Goal: Task Accomplishment & Management: Manage account settings

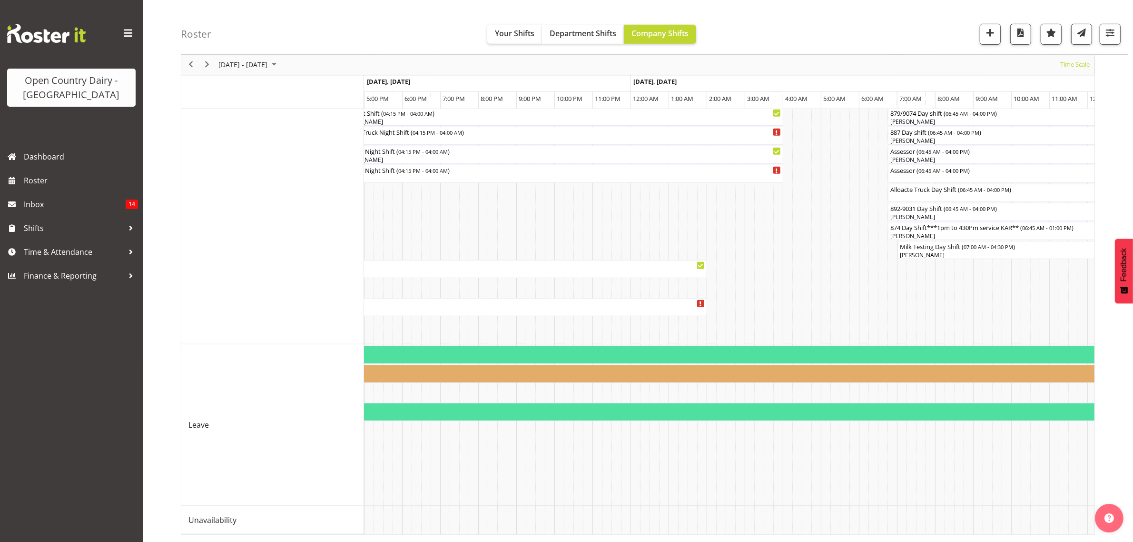
scroll to position [0, 2174]
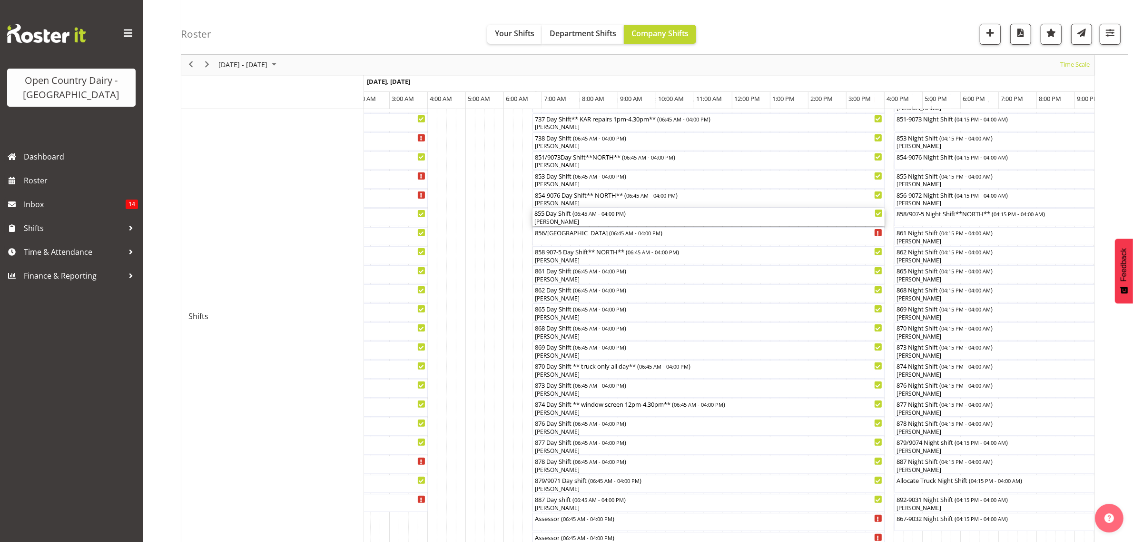
click at [554, 218] on div "Nathan Vincent" at bounding box center [709, 222] width 348 height 9
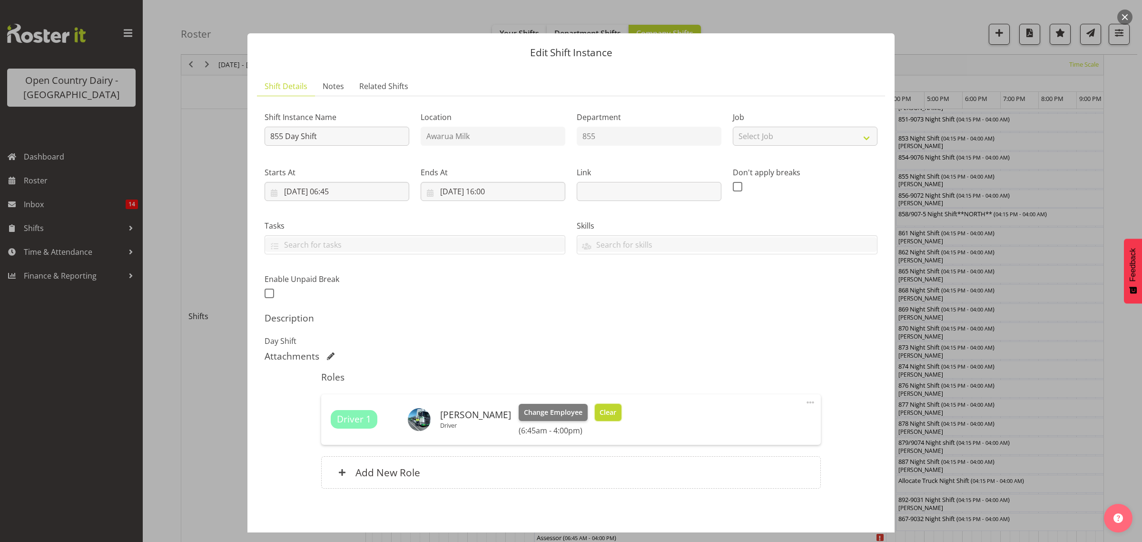
click at [600, 408] on span "Clear" at bounding box center [608, 412] width 17 height 10
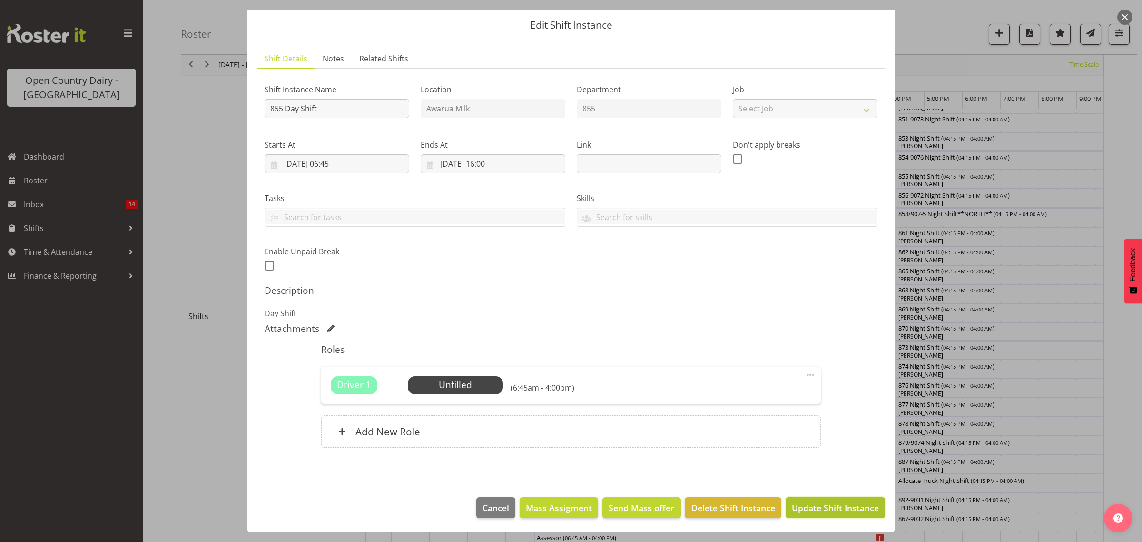
click at [822, 507] on span "Update Shift Instance" at bounding box center [835, 507] width 87 height 12
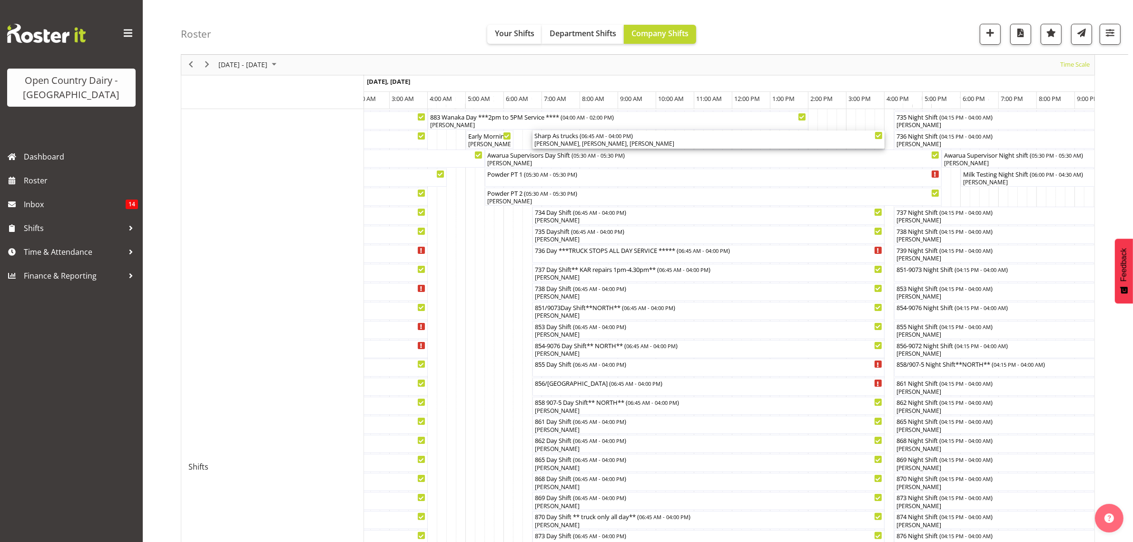
click at [565, 144] on div "Alan Rolton, Hayden Batt, Anthony Shaw" at bounding box center [709, 143] width 348 height 9
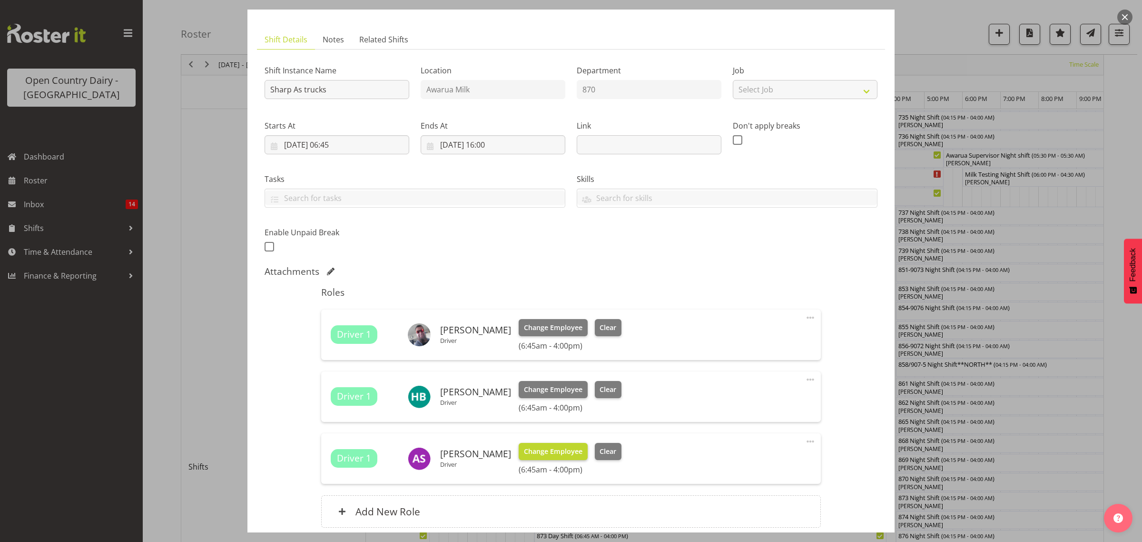
scroll to position [119, 0]
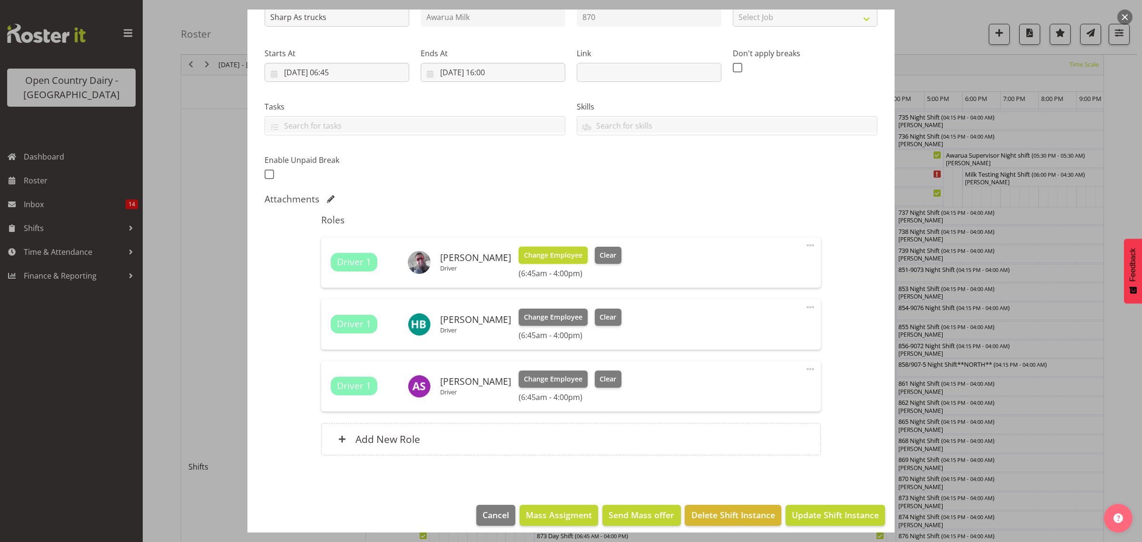
click at [548, 258] on span "Change Employee" at bounding box center [553, 255] width 59 height 10
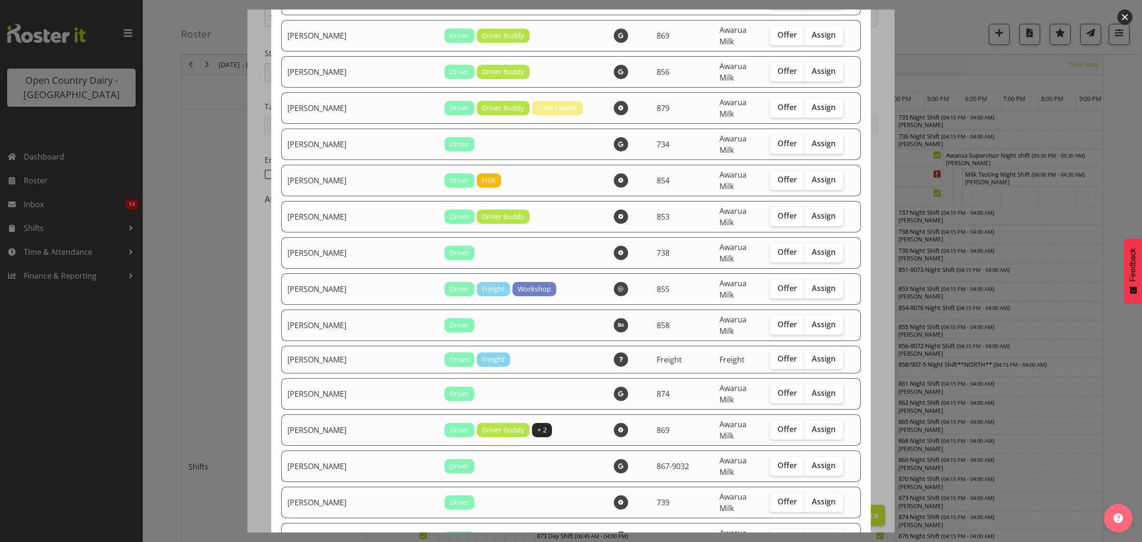
scroll to position [1071, 0]
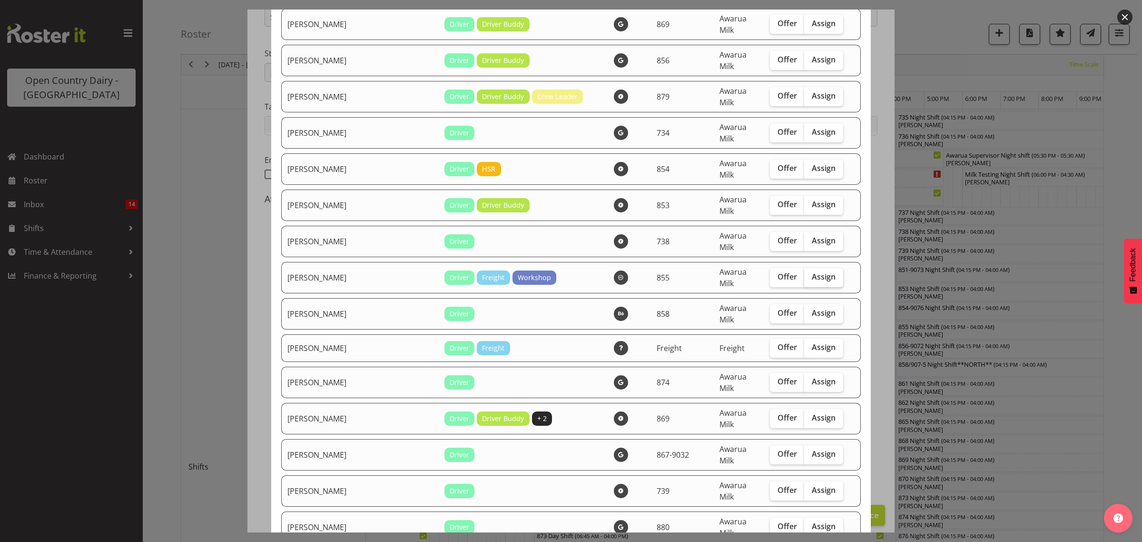
click at [812, 272] on span "Assign" at bounding box center [824, 277] width 24 height 10
click at [810, 274] on input "Assign" at bounding box center [807, 277] width 6 height 6
checkbox input "true"
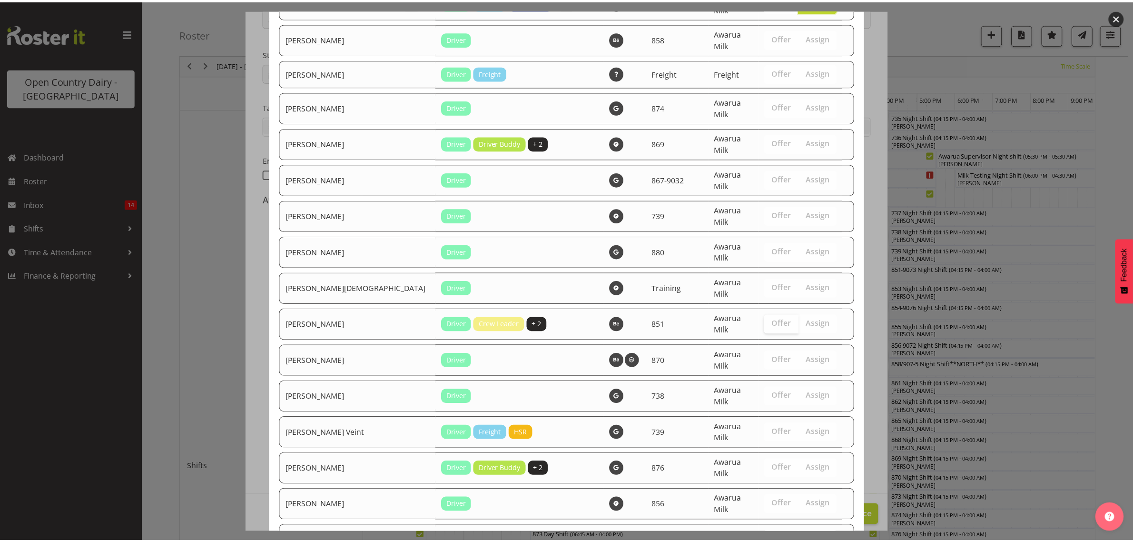
scroll to position [1389, 0]
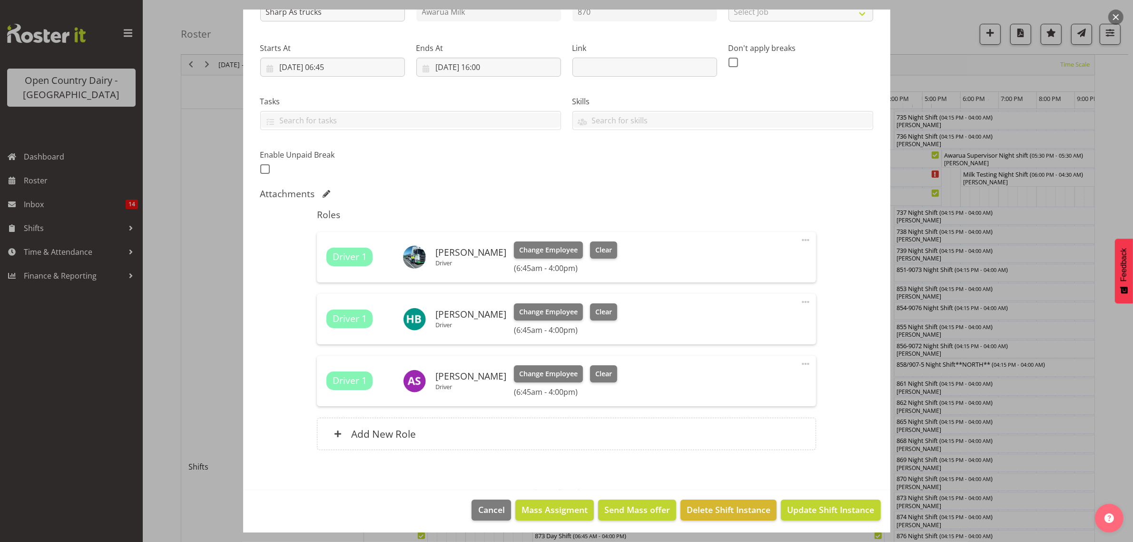
scroll to position [127, 0]
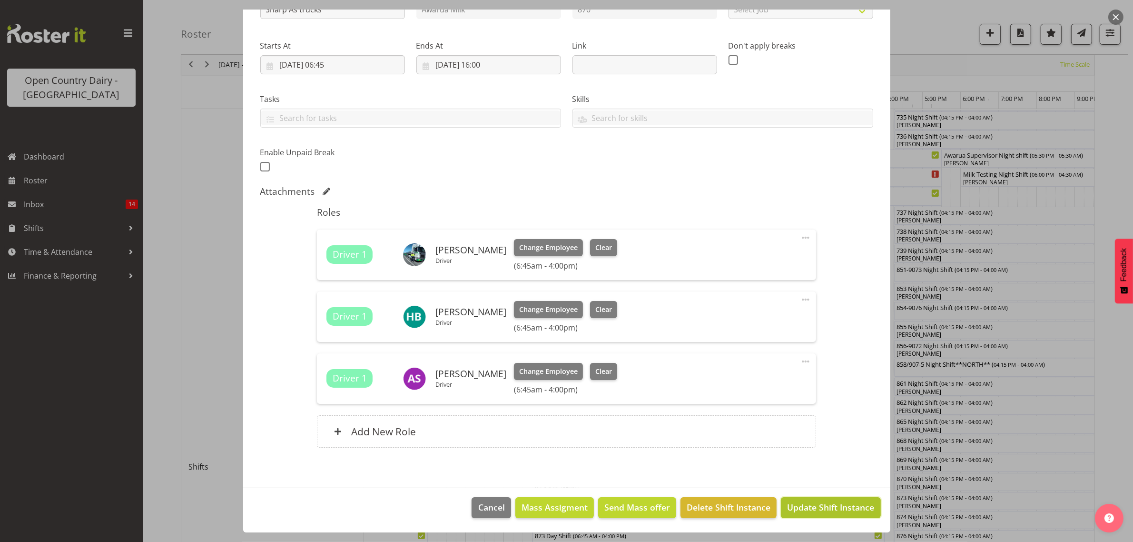
click at [835, 508] on span "Update Shift Instance" at bounding box center [830, 507] width 87 height 12
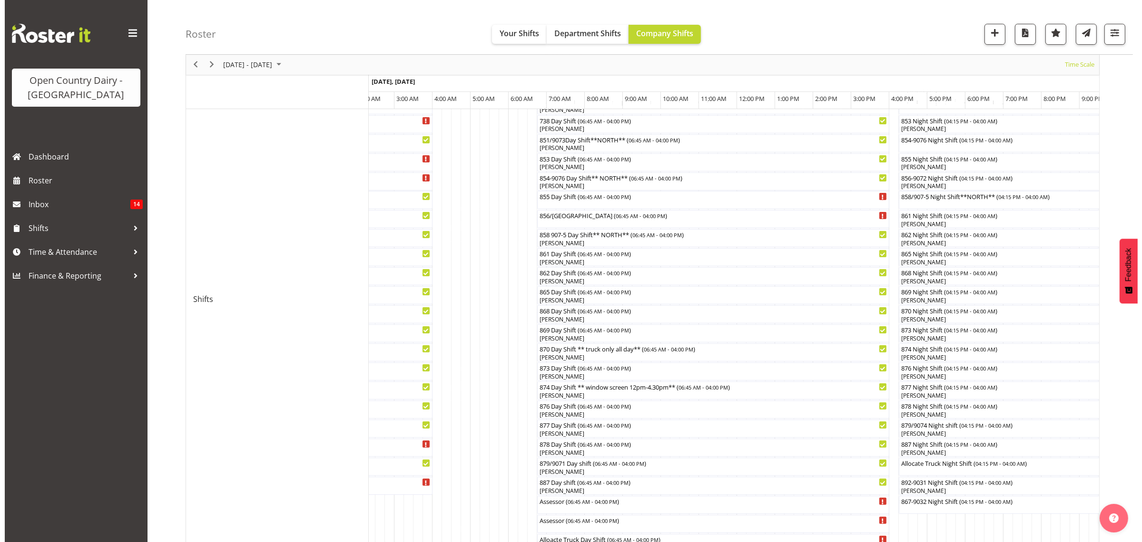
scroll to position [357, 0]
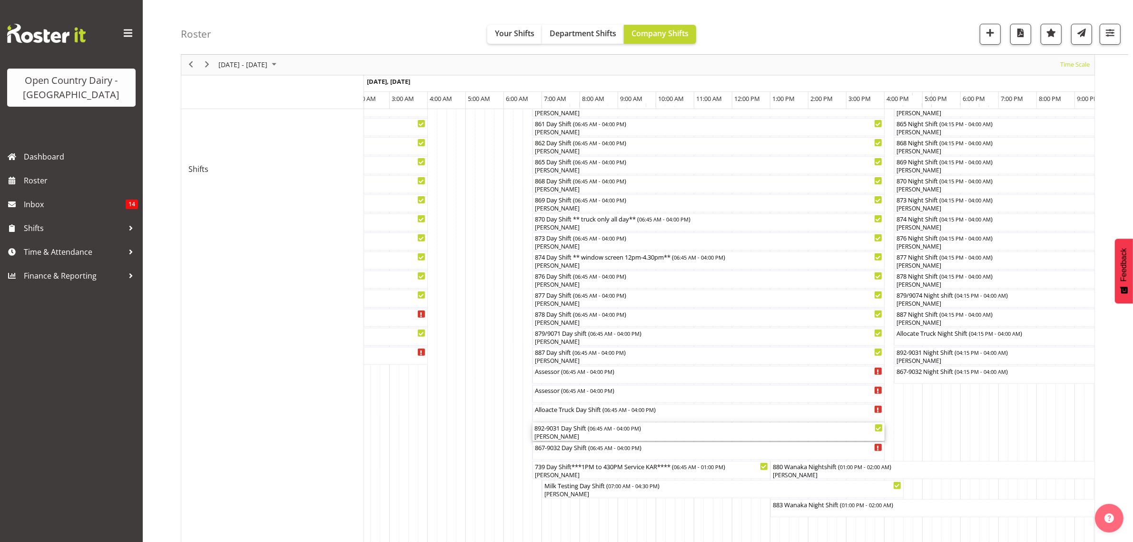
click at [563, 432] on div "892-9031 Day Shift ( 06:45 AM - 04:00 PM ) Glenn Tither" at bounding box center [709, 432] width 348 height 18
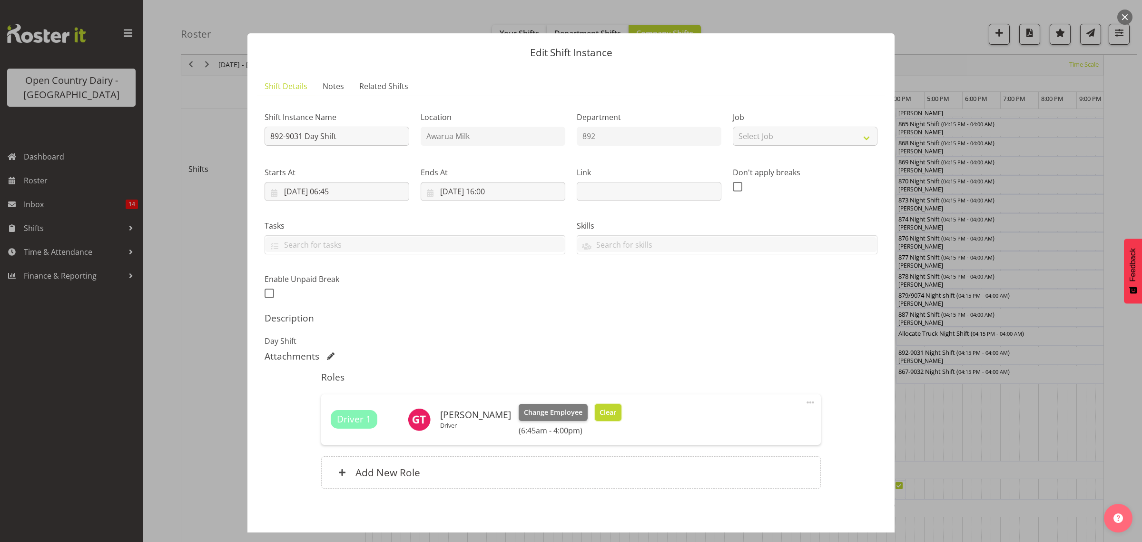
click at [600, 412] on span "Clear" at bounding box center [608, 412] width 17 height 10
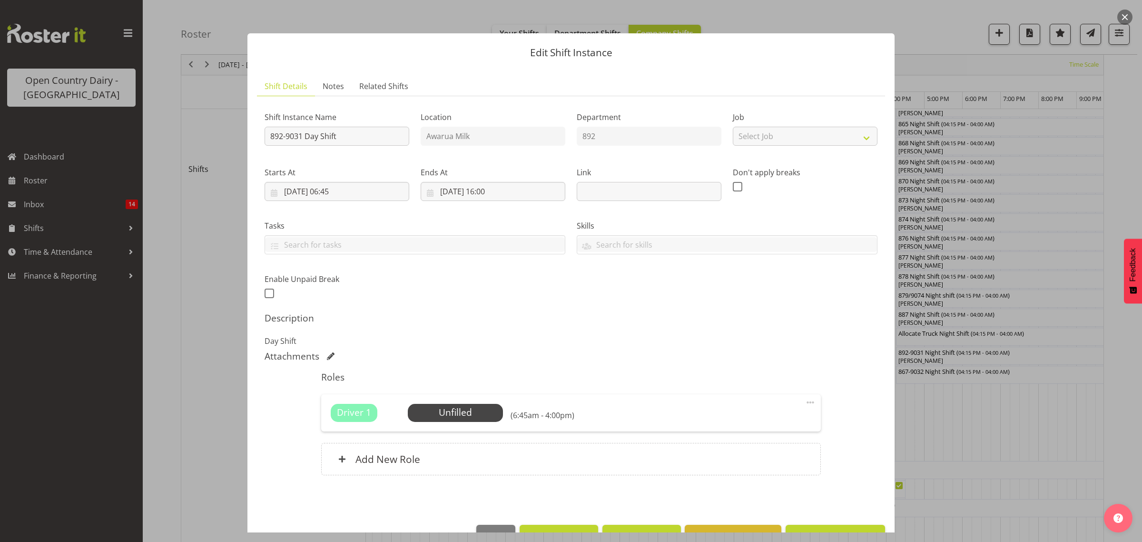
scroll to position [28, 0]
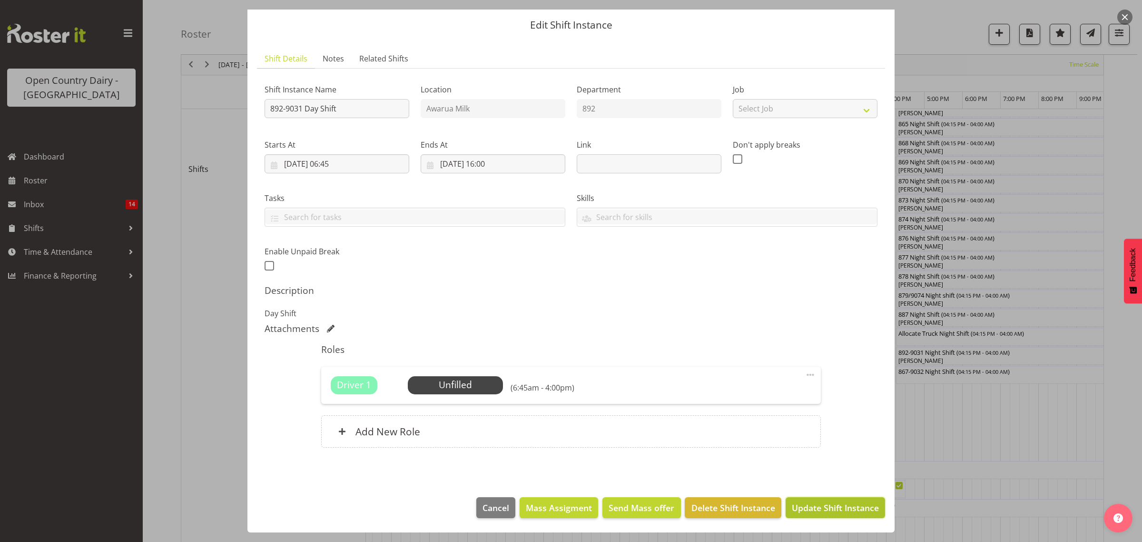
click at [822, 515] on button "Update Shift Instance" at bounding box center [835, 507] width 99 height 21
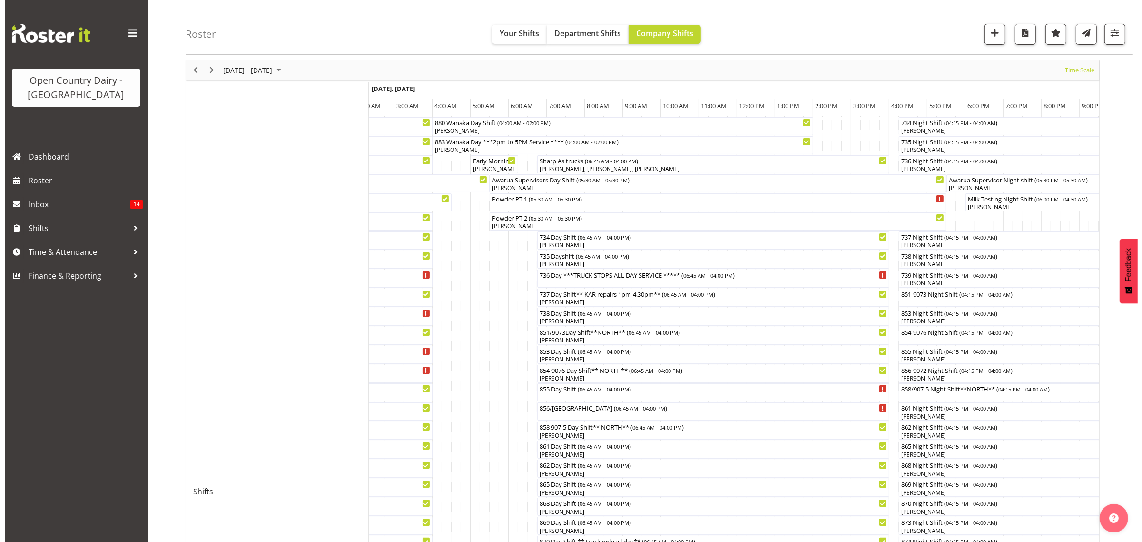
scroll to position [60, 0]
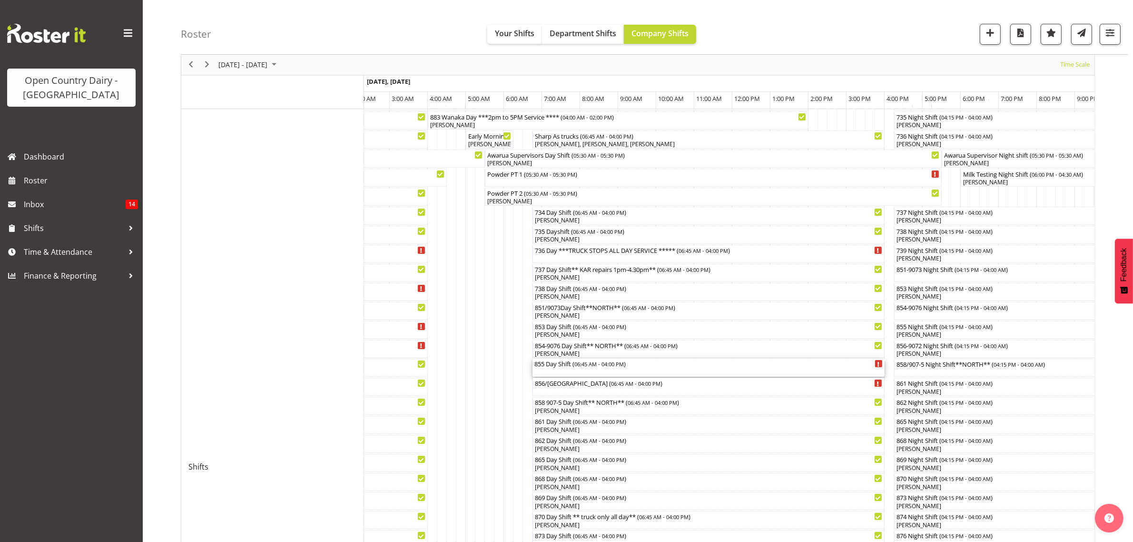
click at [543, 365] on div "855 Day Shift ( 06:45 AM - 04:00 PM )" at bounding box center [709, 363] width 348 height 10
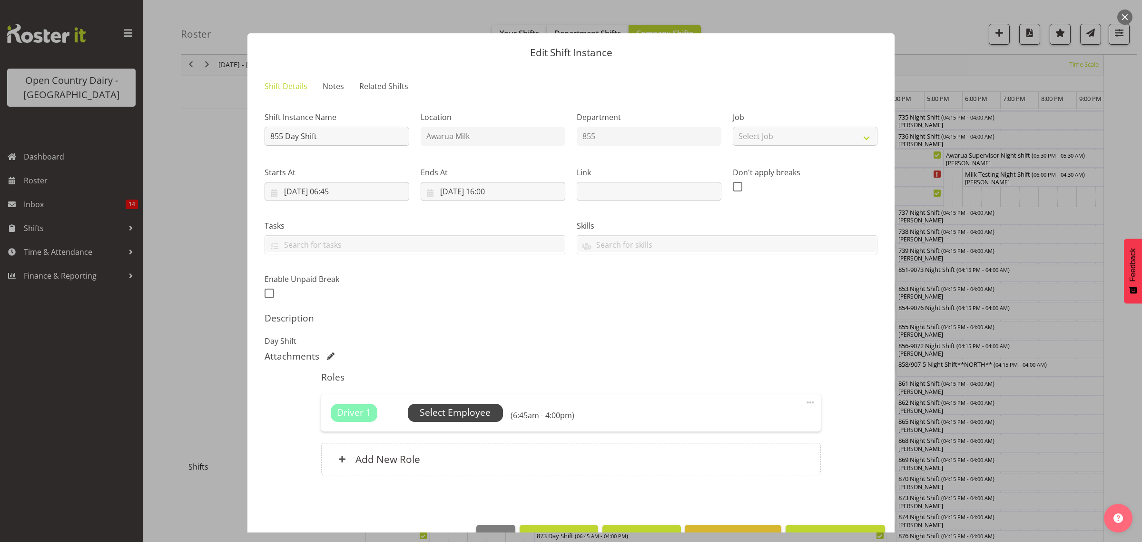
click at [438, 415] on span "Select Employee" at bounding box center [455, 413] width 71 height 14
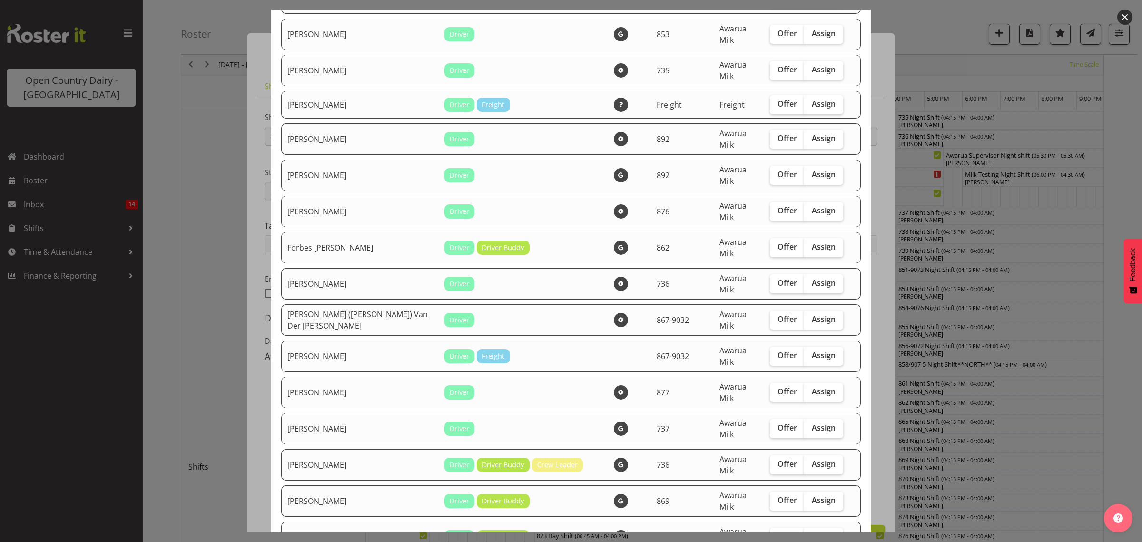
scroll to position [774, 0]
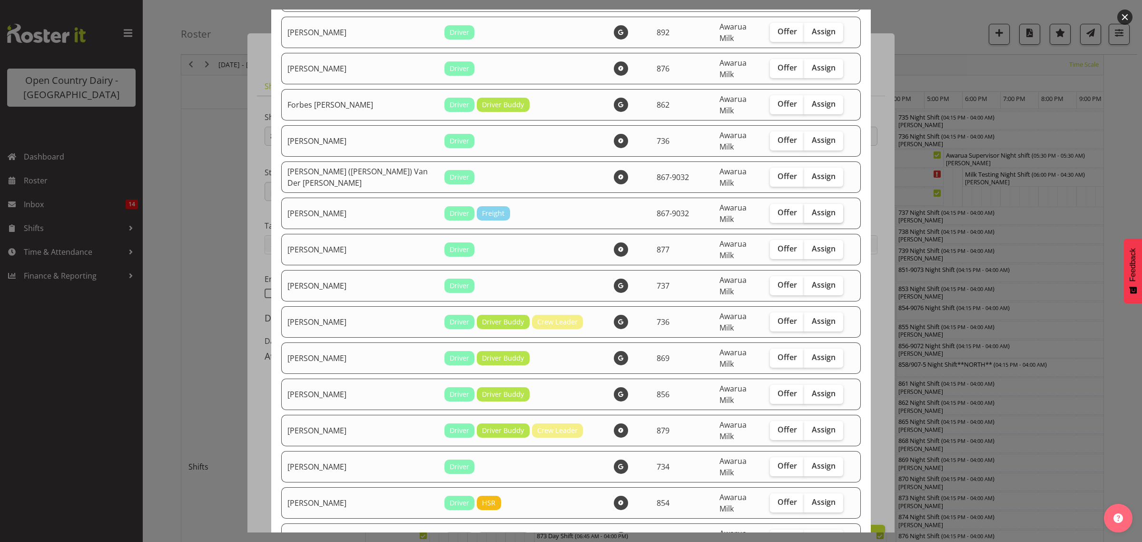
click at [815, 208] on span "Assign" at bounding box center [824, 213] width 24 height 10
click at [811, 209] on input "Assign" at bounding box center [807, 212] width 6 height 6
checkbox input "true"
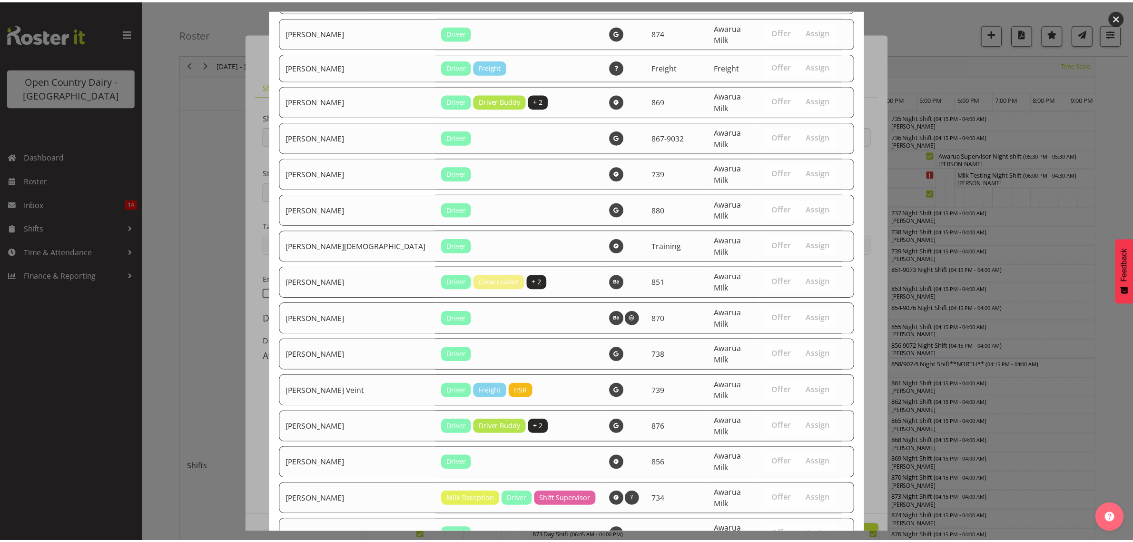
scroll to position [1389, 0]
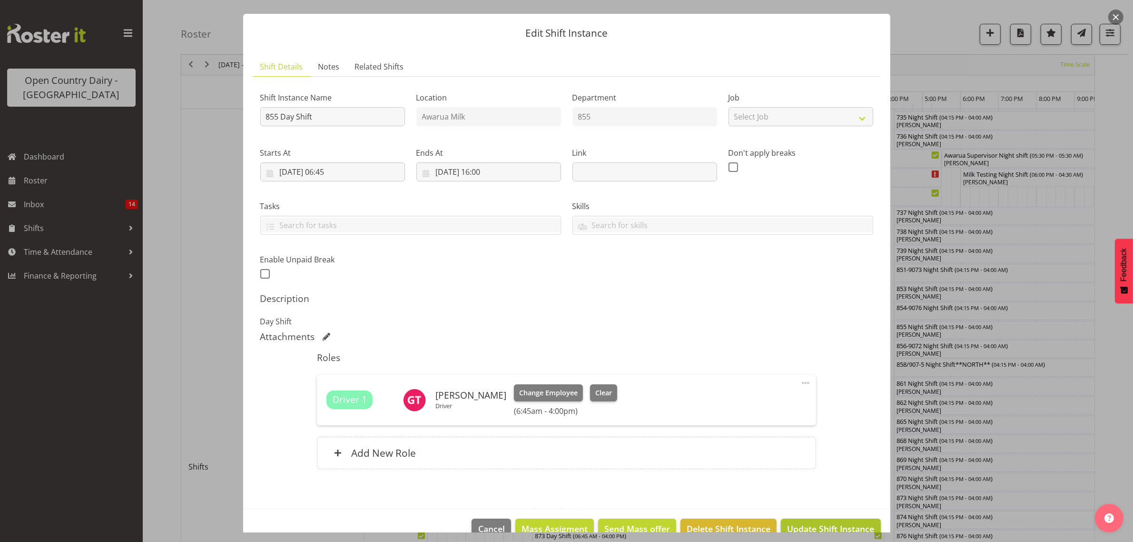
scroll to position [41, 0]
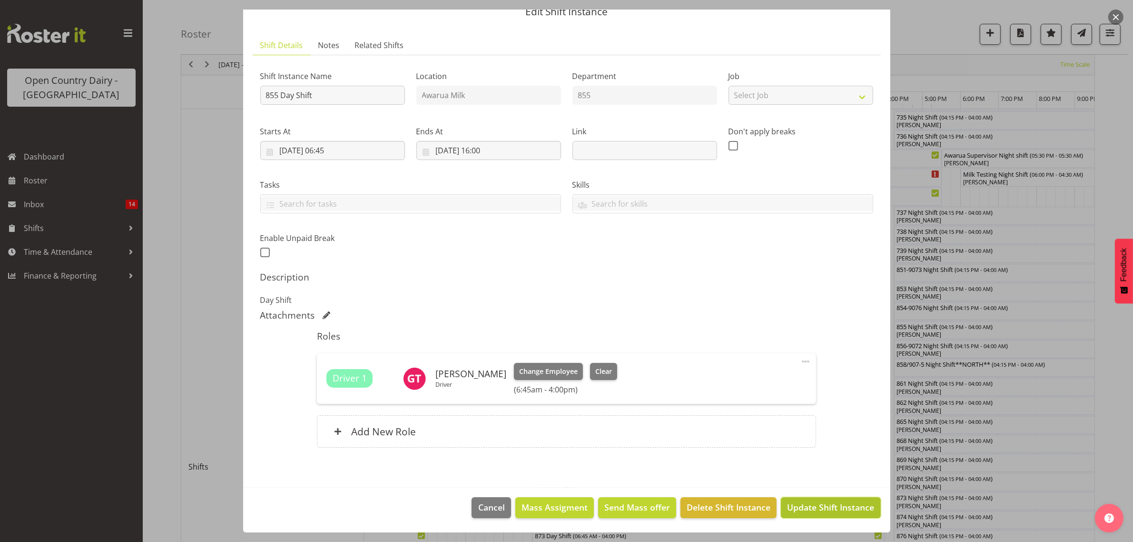
click at [816, 506] on span "Update Shift Instance" at bounding box center [830, 507] width 87 height 12
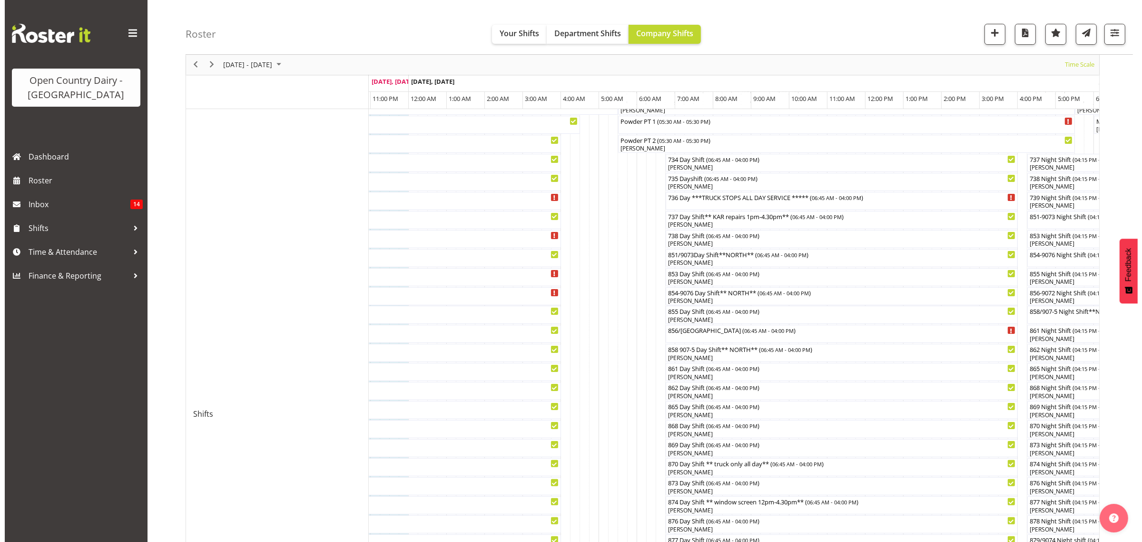
scroll to position [119, 0]
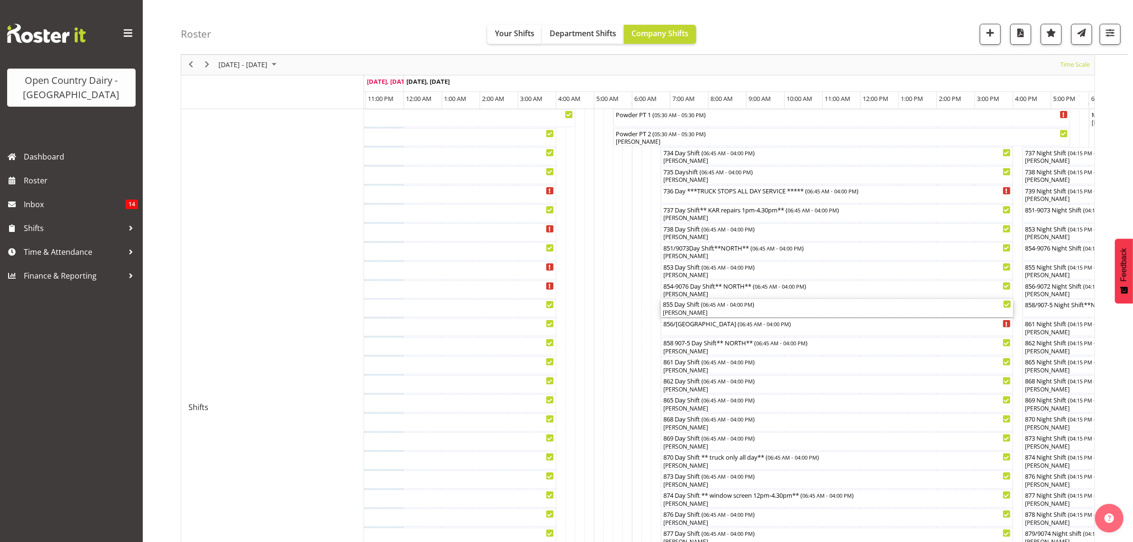
click at [688, 308] on div "855 Day Shift ( 06:45 AM - 04:00 PM )" at bounding box center [837, 304] width 348 height 10
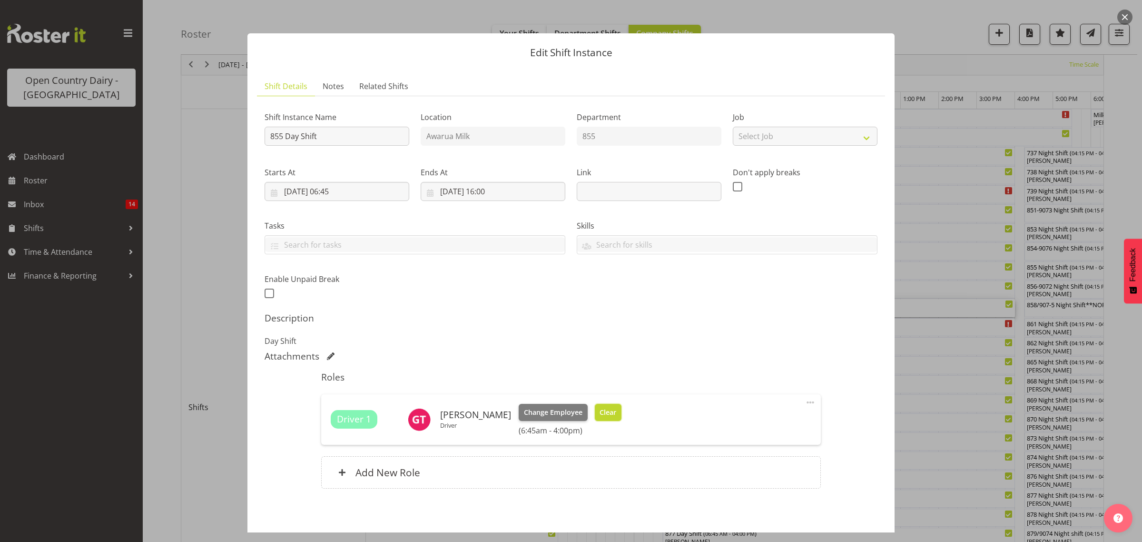
click at [601, 410] on span "Clear" at bounding box center [608, 412] width 17 height 10
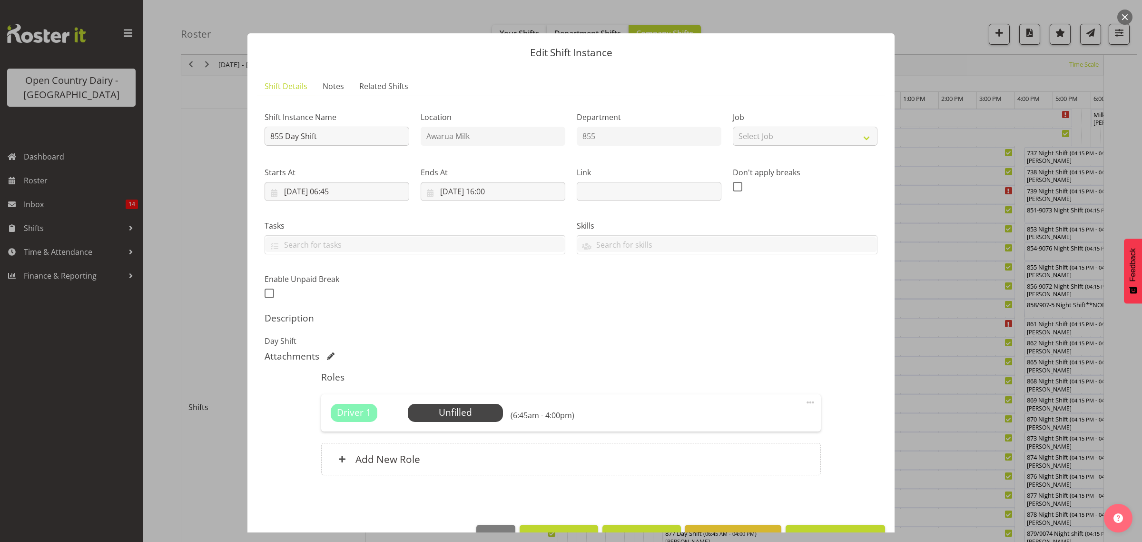
scroll to position [28, 0]
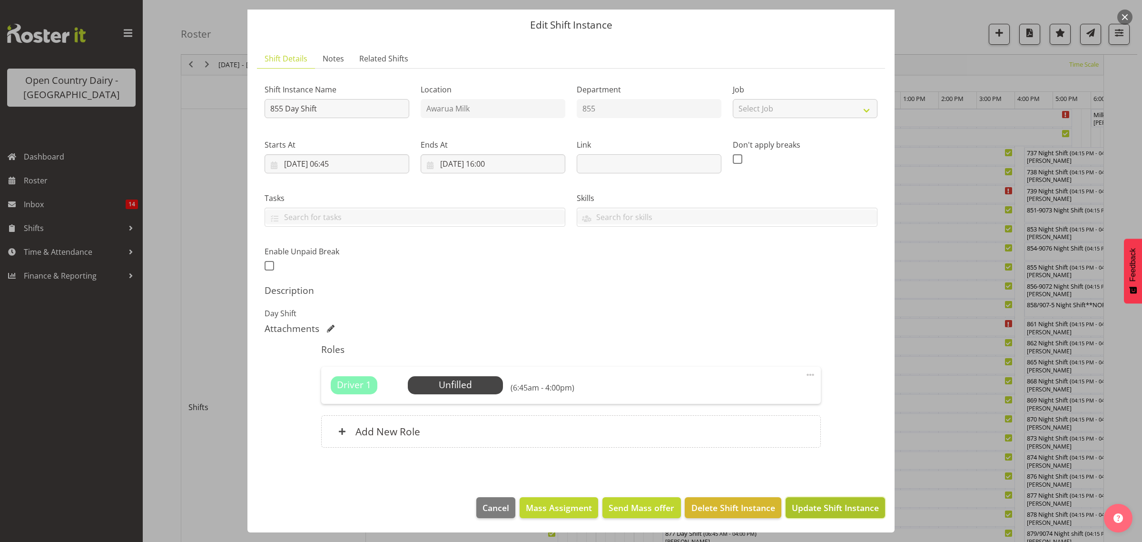
click at [825, 509] on span "Update Shift Instance" at bounding box center [835, 507] width 87 height 12
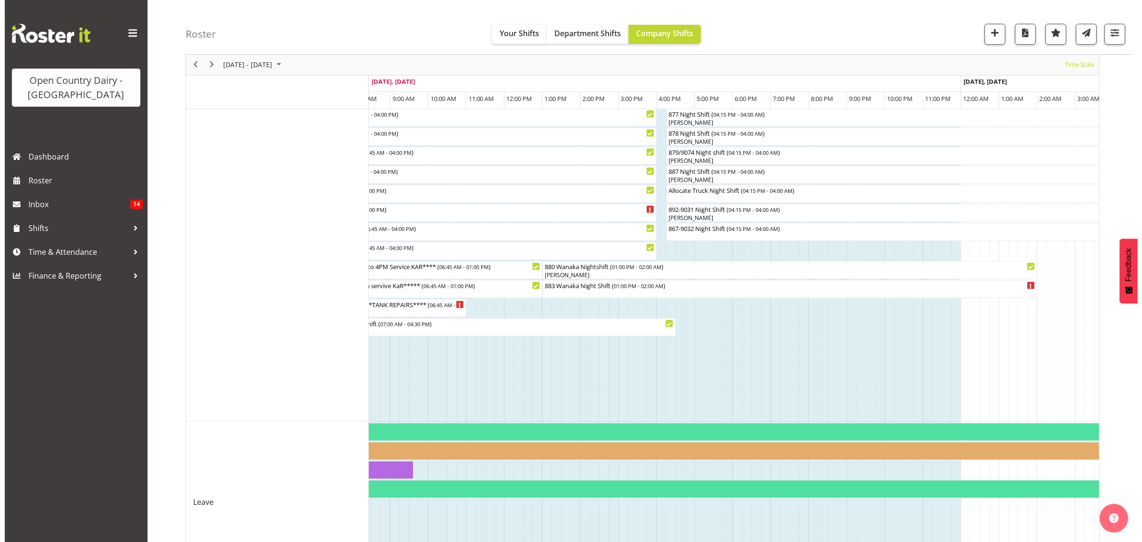
scroll to position [329, 0]
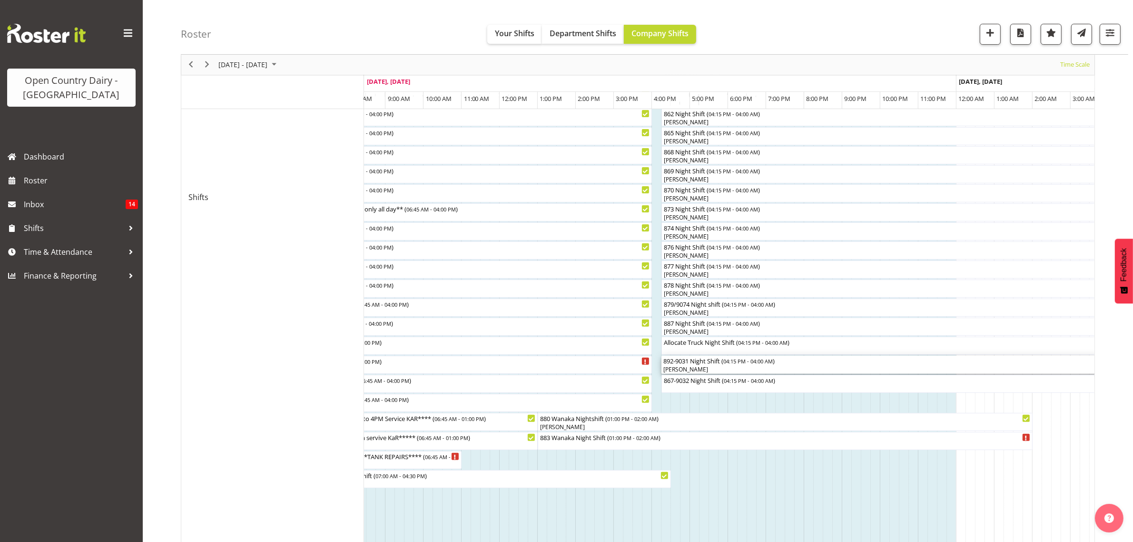
click at [686, 366] on div "Josh Winship" at bounding box center [886, 369] width 444 height 9
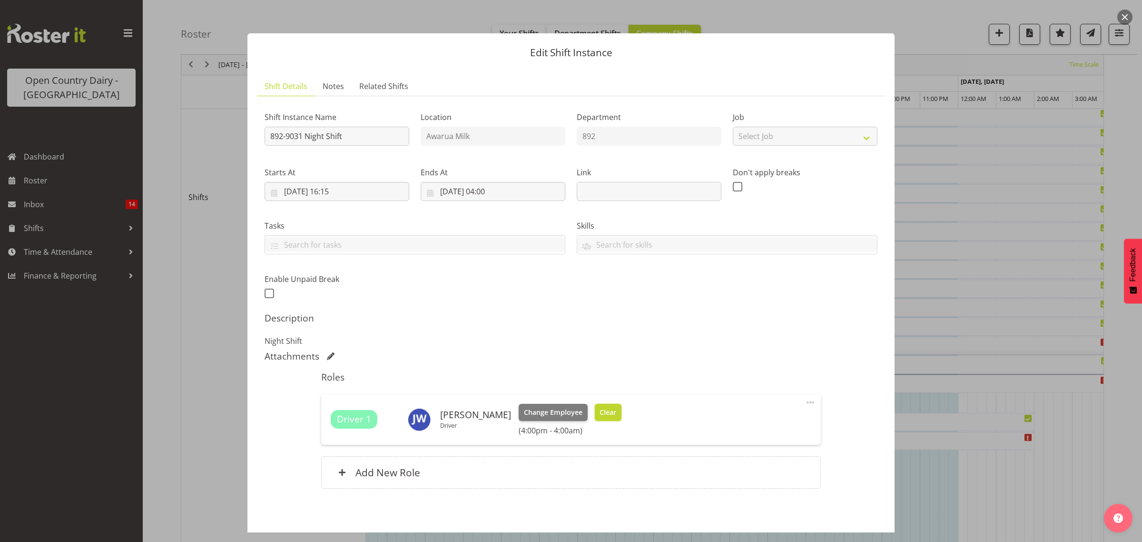
click at [603, 410] on span "Clear" at bounding box center [608, 412] width 17 height 10
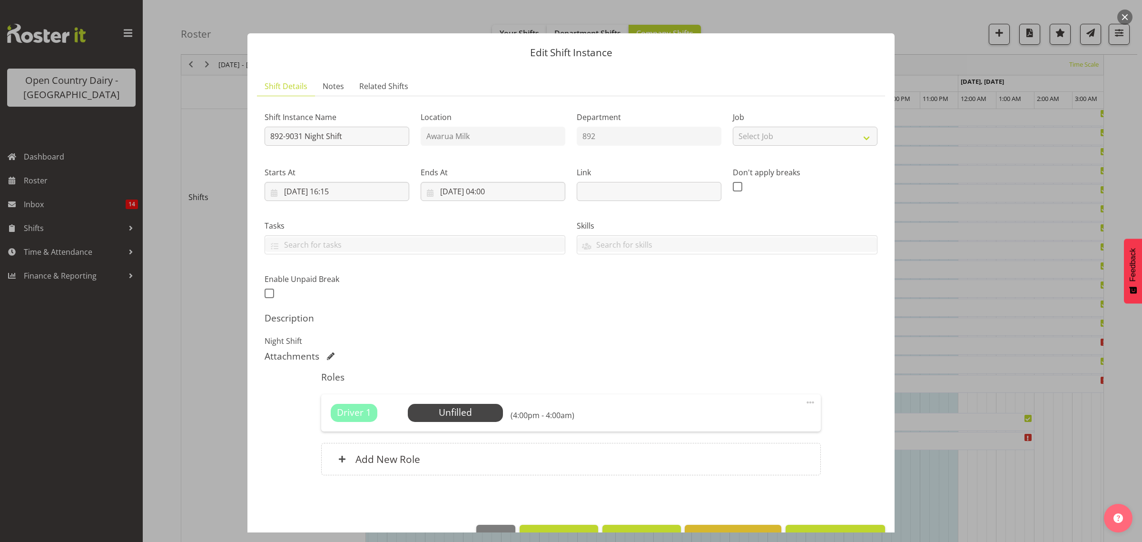
scroll to position [28, 0]
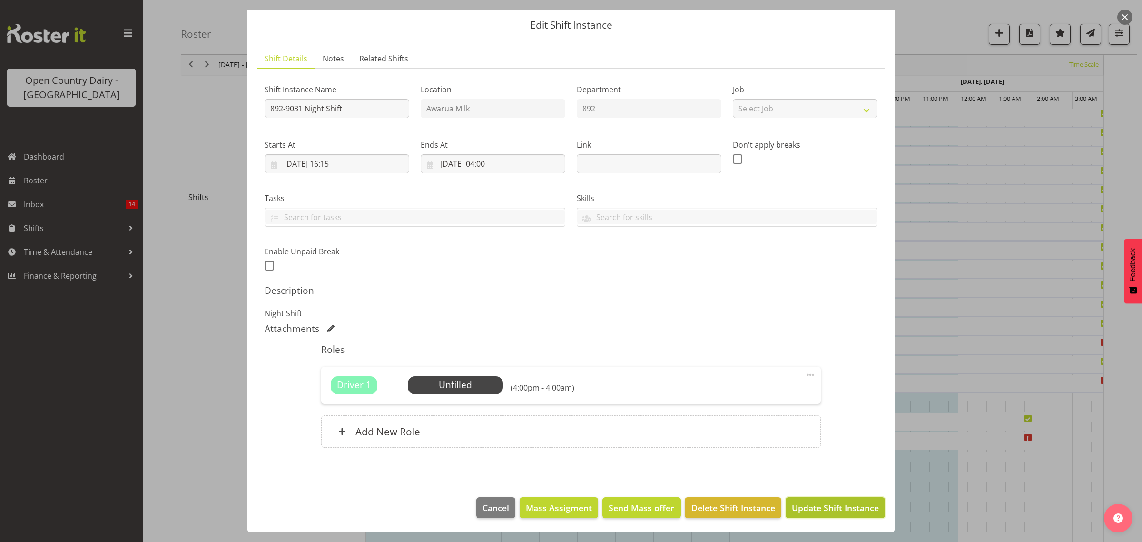
click at [809, 509] on span "Update Shift Instance" at bounding box center [835, 507] width 87 height 12
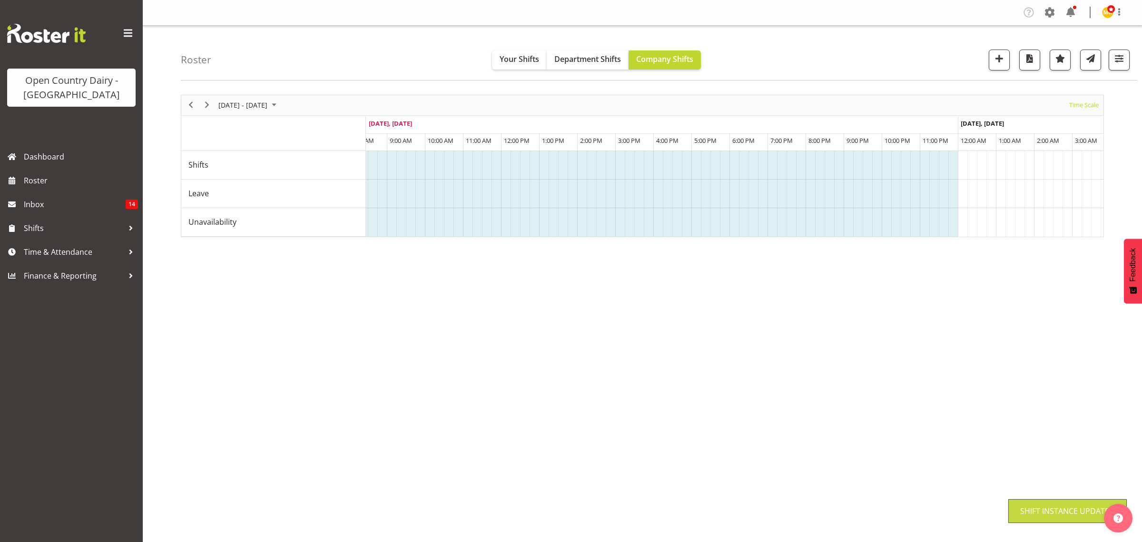
scroll to position [0, 0]
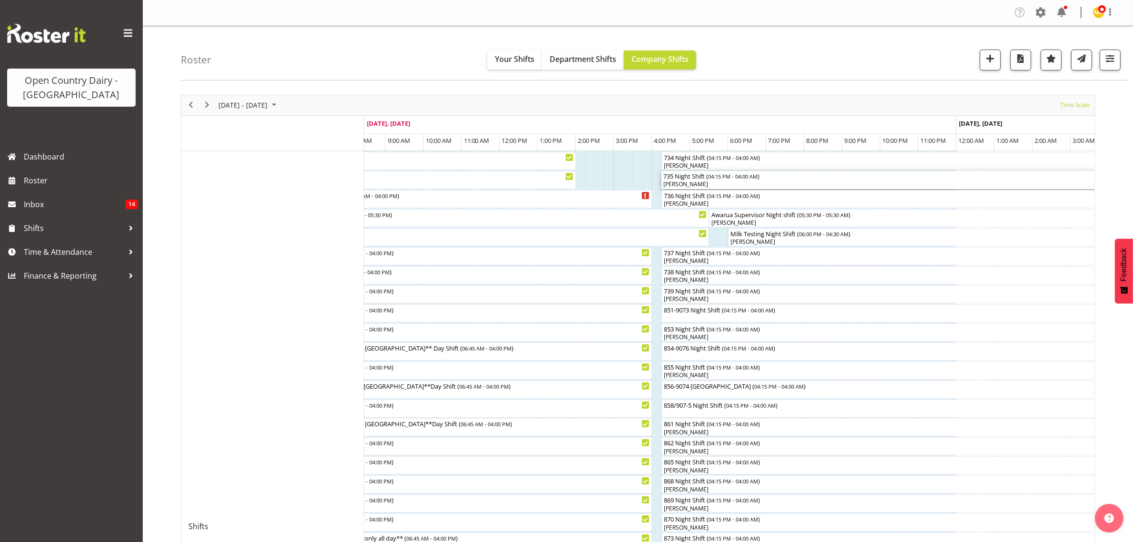
click at [690, 180] on div "735 Night Shift ( 04:15 PM - 04:00 AM ) Brian Neas" at bounding box center [886, 180] width 444 height 18
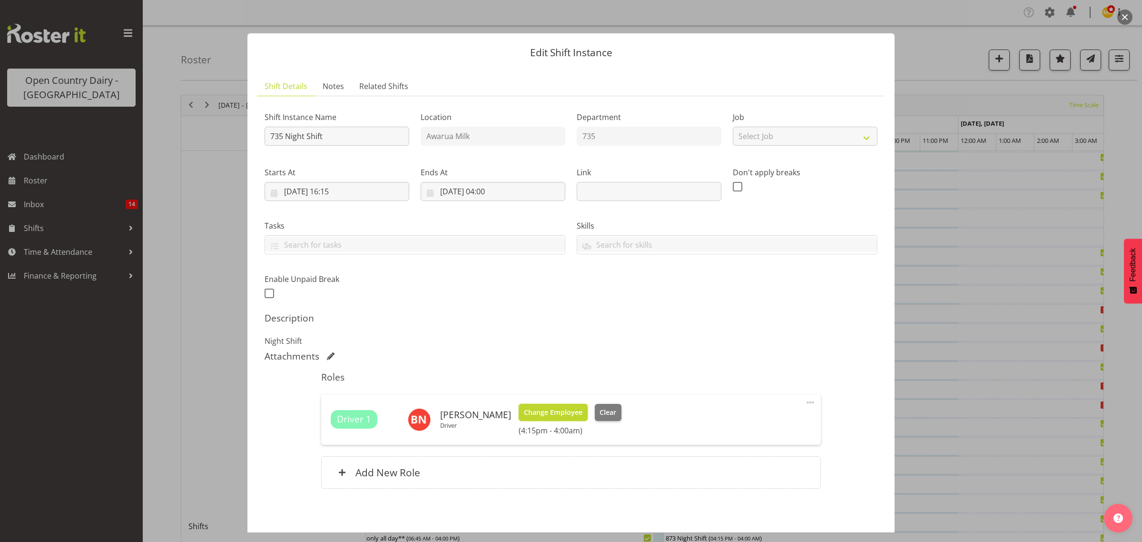
click at [536, 412] on span "Change Employee" at bounding box center [553, 412] width 59 height 10
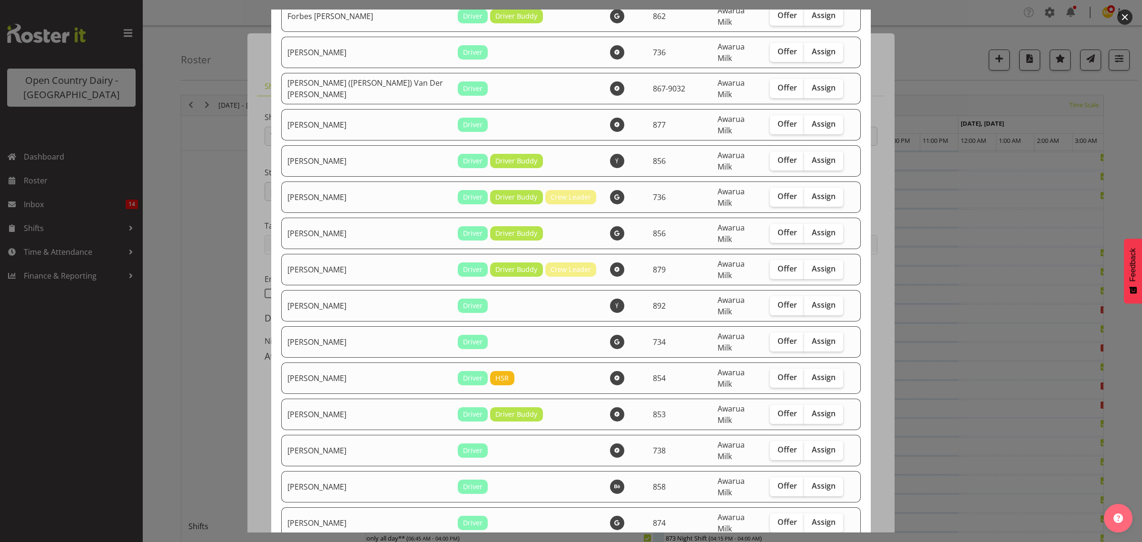
scroll to position [893, 0]
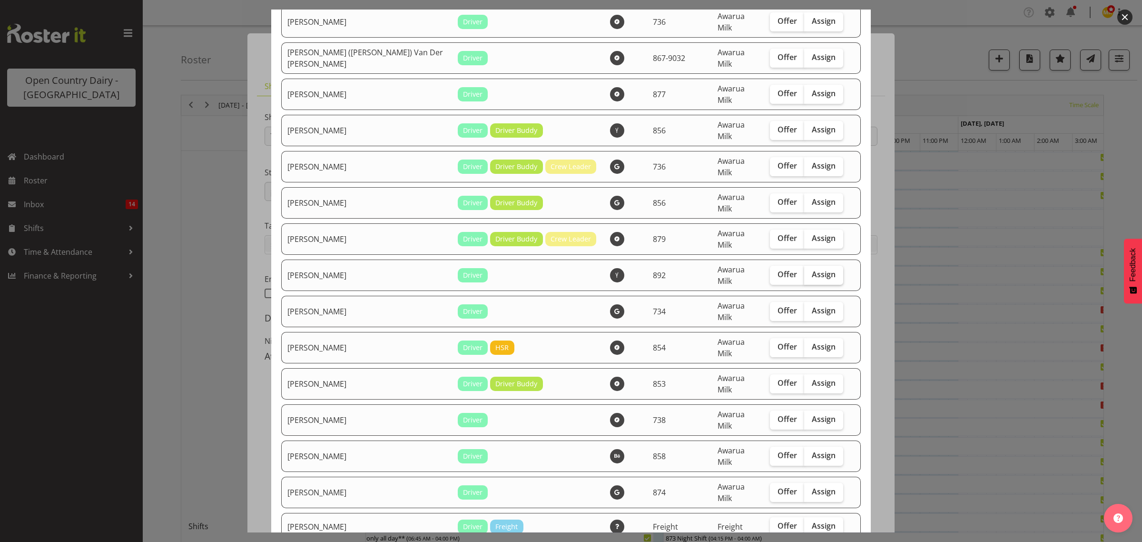
click at [812, 269] on span "Assign" at bounding box center [824, 274] width 24 height 10
click at [804, 271] on input "Assign" at bounding box center [807, 274] width 6 height 6
checkbox input "true"
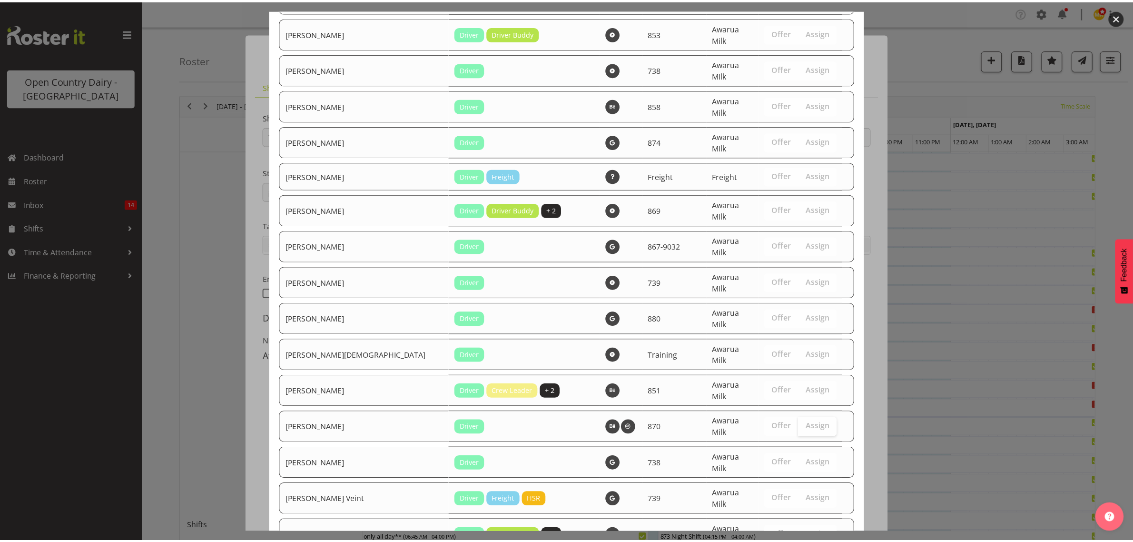
scroll to position [1291, 0]
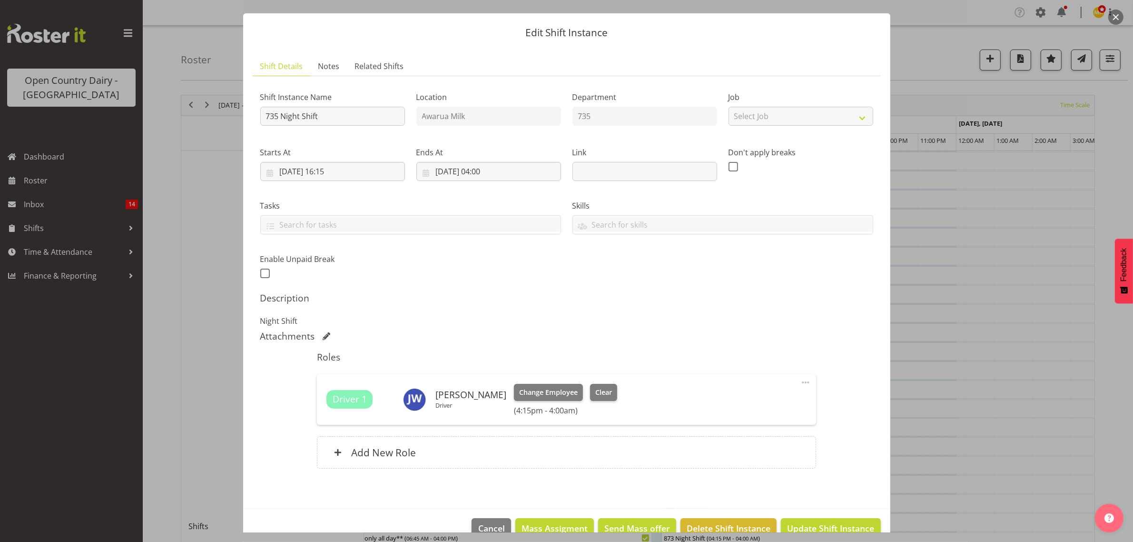
scroll to position [41, 0]
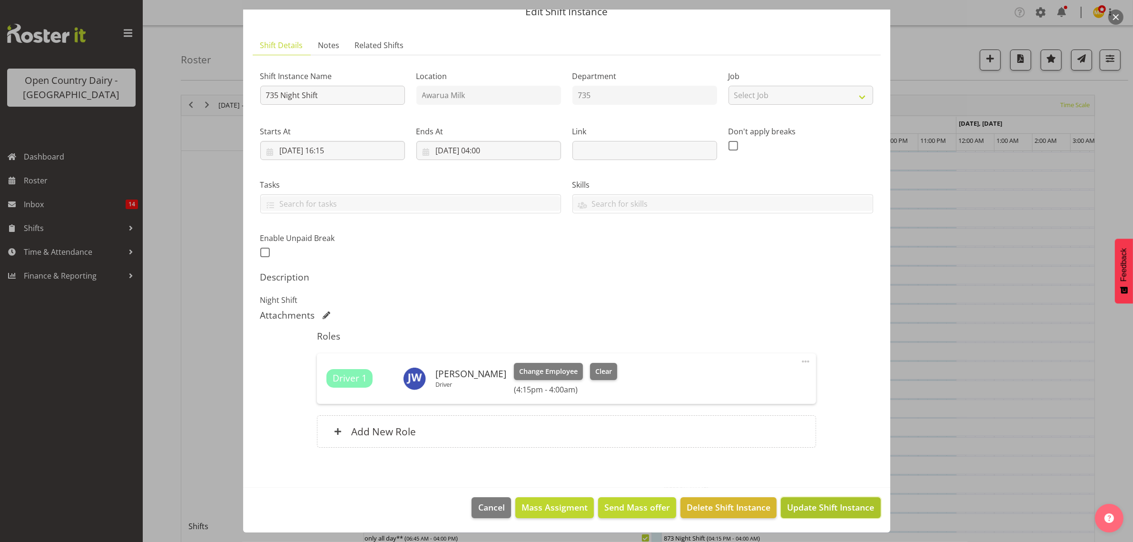
click at [823, 498] on button "Update Shift Instance" at bounding box center [830, 507] width 99 height 21
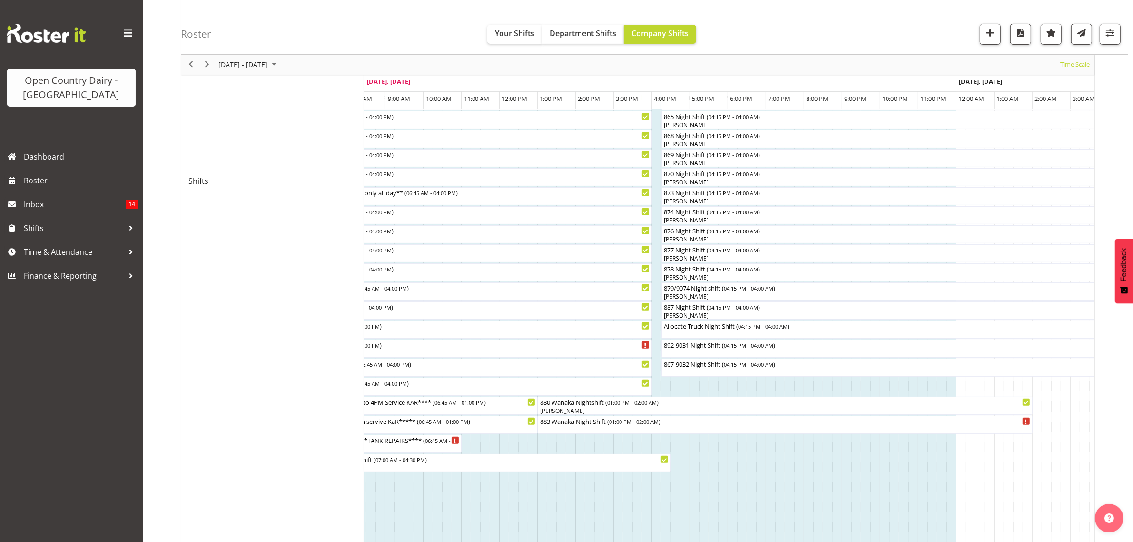
scroll to position [357, 0]
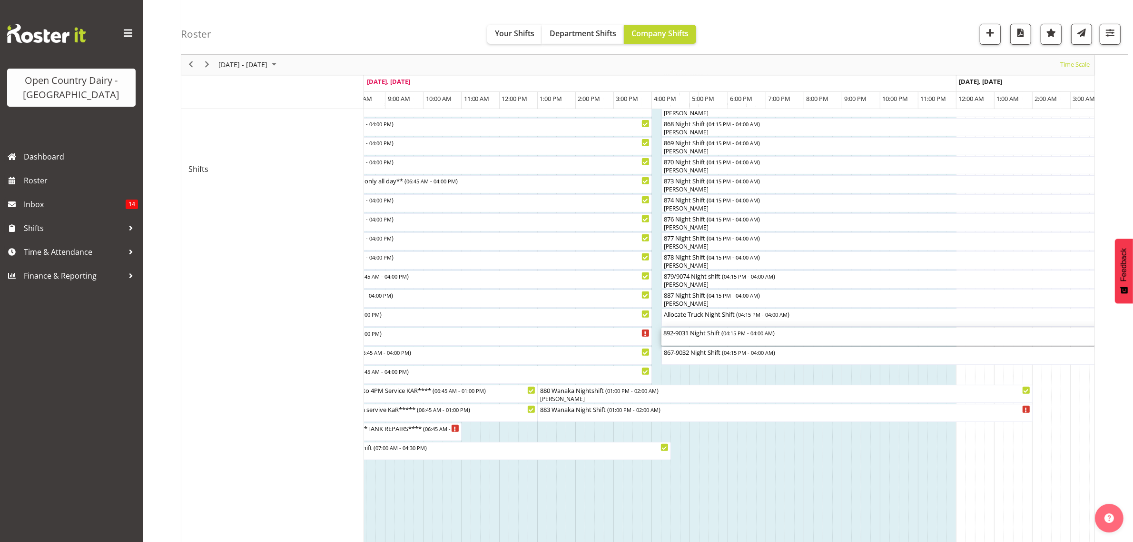
click at [686, 337] on div "892-9031 Night Shift ( 04:15 PM - 04:00 AM )" at bounding box center [886, 332] width 444 height 10
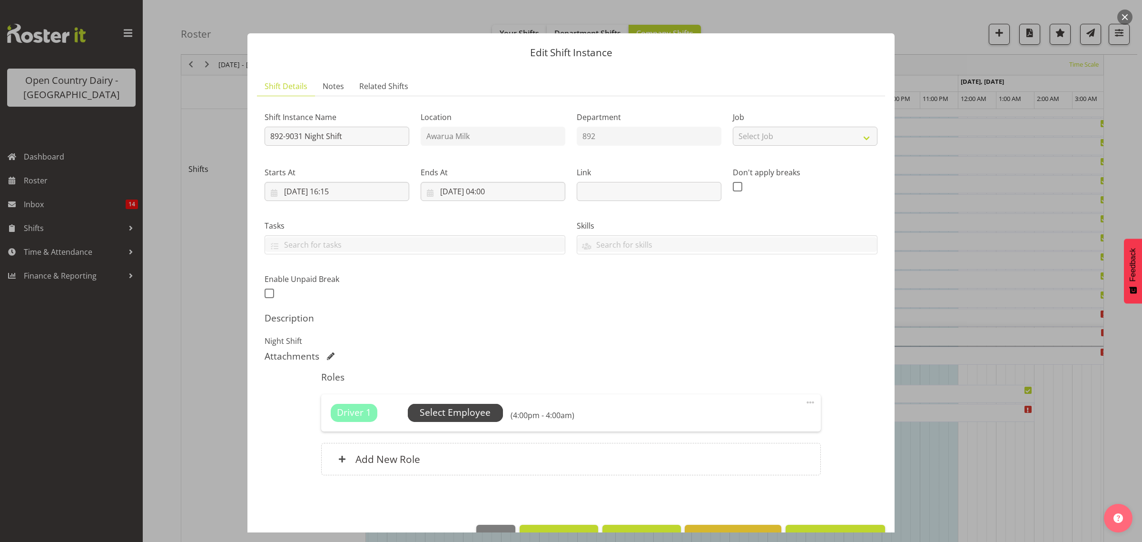
click at [460, 406] on span "Select Employee" at bounding box center [455, 413] width 71 height 14
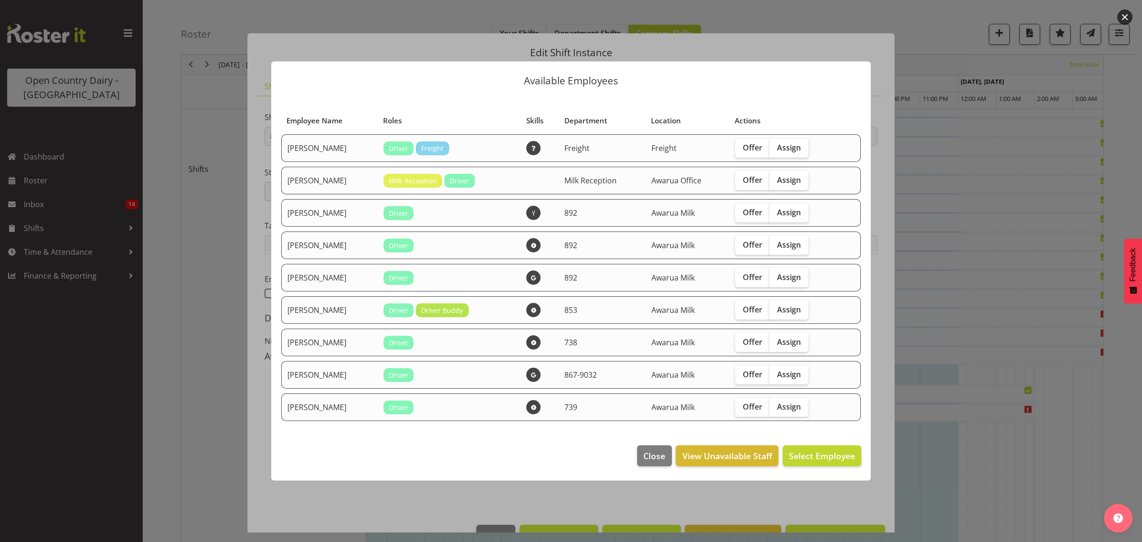
click at [866, 480] on footer "Close View Unavailable Staff Select Employee" at bounding box center [571, 458] width 600 height 45
click at [870, 493] on div "Available Employees Employee Name Roles Skills Department Location Actions Blai…" at bounding box center [571, 271] width 619 height 467
click at [865, 496] on div "Available Employees Employee Name Roles Skills Department Location Actions Blai…" at bounding box center [571, 271] width 619 height 467
click at [951, 493] on div at bounding box center [571, 271] width 1142 height 542
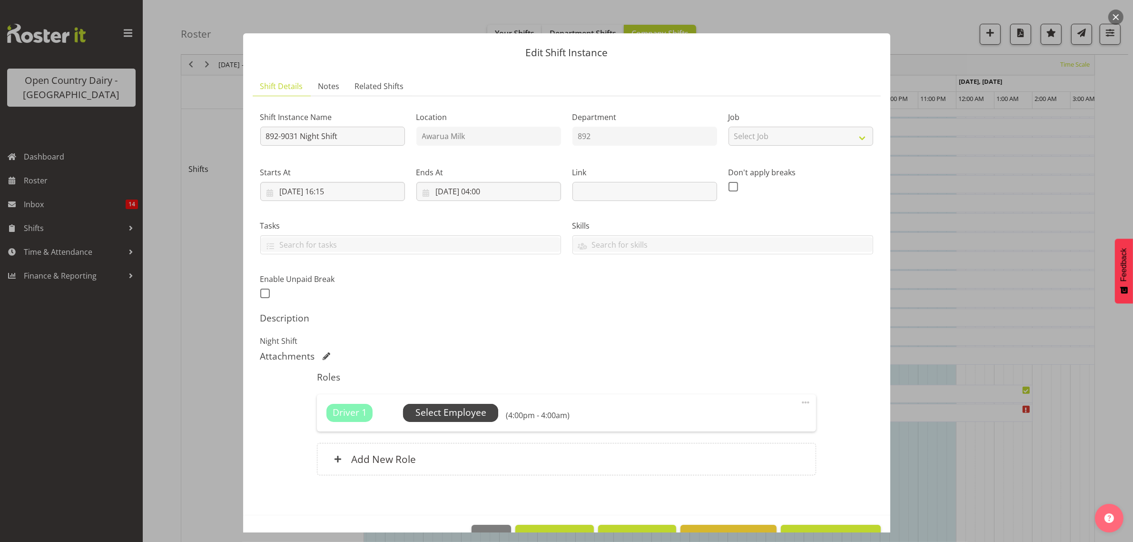
click at [467, 417] on span "Select Employee" at bounding box center [451, 413] width 71 height 14
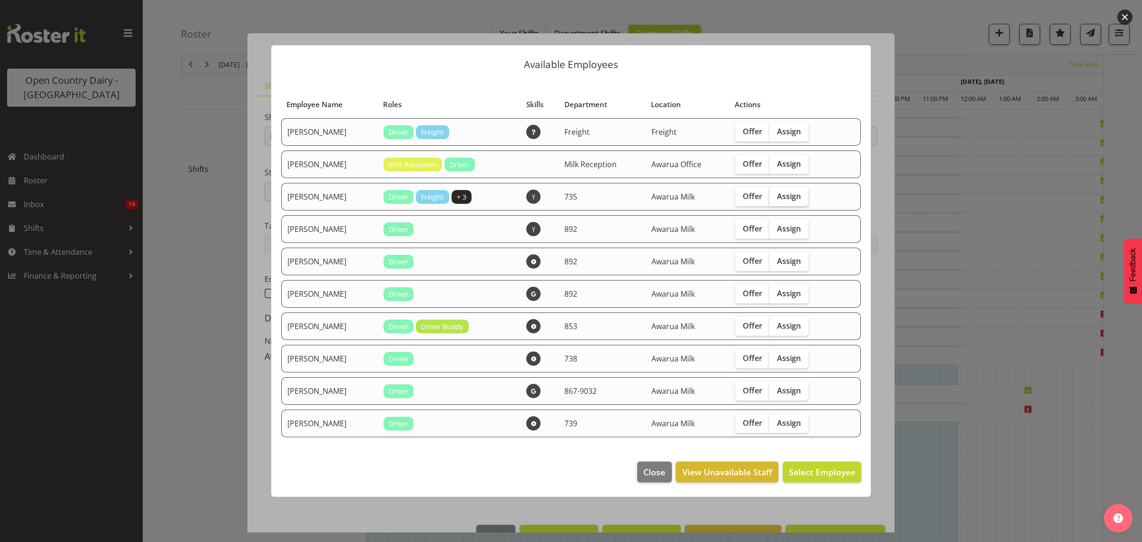
click at [789, 194] on span "Assign" at bounding box center [789, 196] width 24 height 10
click at [776, 194] on input "Assign" at bounding box center [773, 196] width 6 height 6
checkbox input "true"
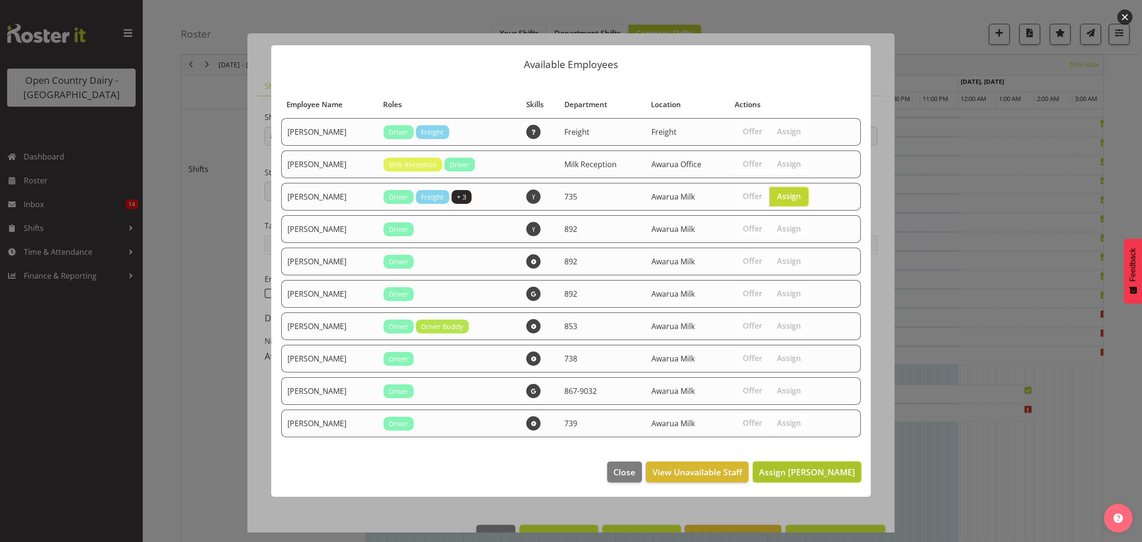
click at [805, 469] on span "Assign Brian Neas" at bounding box center [807, 471] width 96 height 11
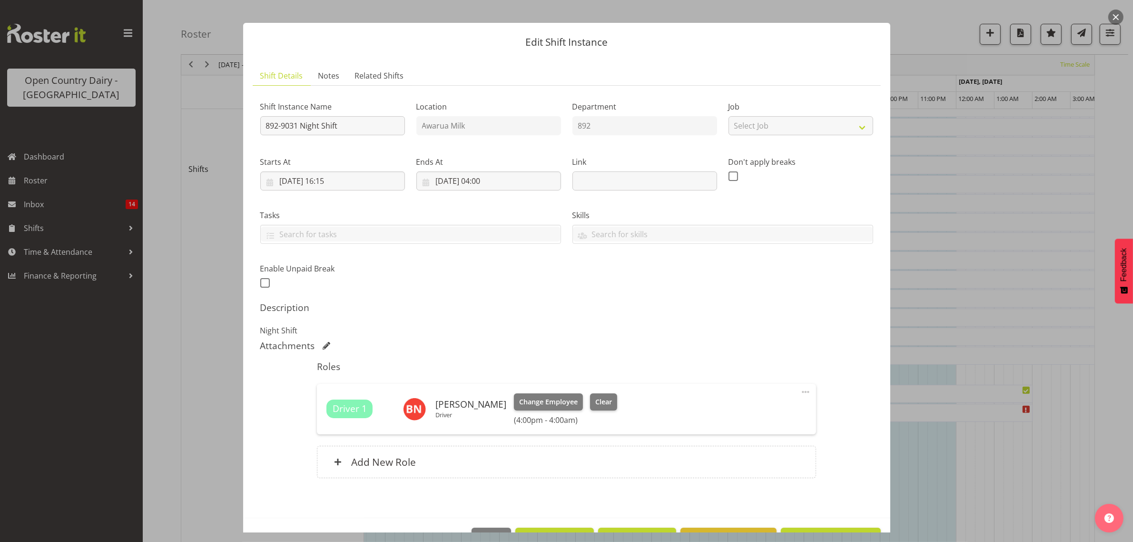
scroll to position [41, 0]
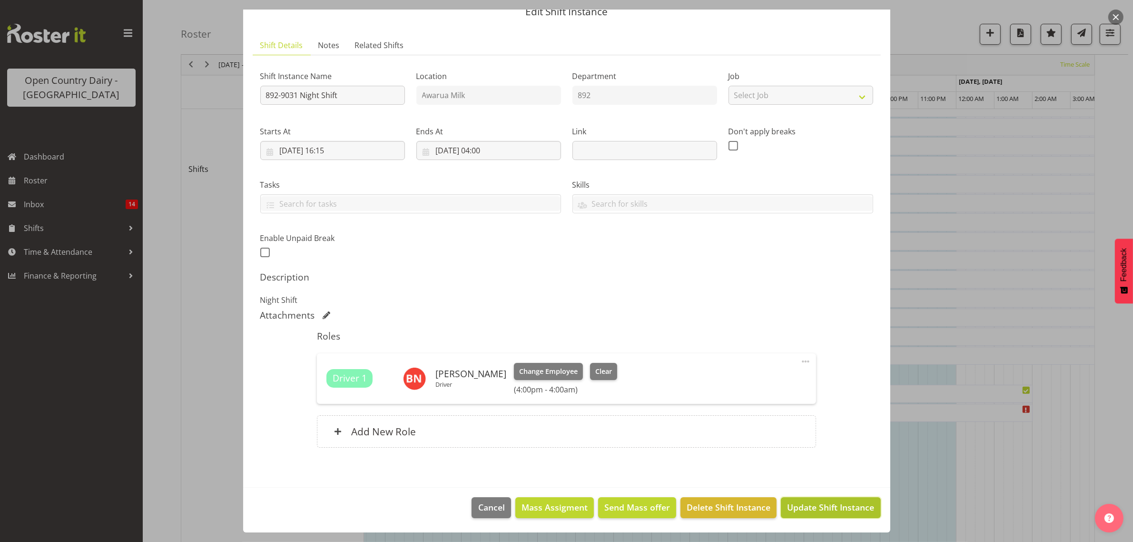
click at [801, 510] on span "Update Shift Instance" at bounding box center [830, 507] width 87 height 12
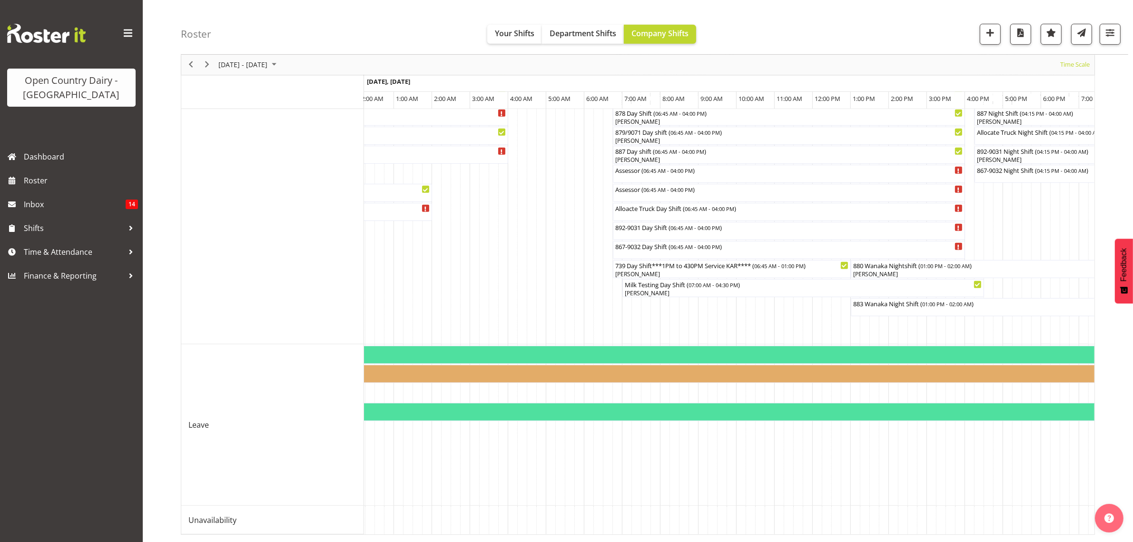
scroll to position [0, 1864]
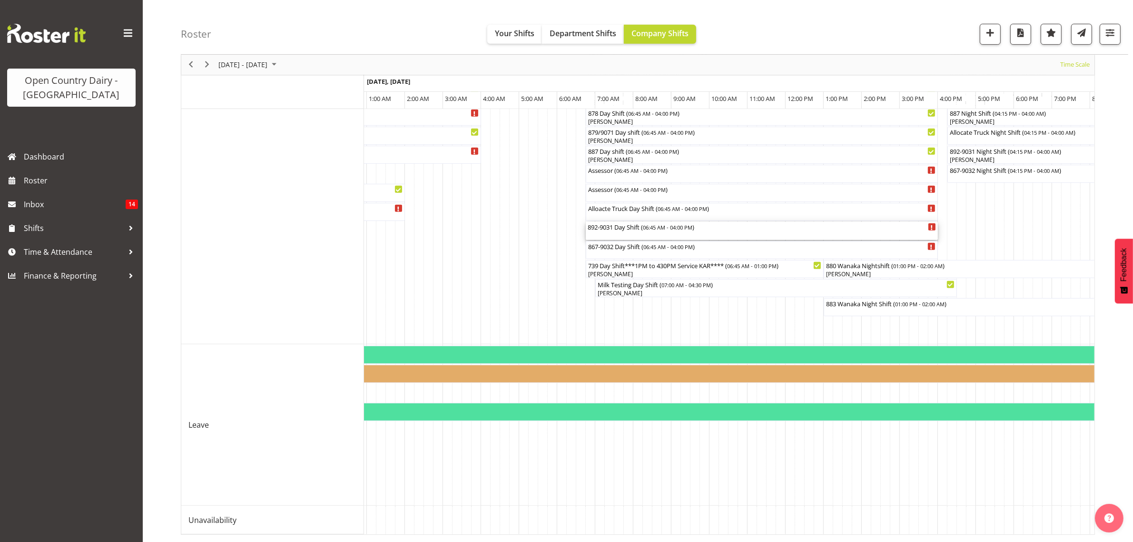
click at [612, 222] on div "892-9031 Day Shift ( 06:45 AM - 04:00 PM )" at bounding box center [762, 227] width 348 height 10
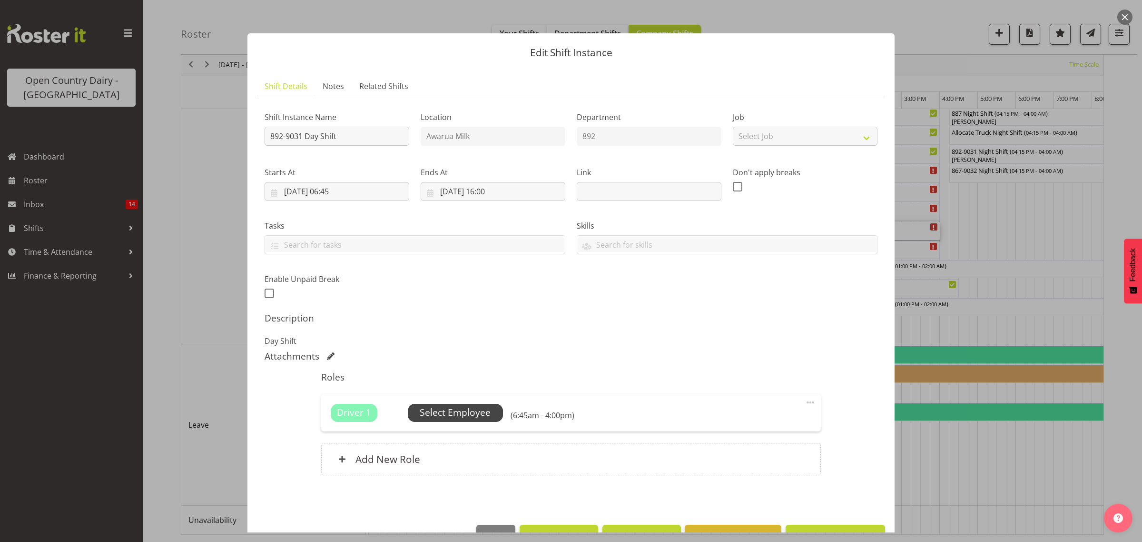
click at [476, 410] on span "Select Employee" at bounding box center [455, 413] width 71 height 14
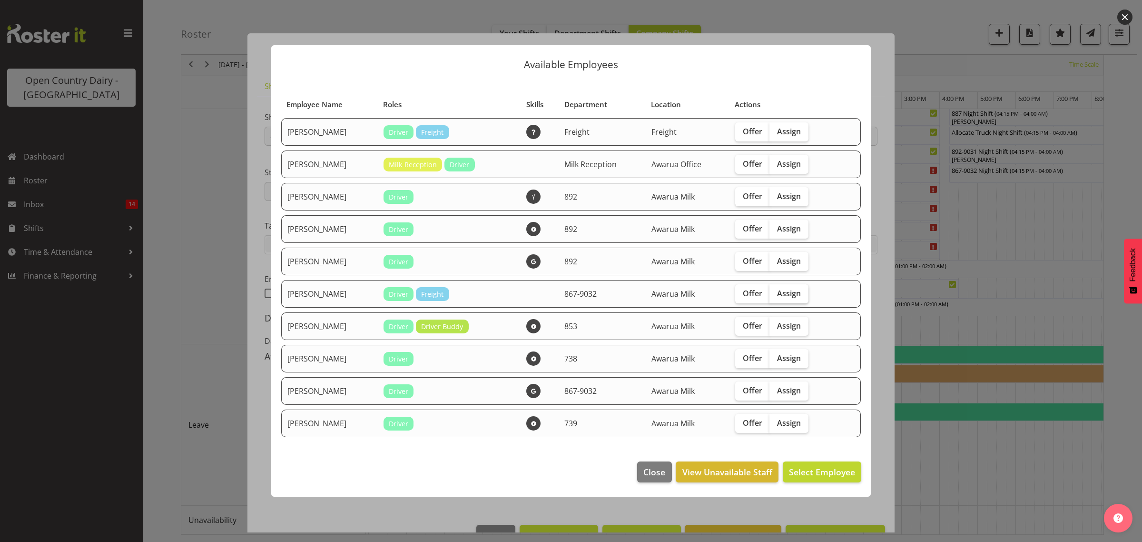
click at [784, 292] on span "Assign" at bounding box center [789, 293] width 24 height 10
click at [776, 292] on input "Assign" at bounding box center [773, 293] width 6 height 6
checkbox input "true"
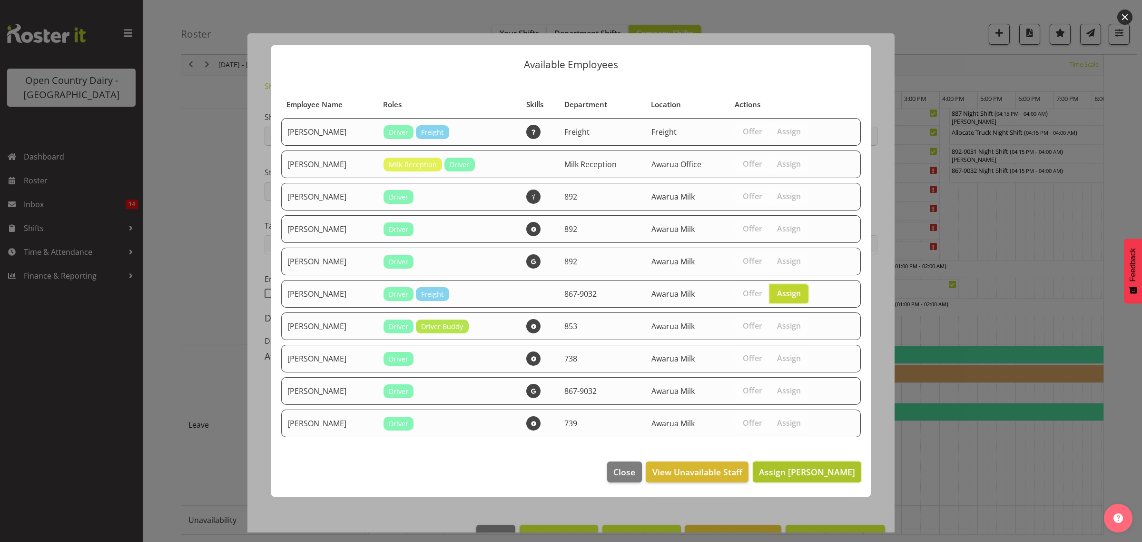
click at [813, 472] on span "Assign Glenn Tither" at bounding box center [807, 471] width 96 height 11
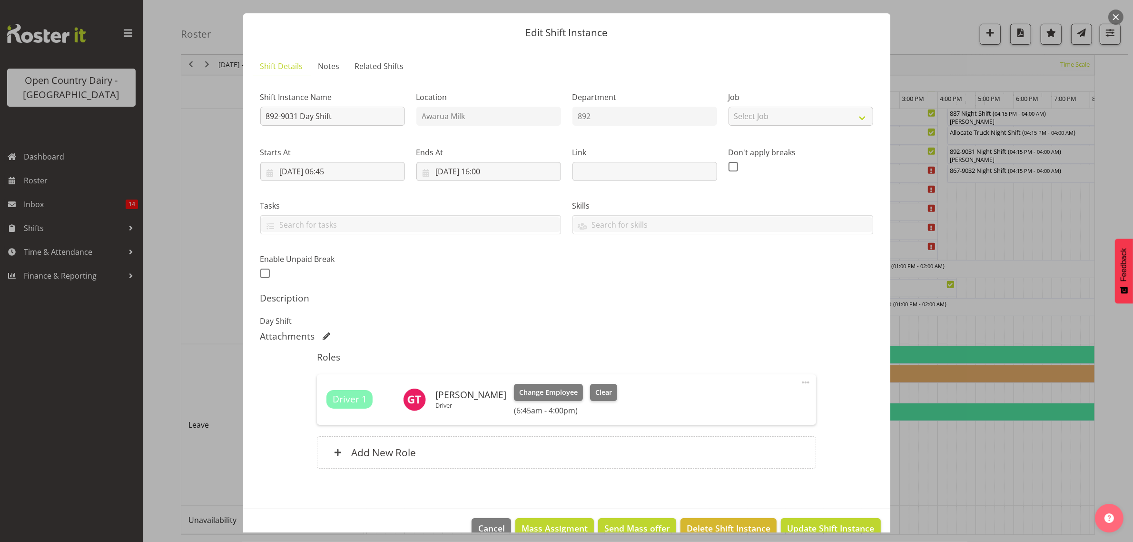
scroll to position [41, 0]
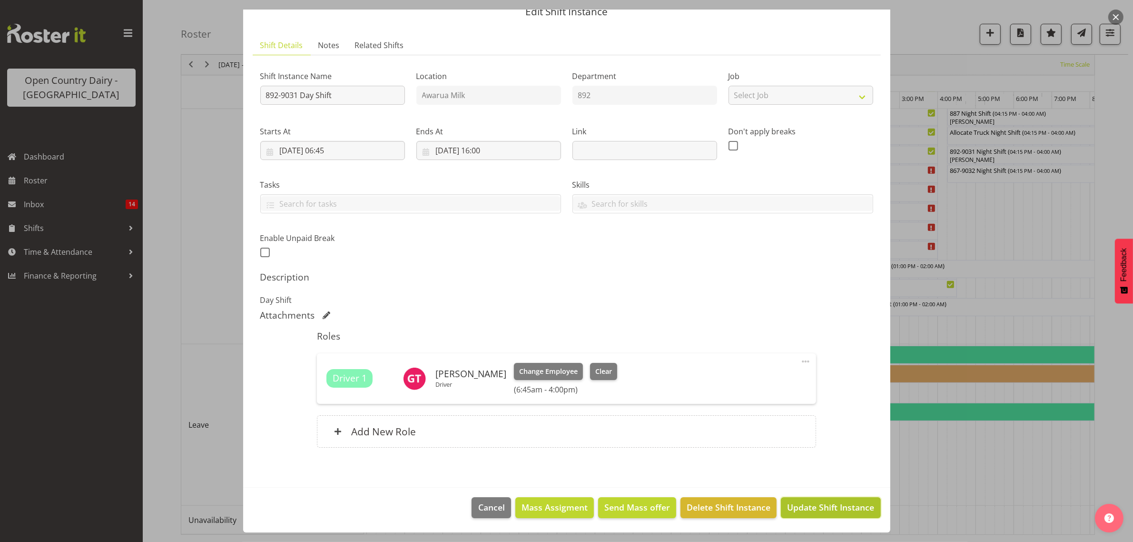
click at [807, 510] on span "Update Shift Instance" at bounding box center [830, 507] width 87 height 12
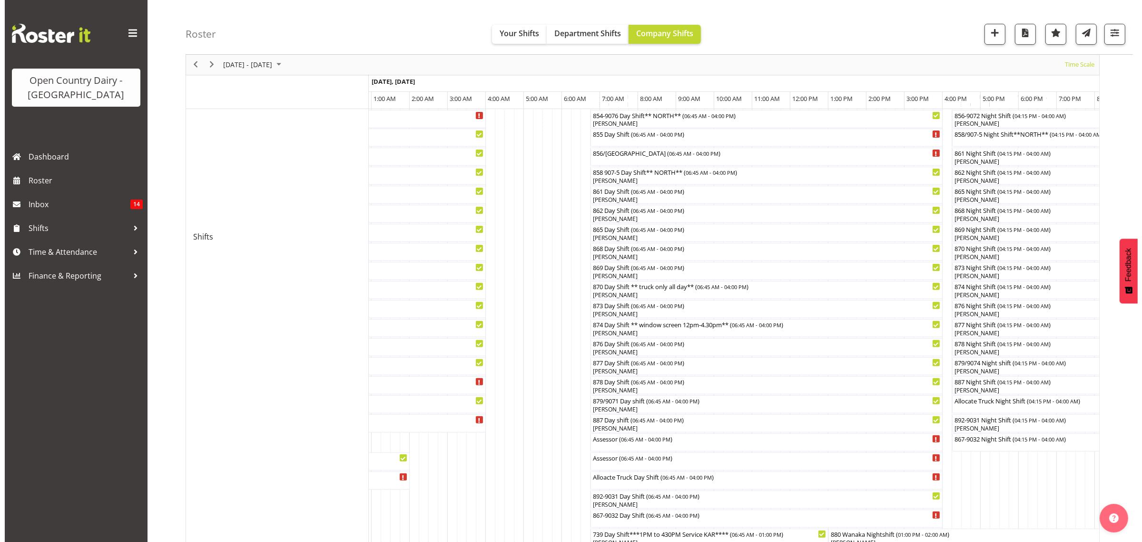
scroll to position [298, 0]
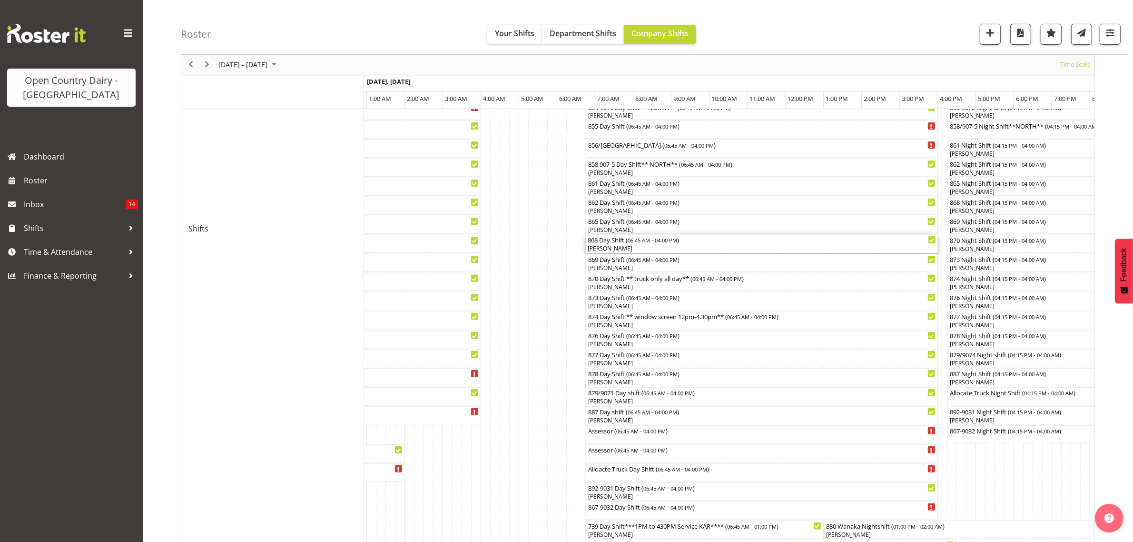
click at [596, 250] on div "Darin Ayling" at bounding box center [762, 248] width 348 height 9
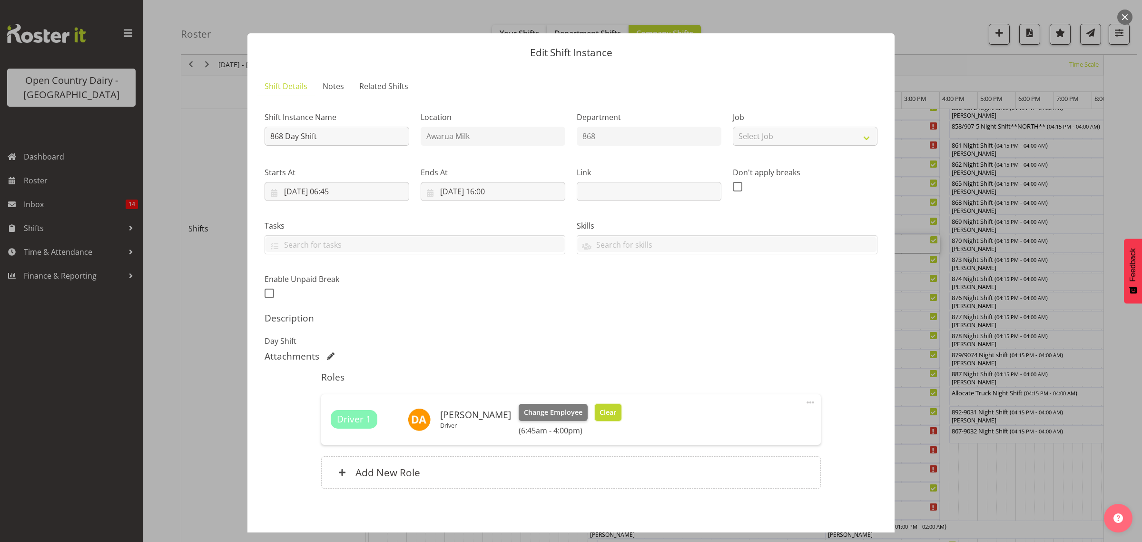
click at [600, 409] on span "Clear" at bounding box center [608, 412] width 17 height 10
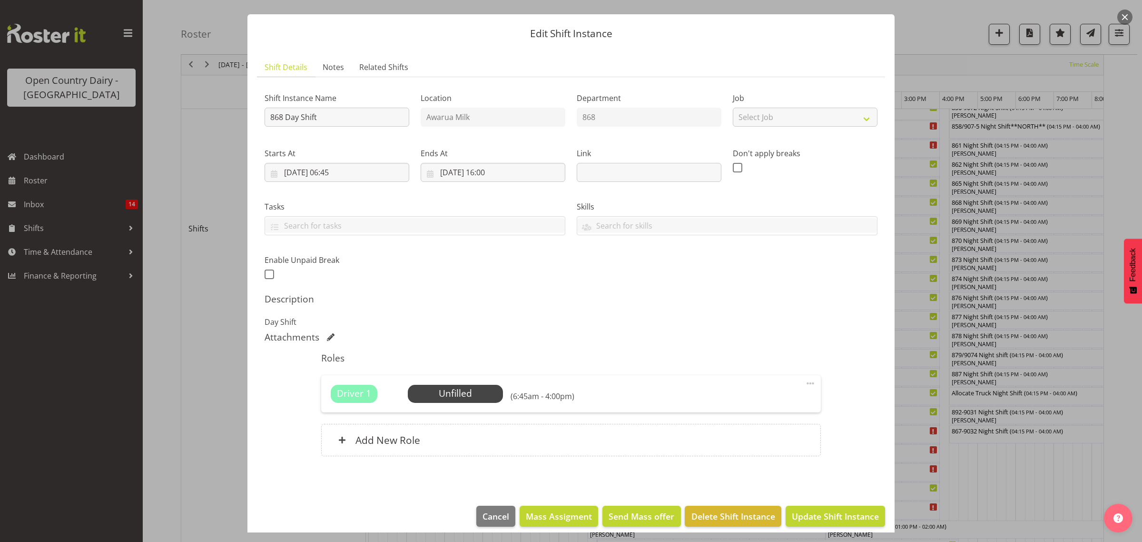
scroll to position [28, 0]
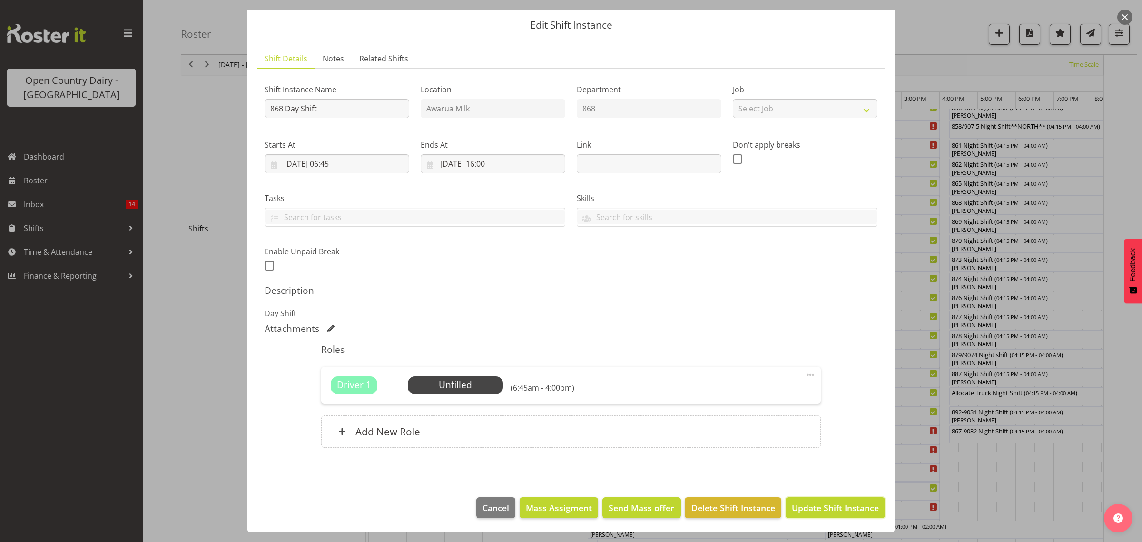
click at [810, 503] on span "Update Shift Instance" at bounding box center [835, 507] width 87 height 12
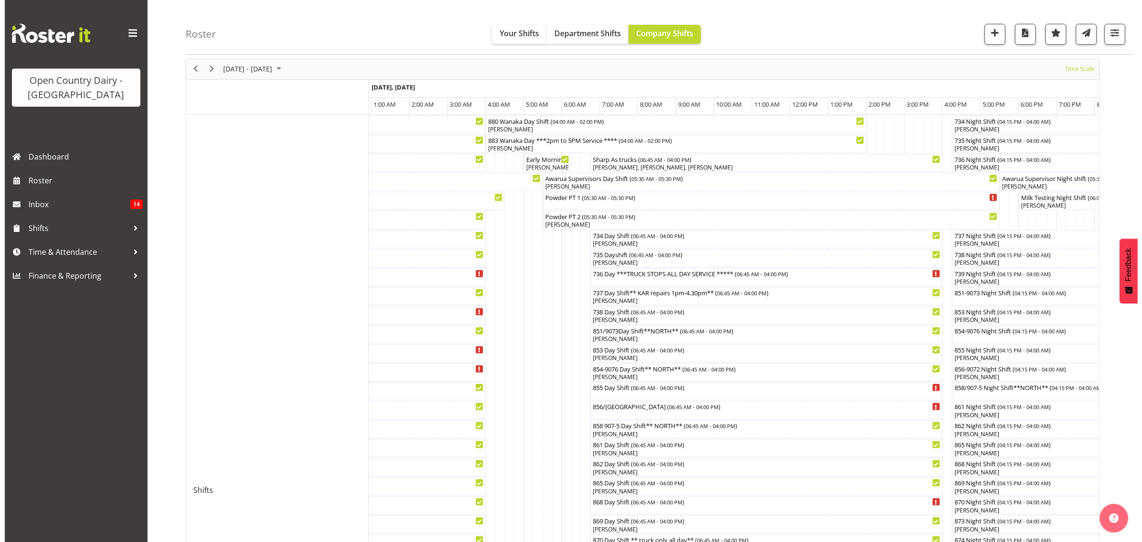
scroll to position [238, 0]
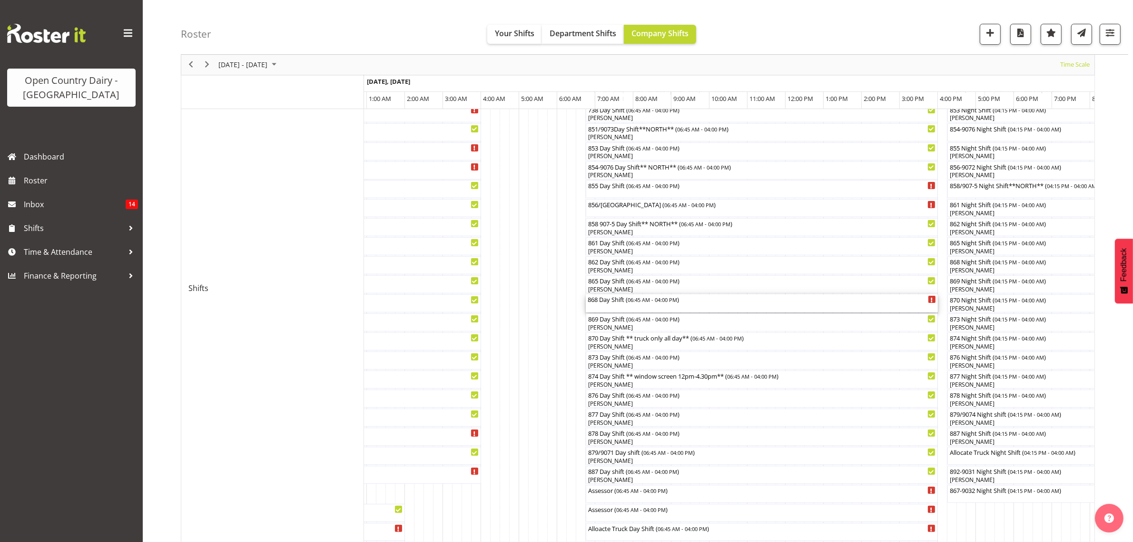
click at [598, 300] on div "868 Day Shift ( 06:45 AM - 04:00 PM )" at bounding box center [762, 299] width 348 height 10
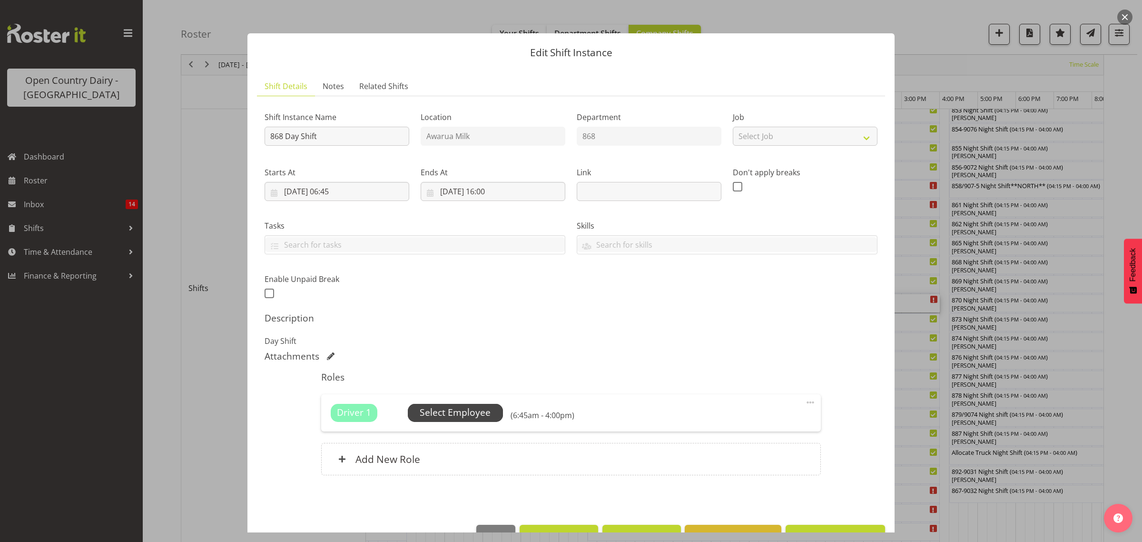
click at [462, 415] on span "Select Employee" at bounding box center [455, 413] width 71 height 14
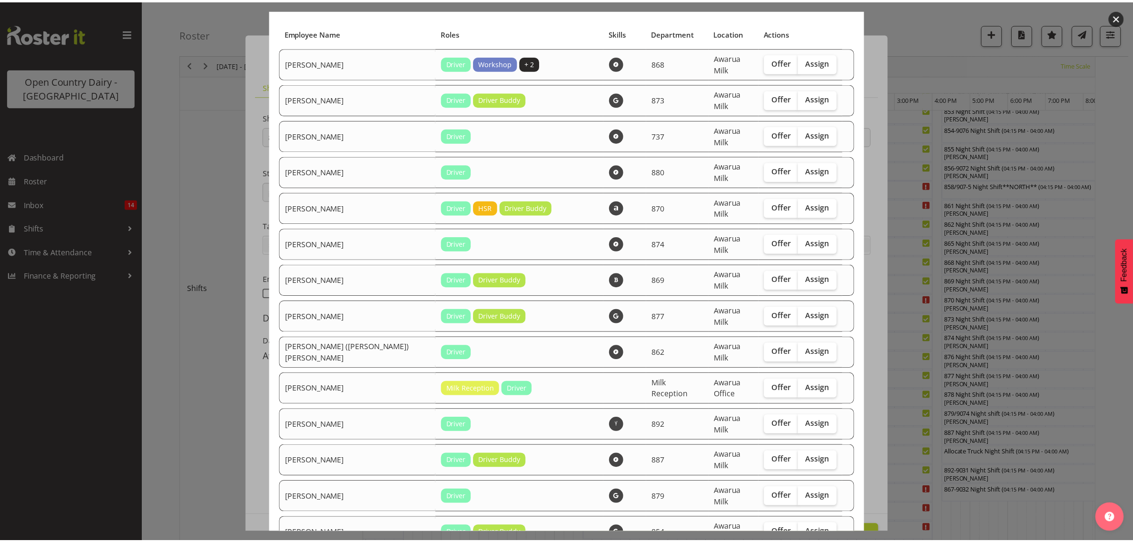
scroll to position [0, 0]
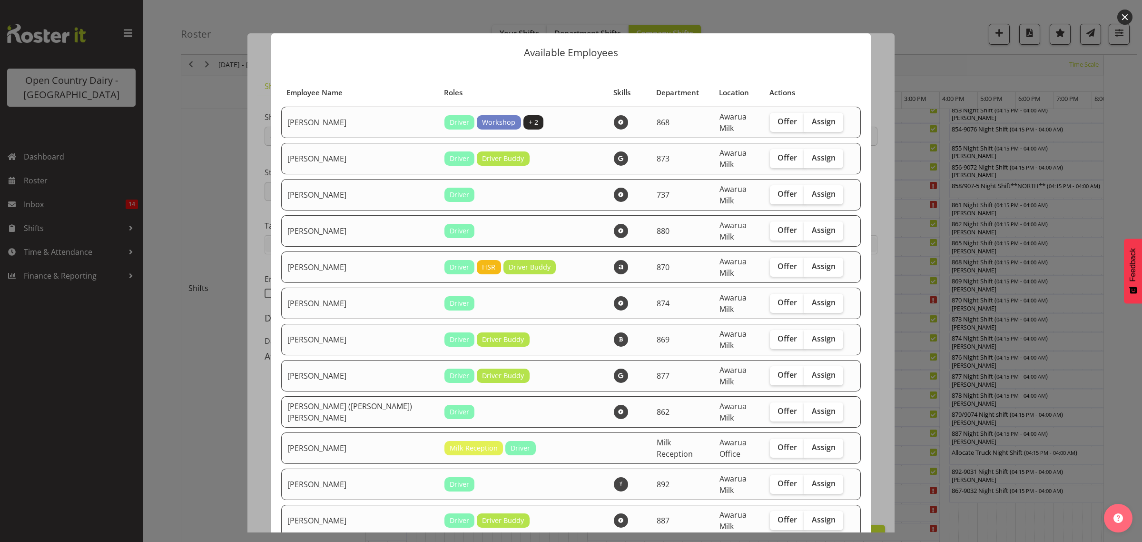
click at [987, 513] on div at bounding box center [571, 271] width 1142 height 542
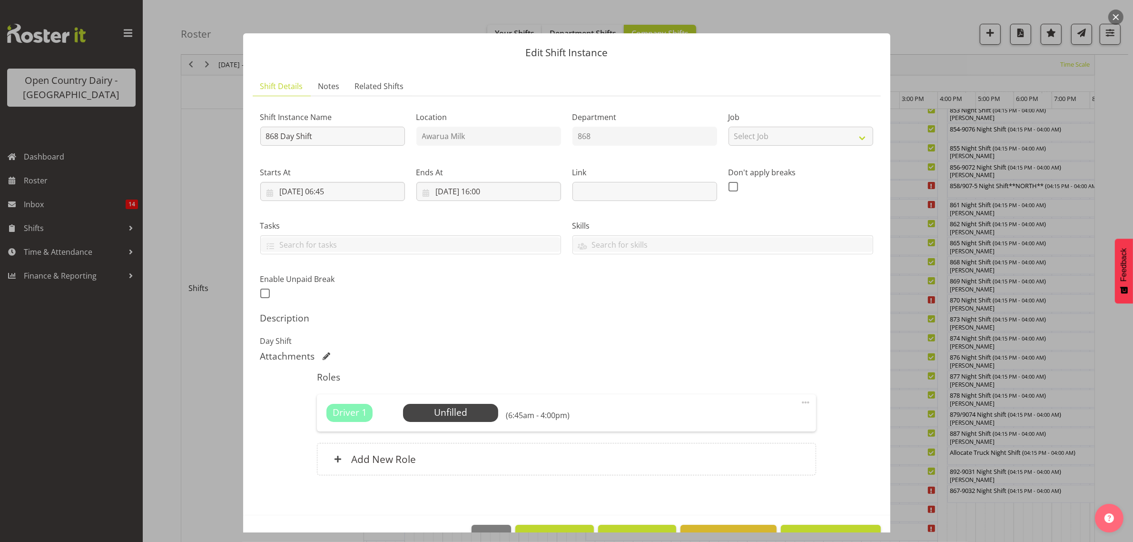
click at [987, 513] on div at bounding box center [566, 271] width 1133 height 542
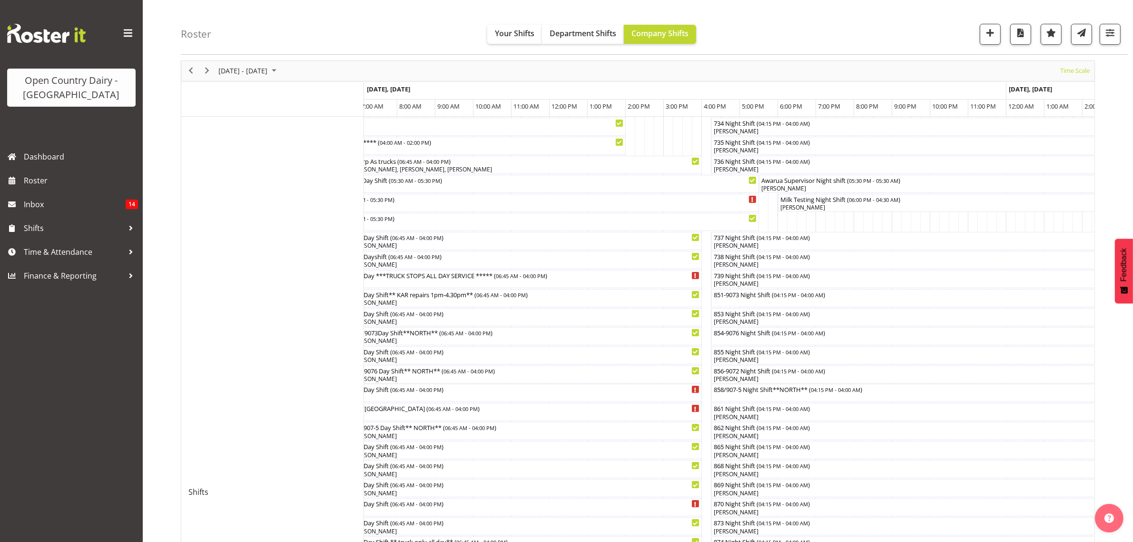
scroll to position [60, 0]
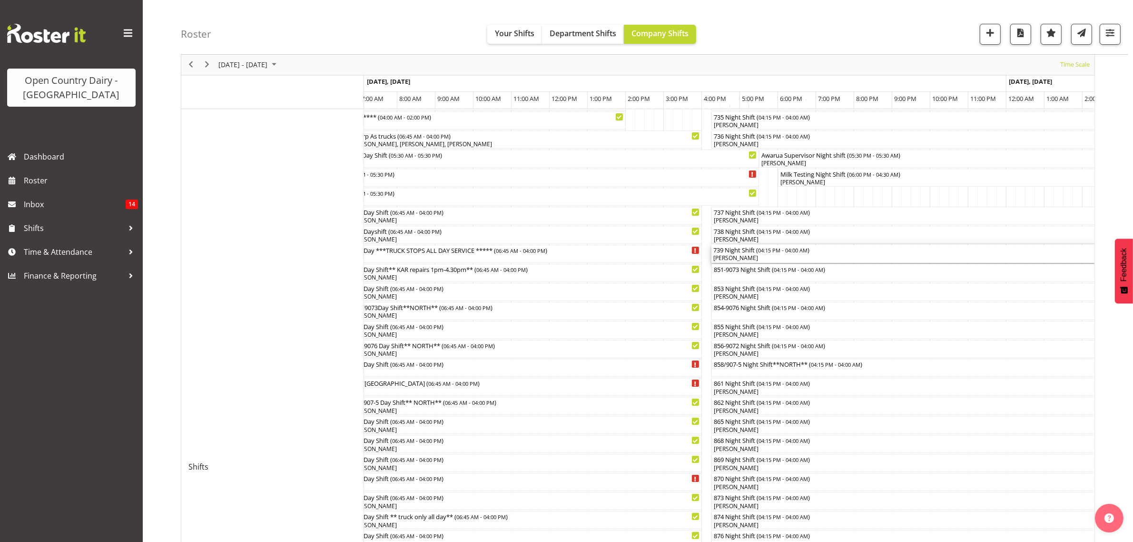
click at [734, 257] on div "Erika McNaught" at bounding box center [936, 258] width 444 height 9
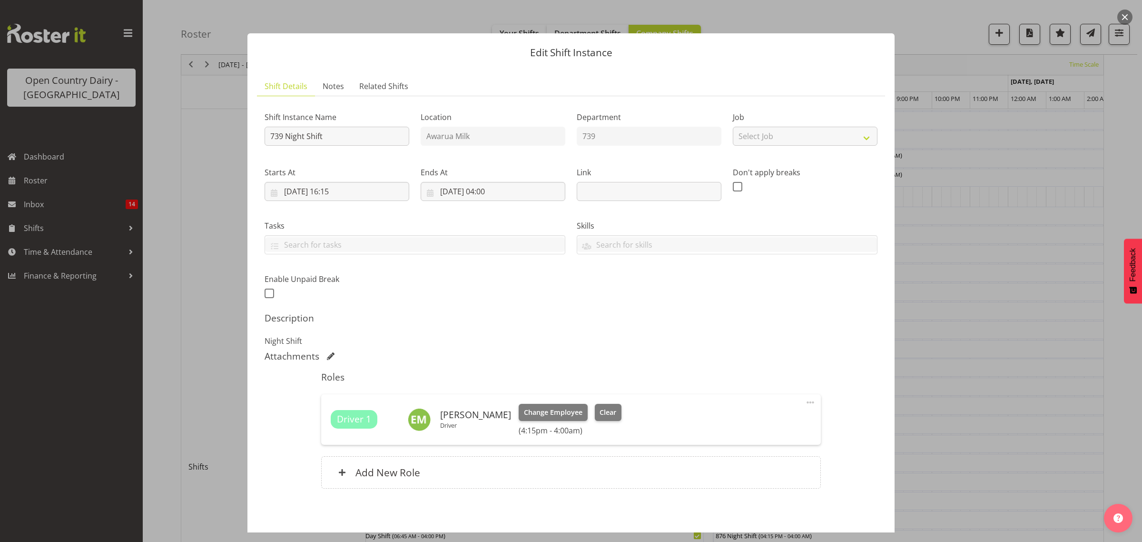
click at [1041, 438] on div at bounding box center [571, 271] width 1142 height 542
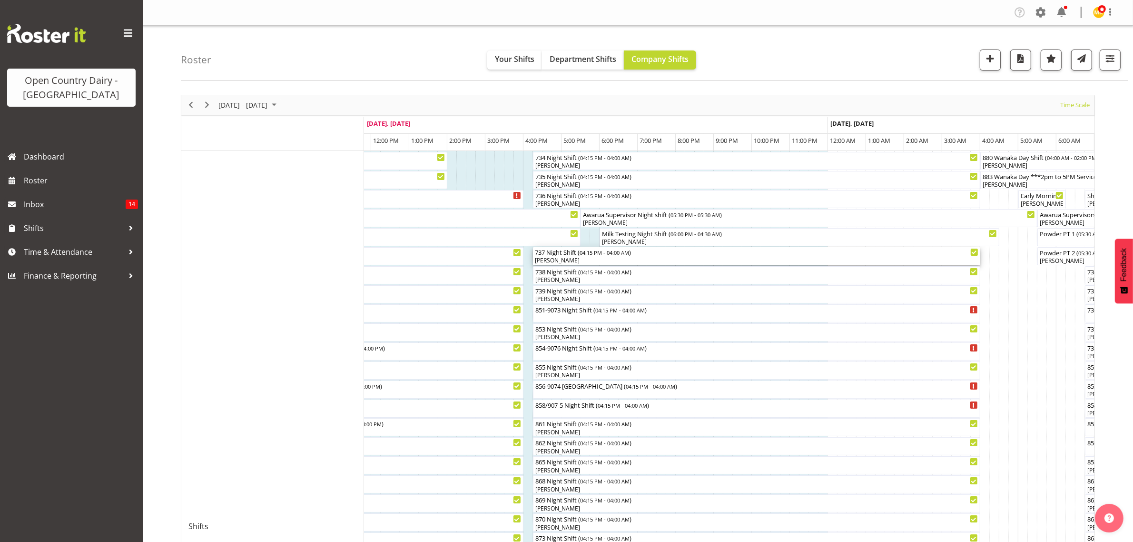
click at [558, 260] on div "Raymond George" at bounding box center [757, 260] width 444 height 9
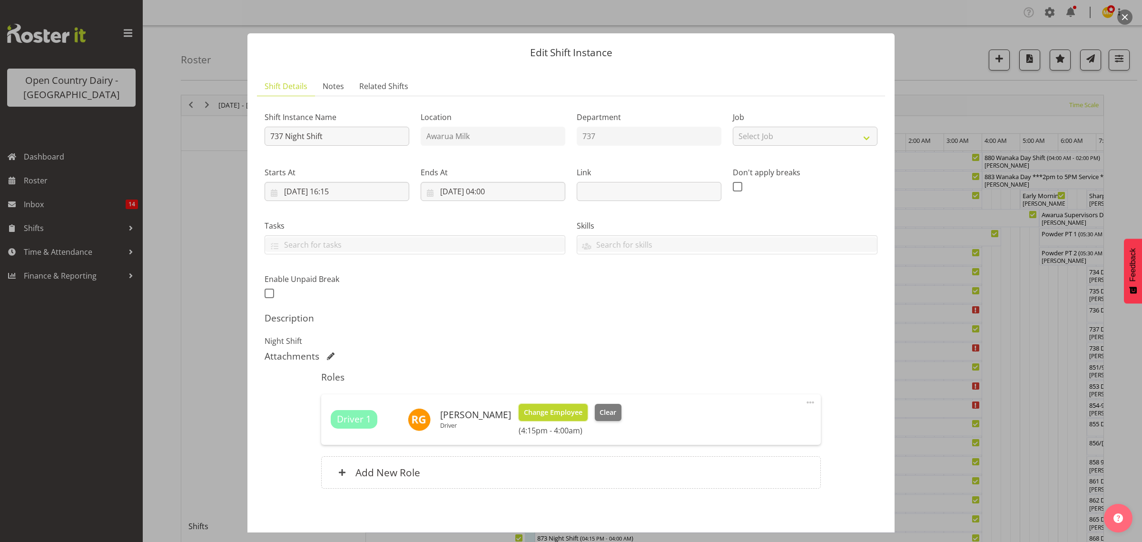
click at [553, 417] on span "Change Employee" at bounding box center [553, 412] width 59 height 10
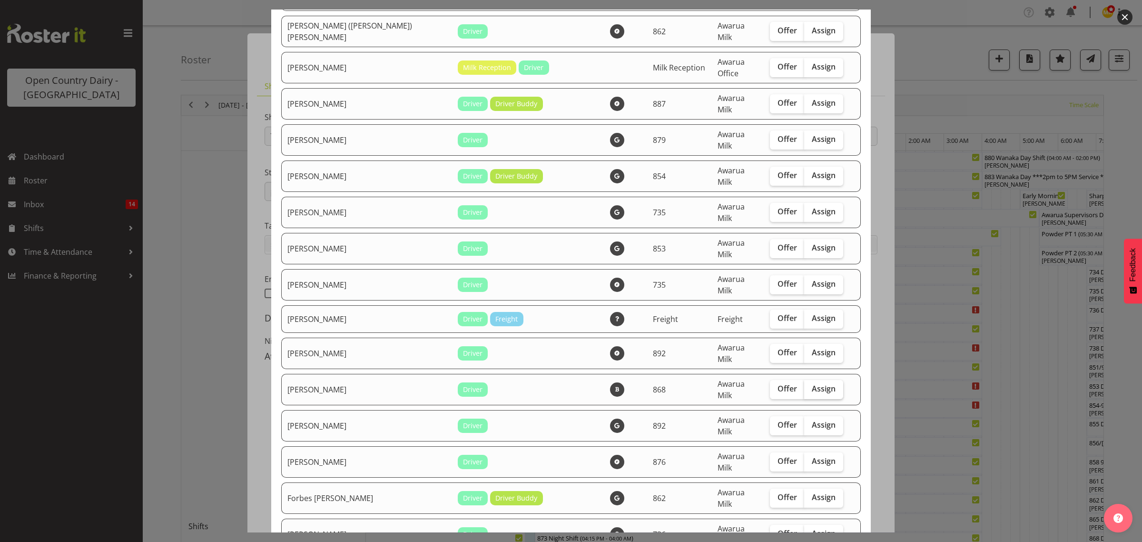
click at [812, 384] on span "Assign" at bounding box center [824, 389] width 24 height 10
click at [804, 386] on input "Assign" at bounding box center [807, 389] width 6 height 6
checkbox input "true"
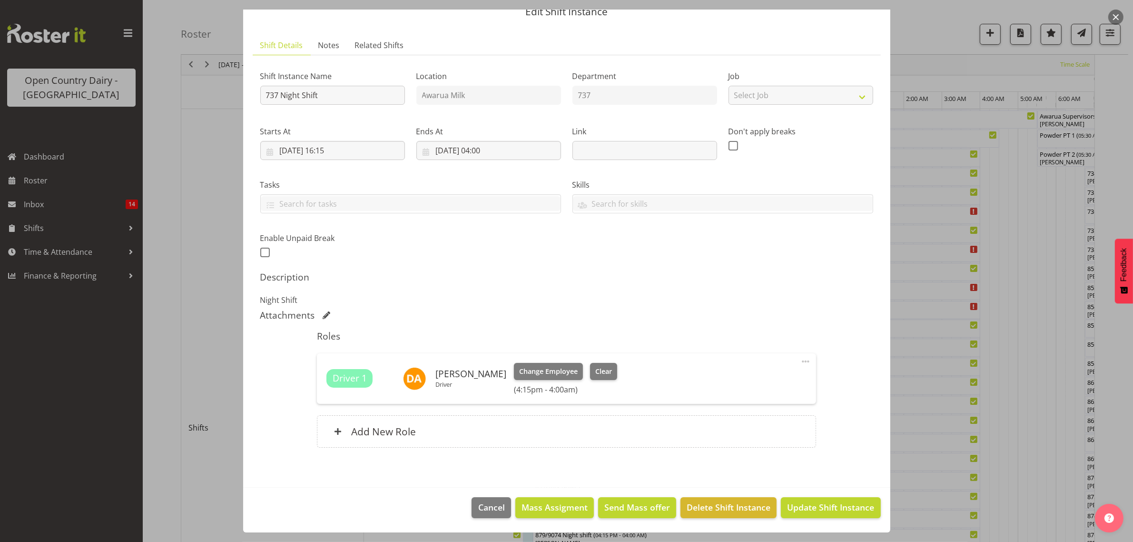
scroll to position [238, 0]
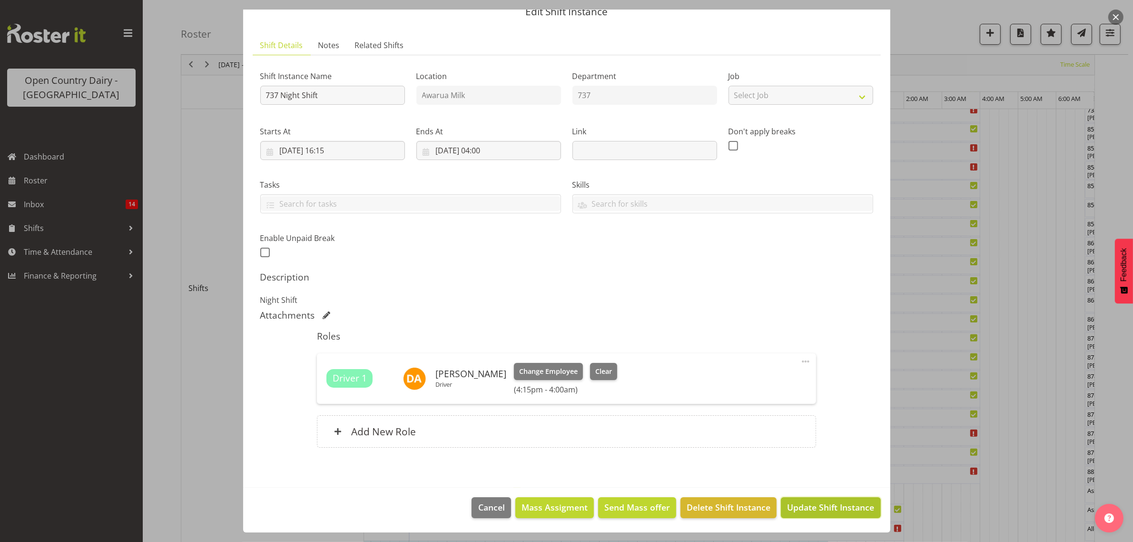
click at [800, 507] on span "Update Shift Instance" at bounding box center [830, 507] width 87 height 12
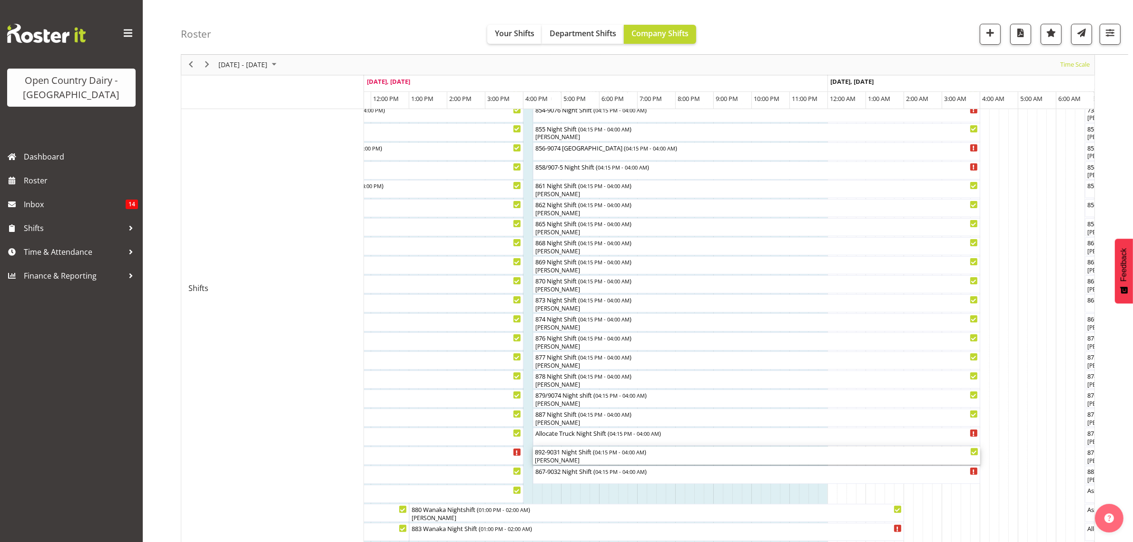
click at [553, 454] on div "892-9031 Night Shift ( 04:15 PM - 04:00 AM )" at bounding box center [757, 452] width 444 height 10
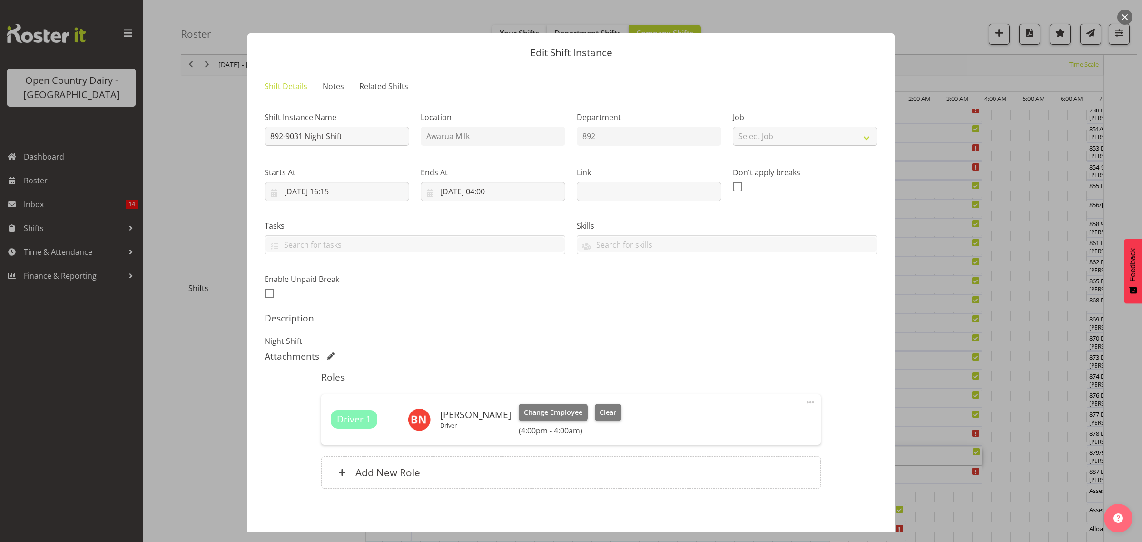
click at [1026, 331] on div at bounding box center [571, 271] width 1142 height 542
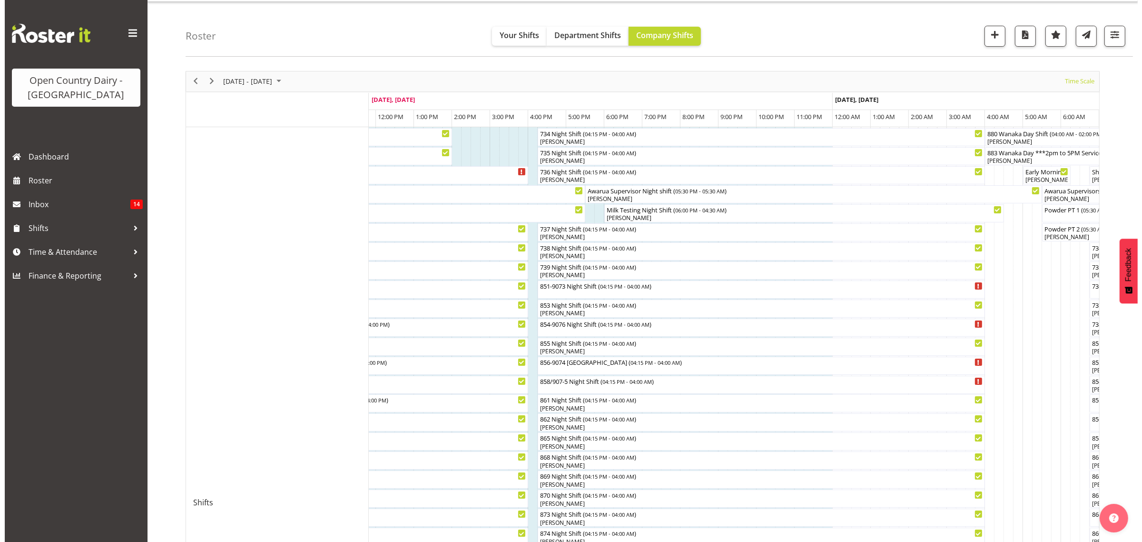
scroll to position [0, 0]
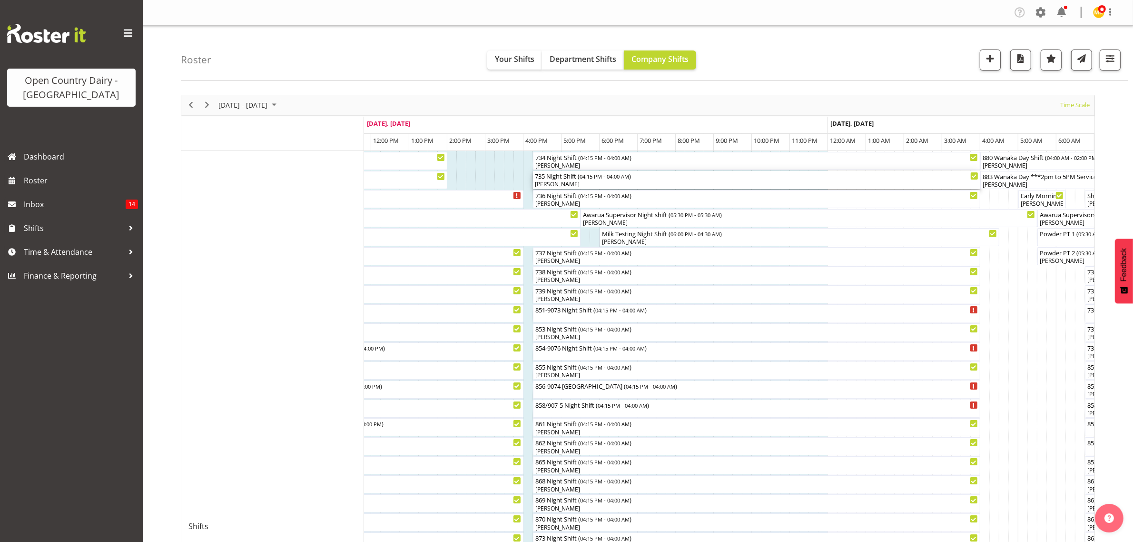
click at [557, 179] on div "735 Night Shift ( 04:15 PM - 04:00 AM )" at bounding box center [757, 176] width 444 height 10
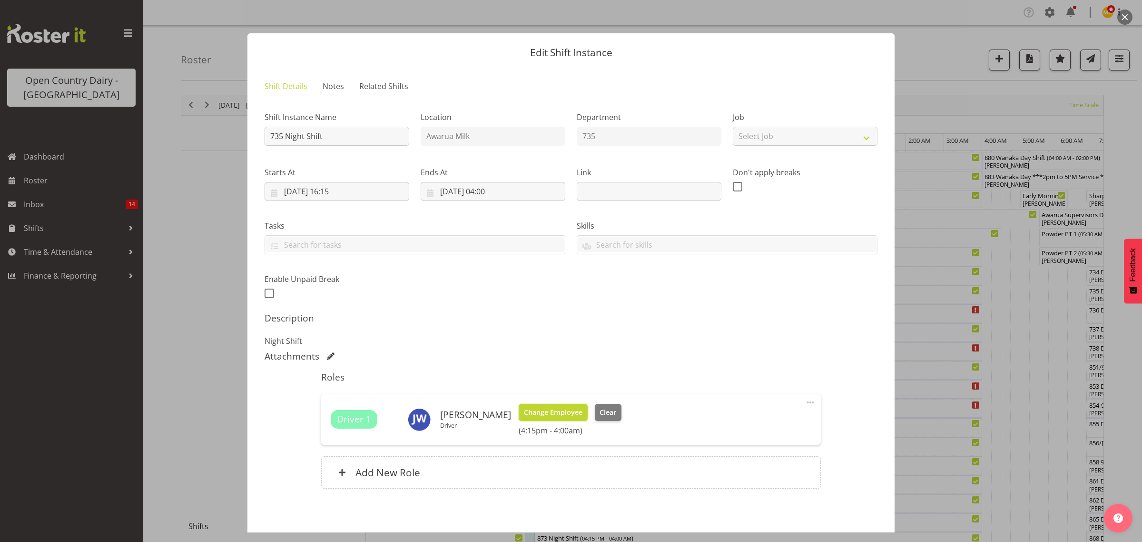
click at [532, 410] on span "Change Employee" at bounding box center [553, 412] width 59 height 10
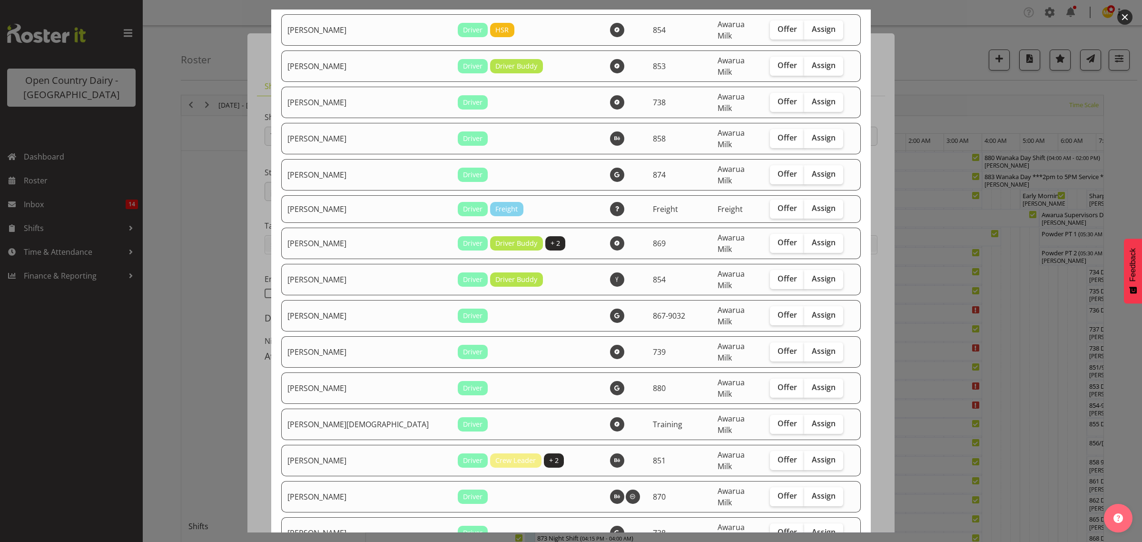
scroll to position [1172, 0]
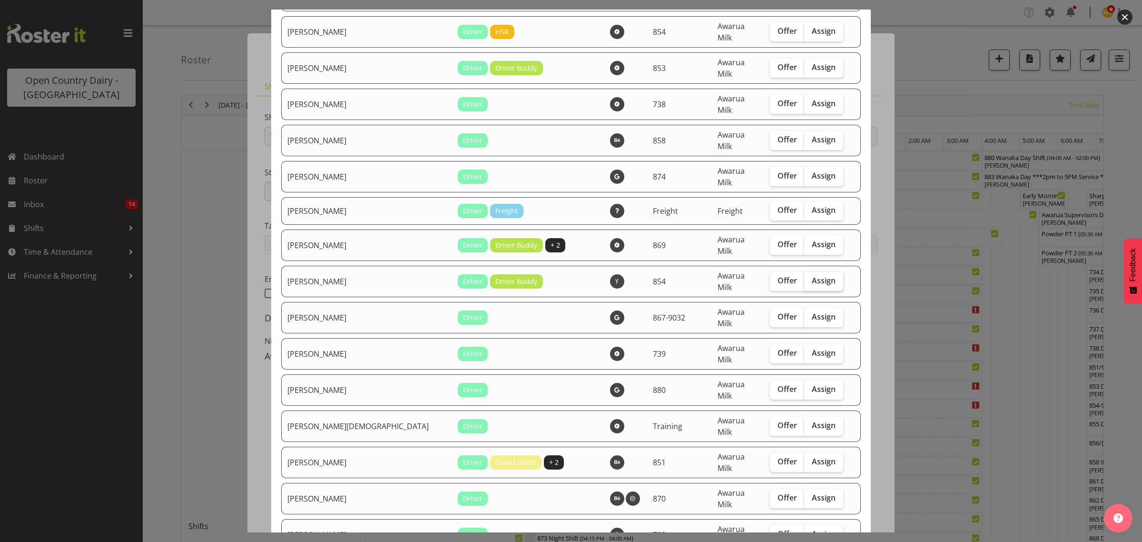
click at [812, 276] on span "Assign" at bounding box center [824, 281] width 24 height 10
click at [811, 278] on input "Assign" at bounding box center [807, 281] width 6 height 6
checkbox input "true"
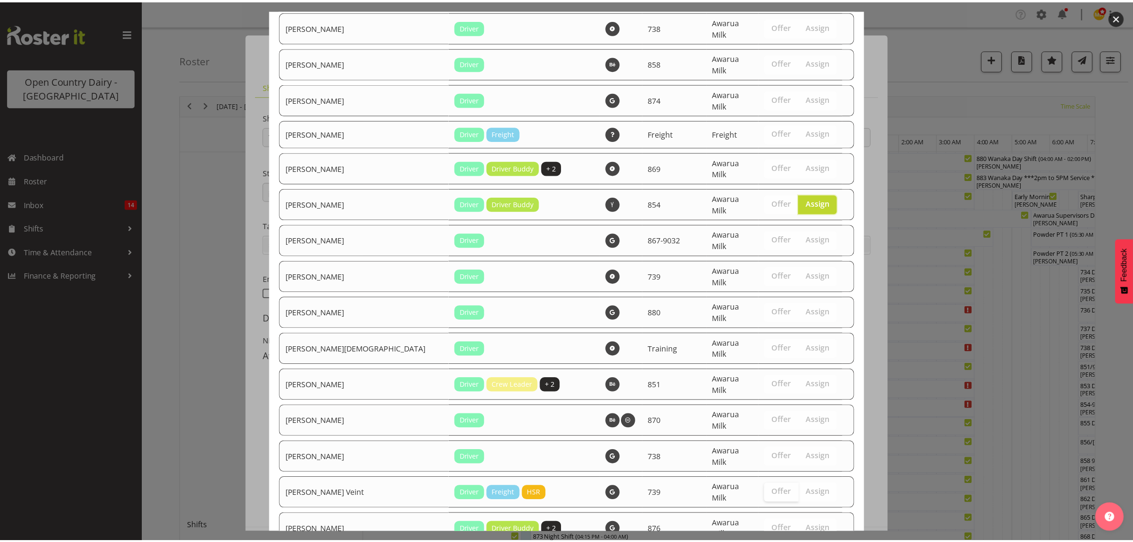
scroll to position [1291, 0]
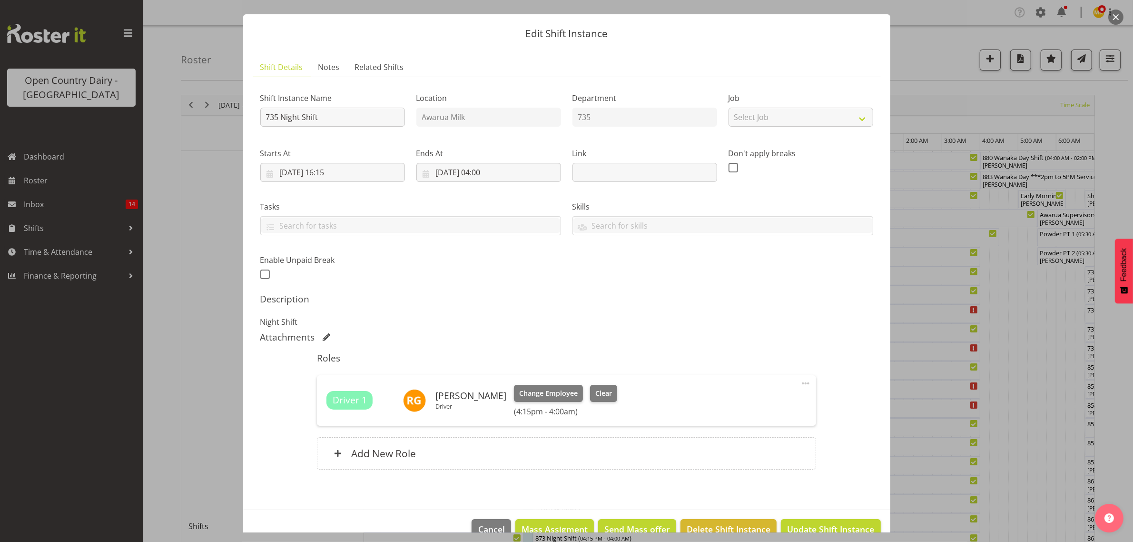
scroll to position [41, 0]
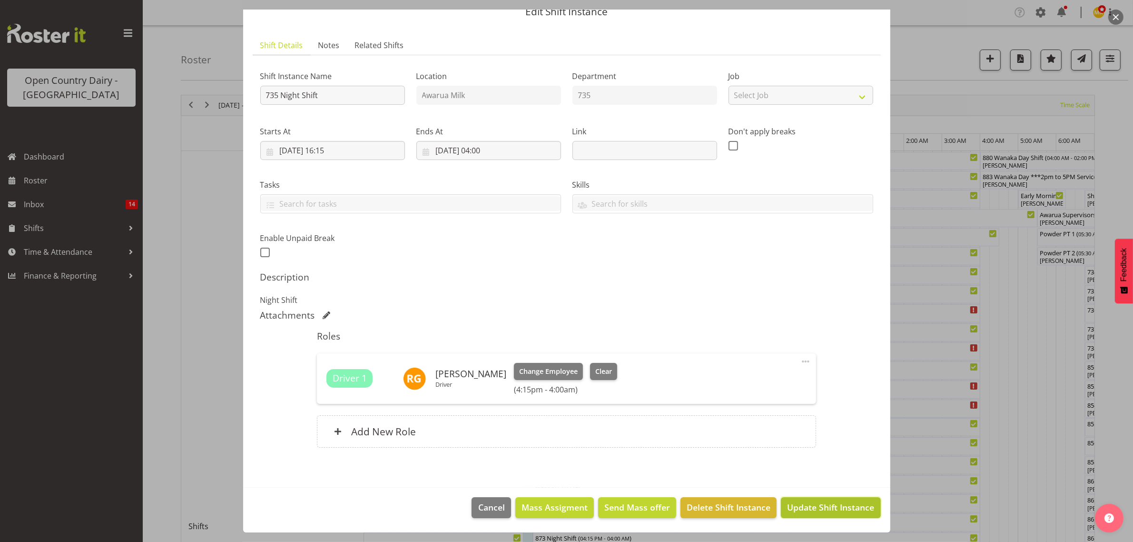
click at [813, 510] on span "Update Shift Instance" at bounding box center [830, 507] width 87 height 12
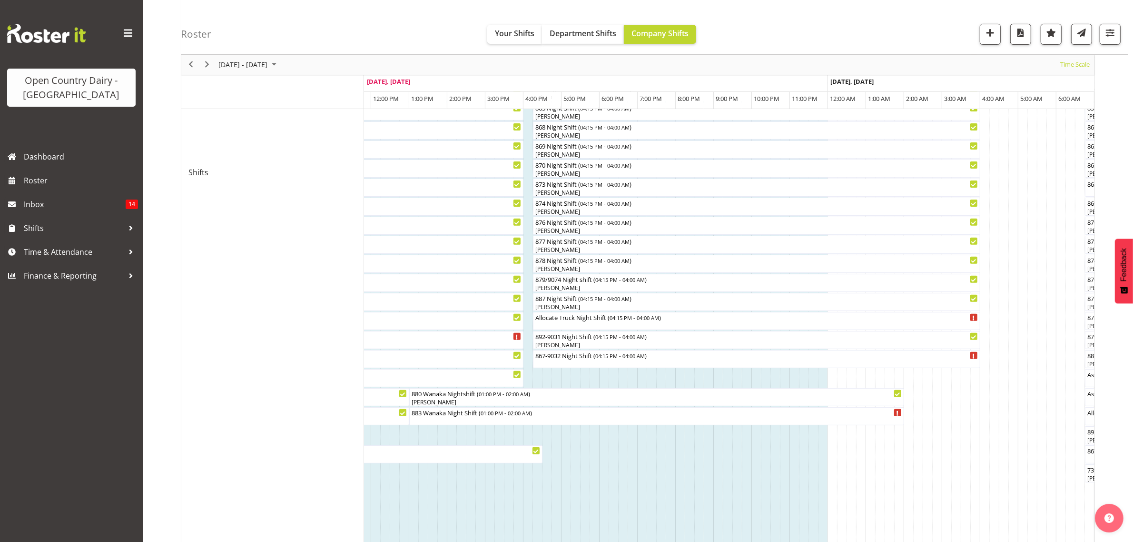
scroll to position [476, 0]
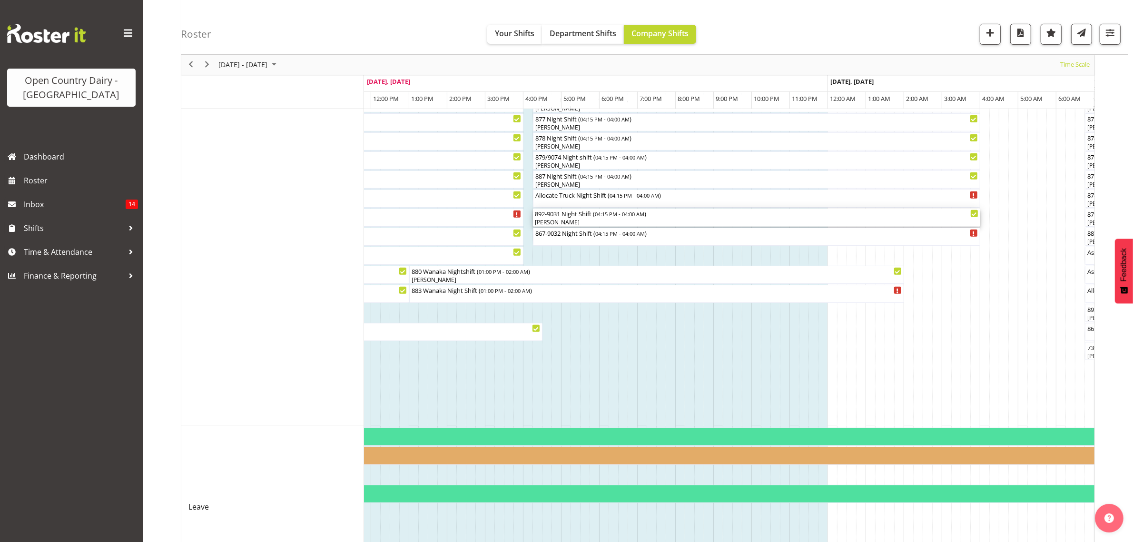
click at [555, 223] on div "Brian Neas" at bounding box center [757, 222] width 444 height 9
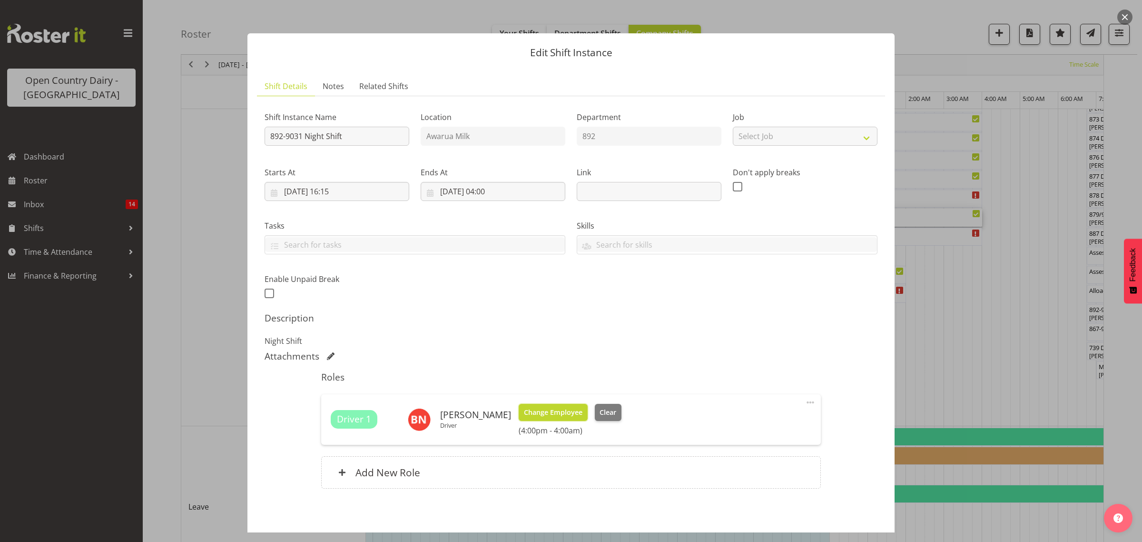
click at [541, 413] on span "Change Employee" at bounding box center [553, 412] width 59 height 10
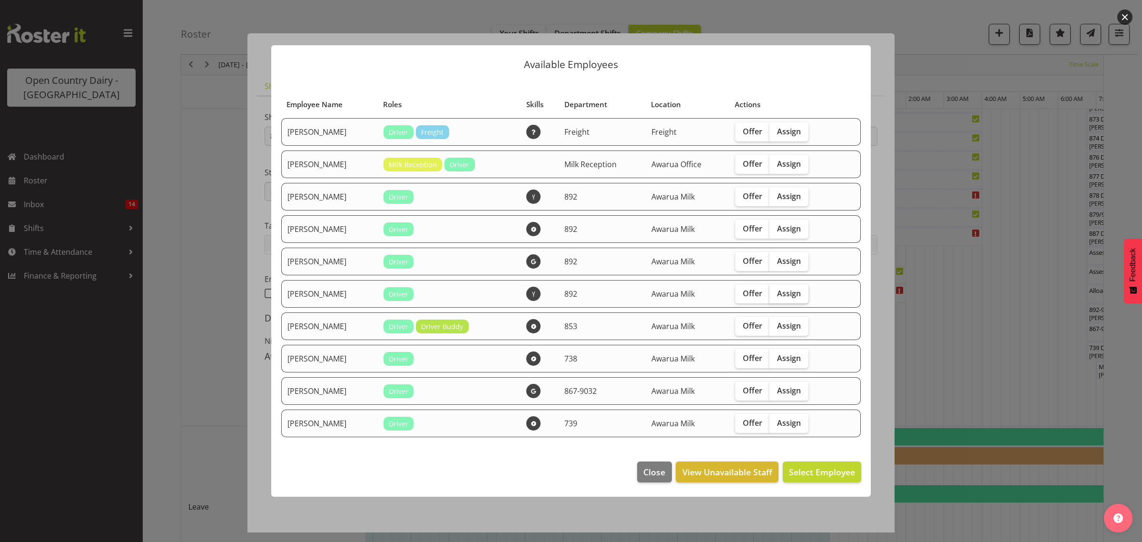
click at [786, 296] on span "Assign" at bounding box center [789, 293] width 24 height 10
click at [776, 296] on input "Assign" at bounding box center [773, 293] width 6 height 6
checkbox input "true"
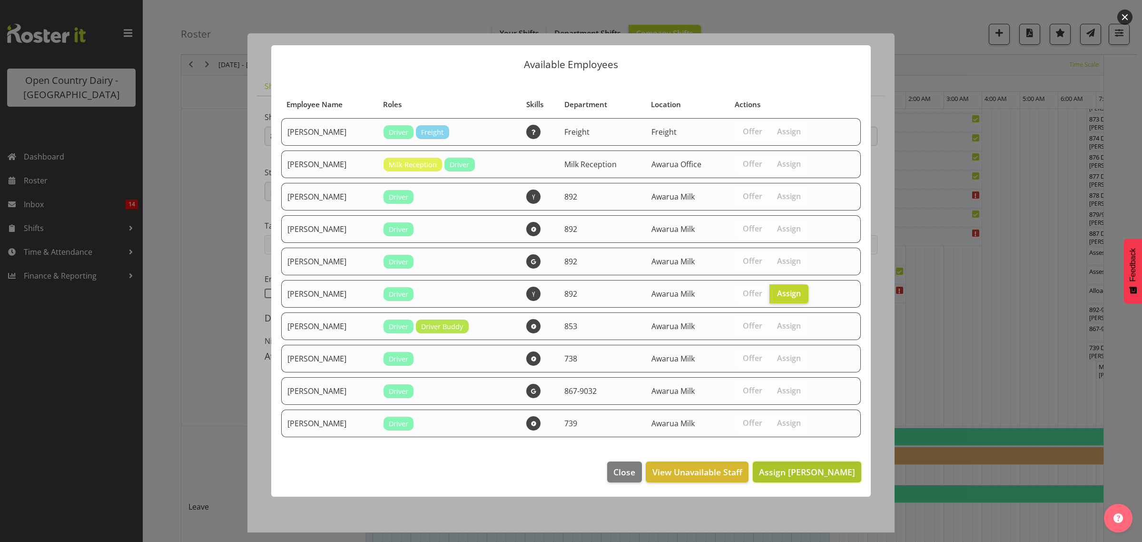
click at [810, 476] on span "Assign Josh Winship" at bounding box center [807, 471] width 96 height 11
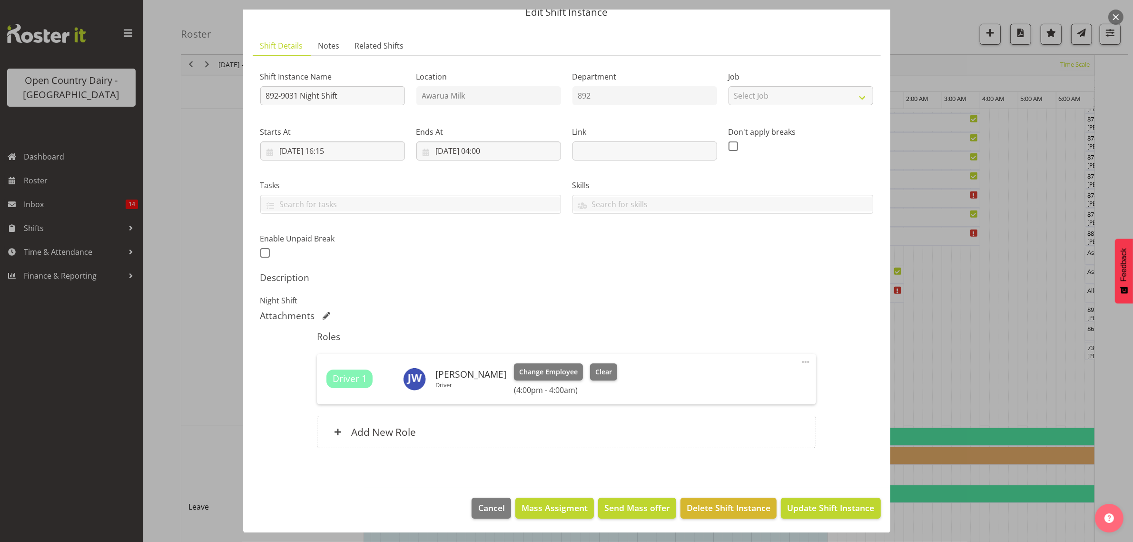
scroll to position [41, 0]
click at [814, 509] on span "Update Shift Instance" at bounding box center [830, 507] width 87 height 12
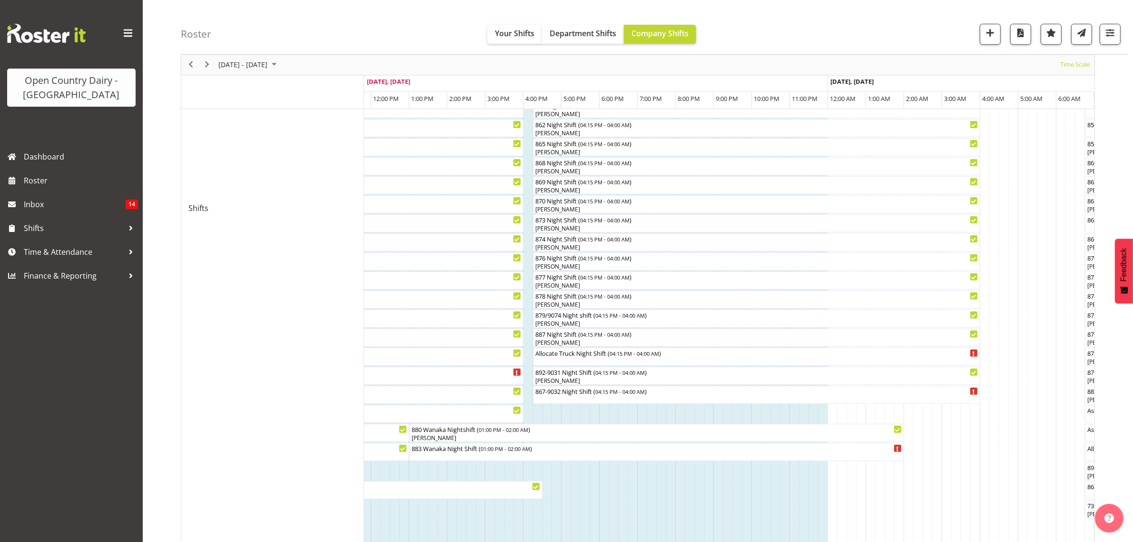
scroll to position [357, 0]
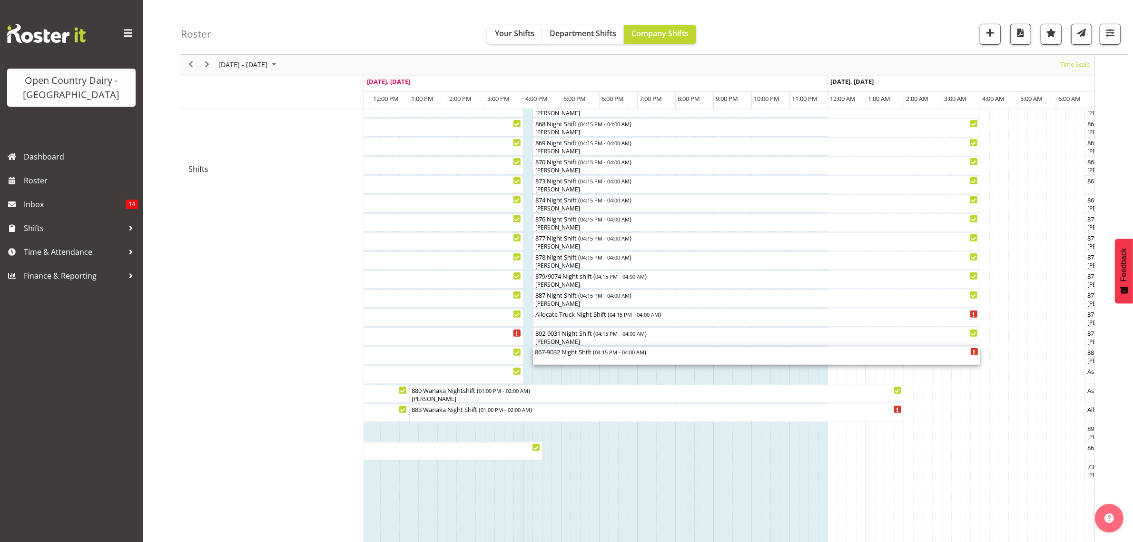
click at [556, 358] on div "867-9032 Night Shift ( 04:15 PM - 04:00 AM )" at bounding box center [757, 356] width 444 height 18
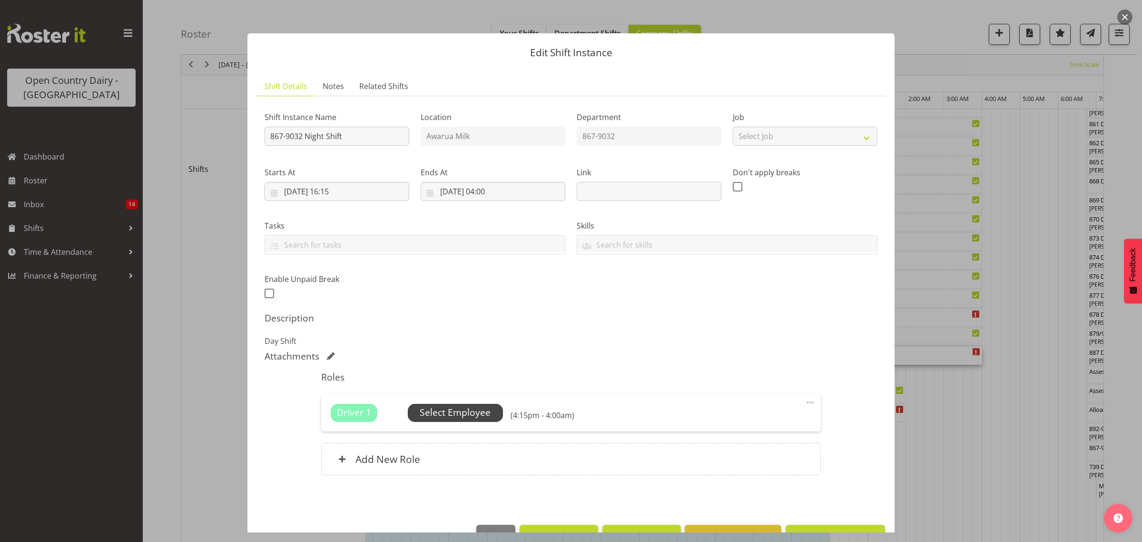
click at [458, 411] on span "Select Employee" at bounding box center [455, 413] width 71 height 14
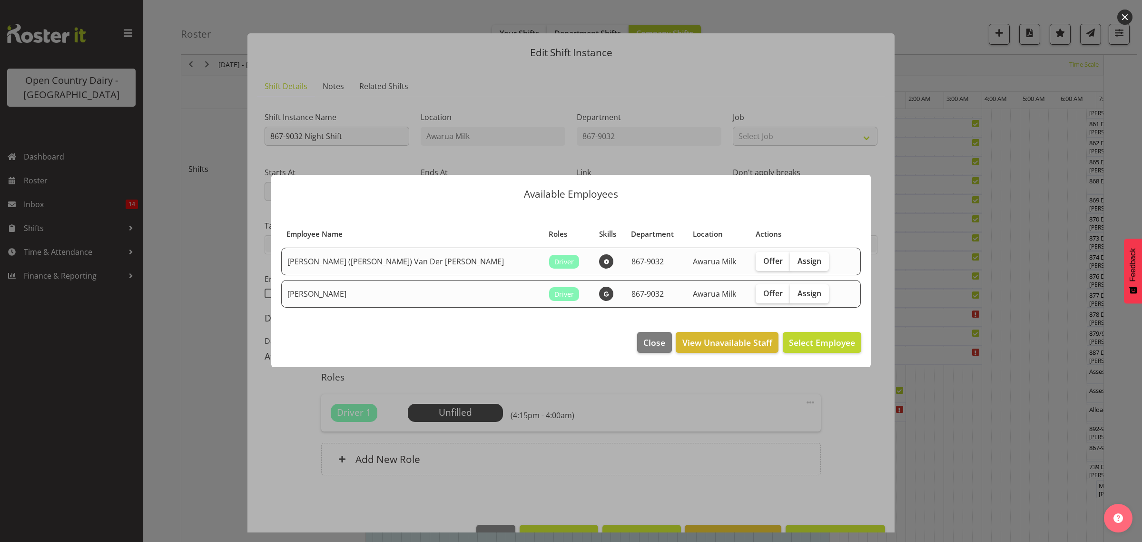
click at [841, 405] on div at bounding box center [571, 271] width 1142 height 542
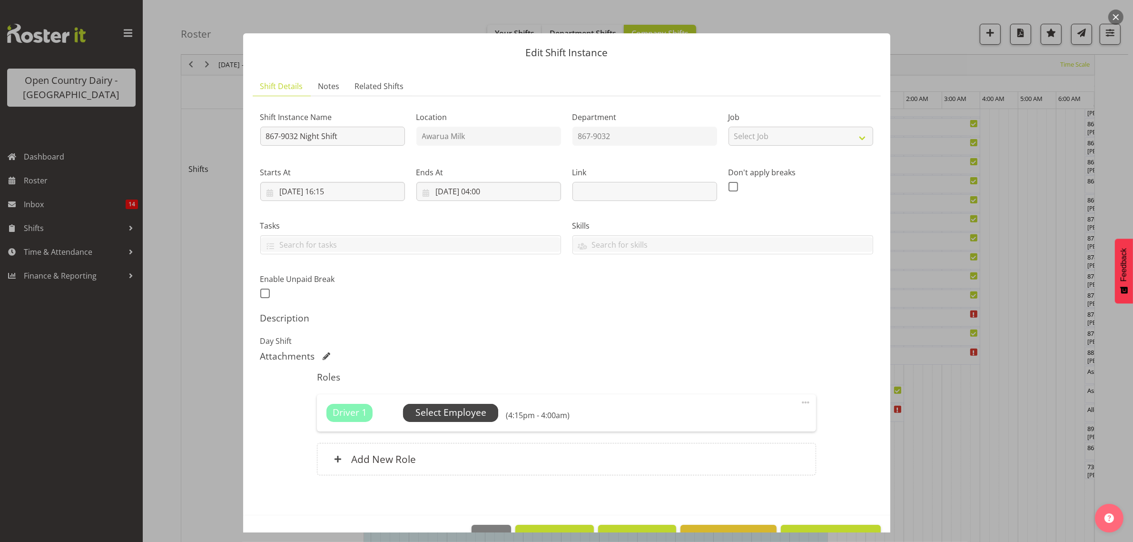
click at [453, 412] on span "Select Employee" at bounding box center [451, 413] width 71 height 14
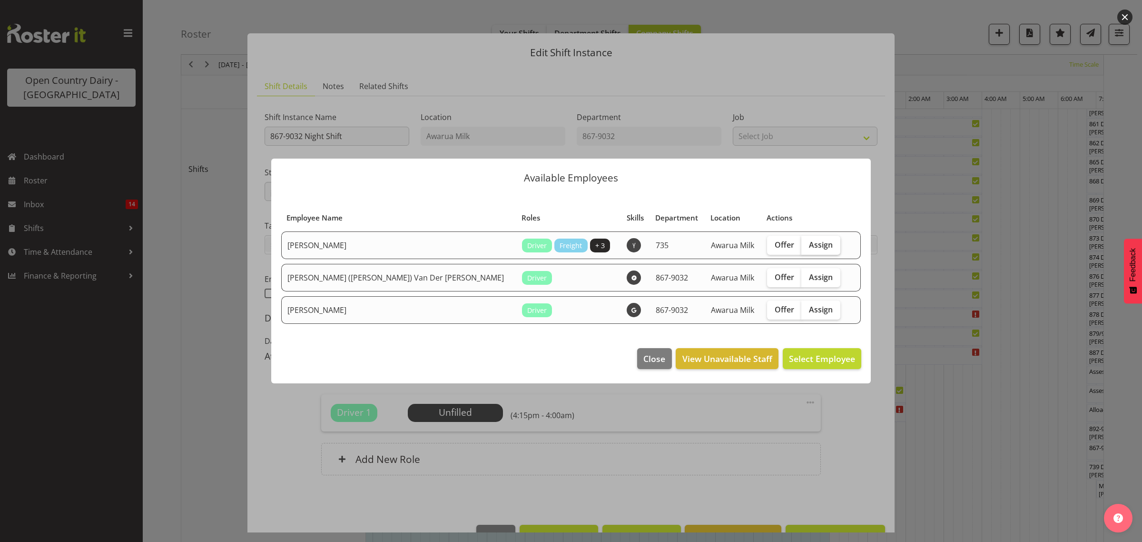
click at [809, 241] on span "Assign" at bounding box center [821, 245] width 24 height 10
click at [802, 241] on input "Assign" at bounding box center [805, 244] width 6 height 6
checkbox input "true"
click at [813, 358] on span "Assign Brian Neas" at bounding box center [807, 358] width 96 height 11
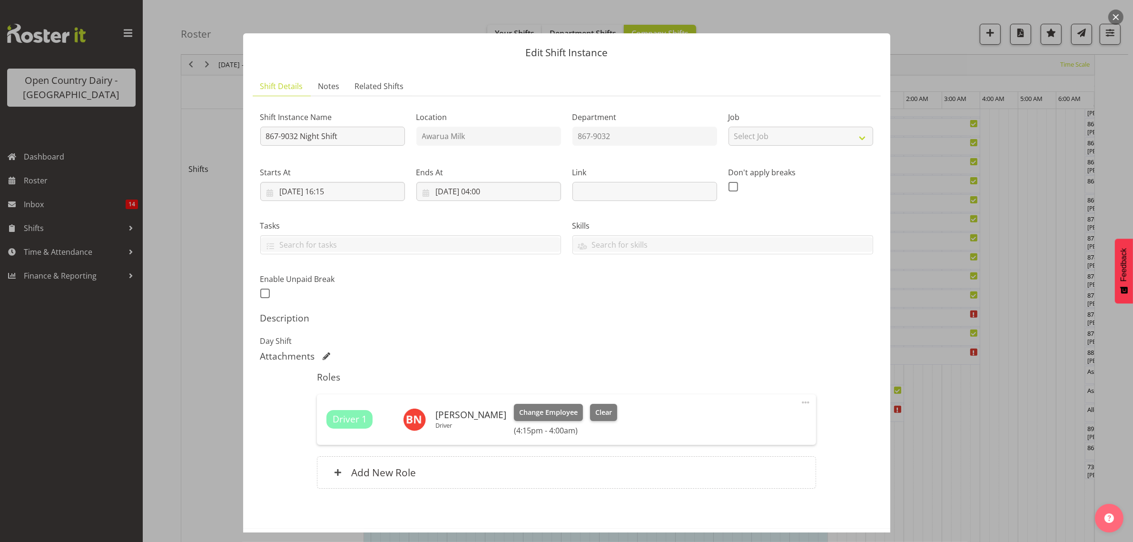
scroll to position [41, 0]
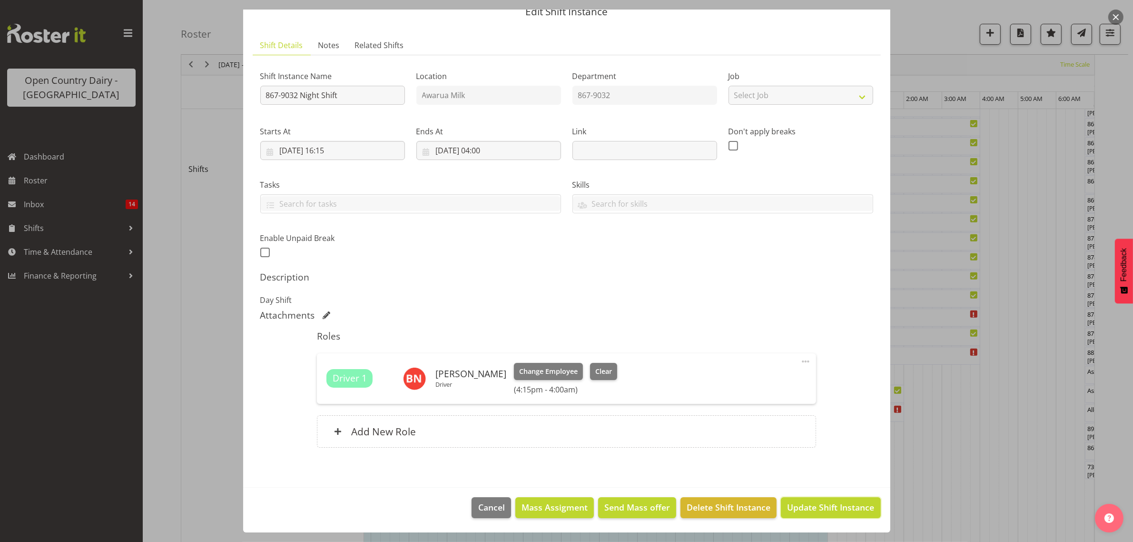
drag, startPoint x: 812, startPoint y: 507, endPoint x: 780, endPoint y: 508, distance: 31.9
click at [812, 507] on span "Update Shift Instance" at bounding box center [830, 507] width 87 height 12
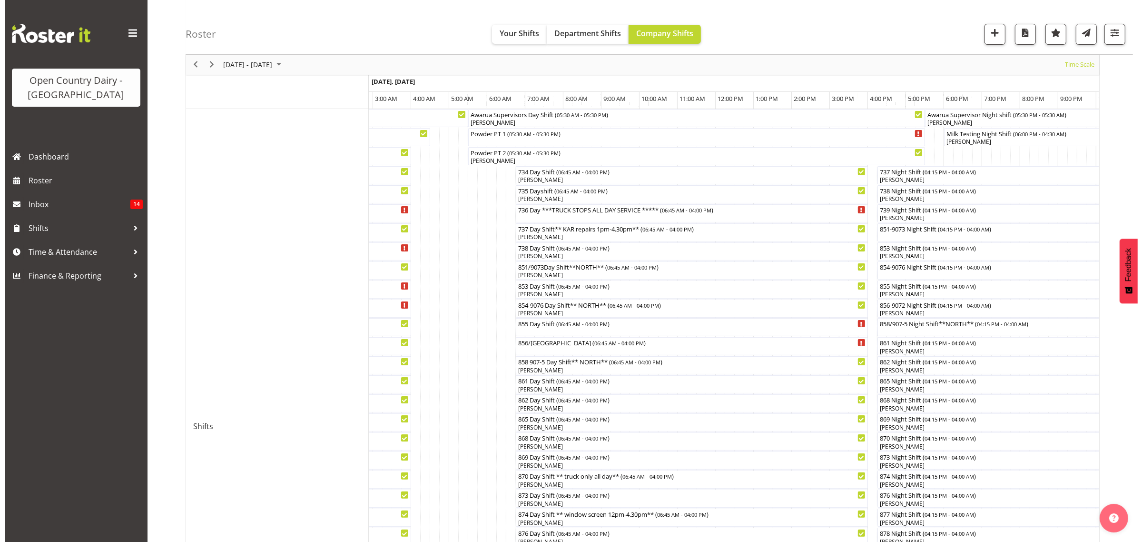
scroll to position [91, 0]
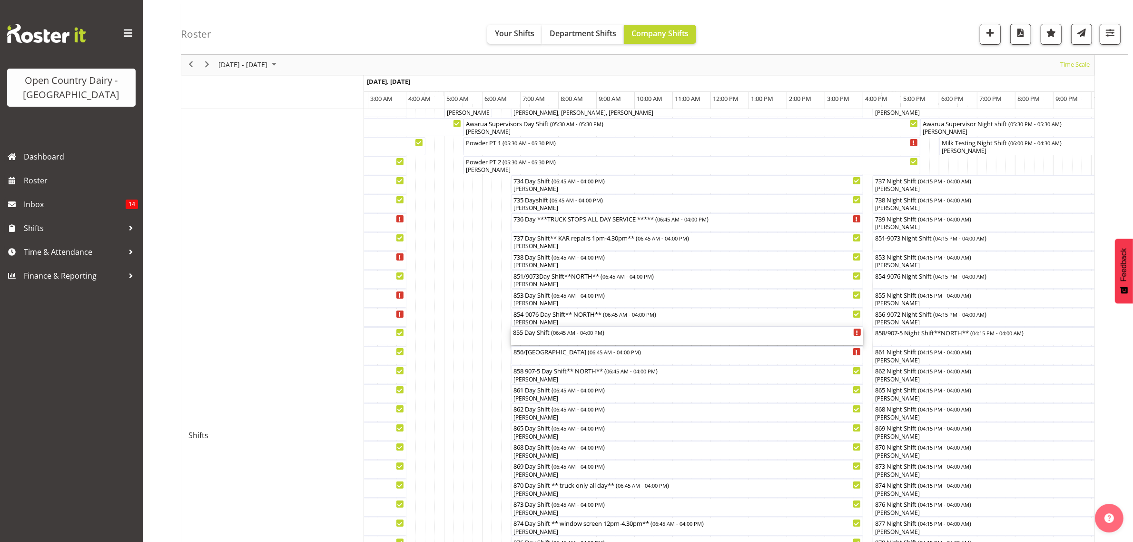
click at [542, 332] on div "855 Day Shift ( 06:45 AM - 04:00 PM )" at bounding box center [687, 332] width 348 height 10
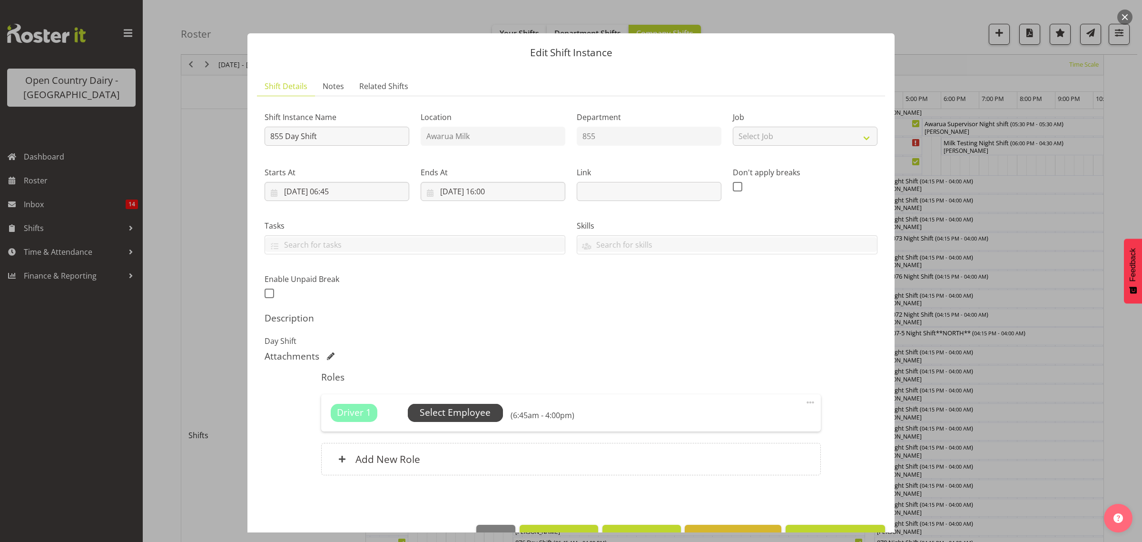
click at [446, 411] on span "Select Employee" at bounding box center [455, 413] width 71 height 14
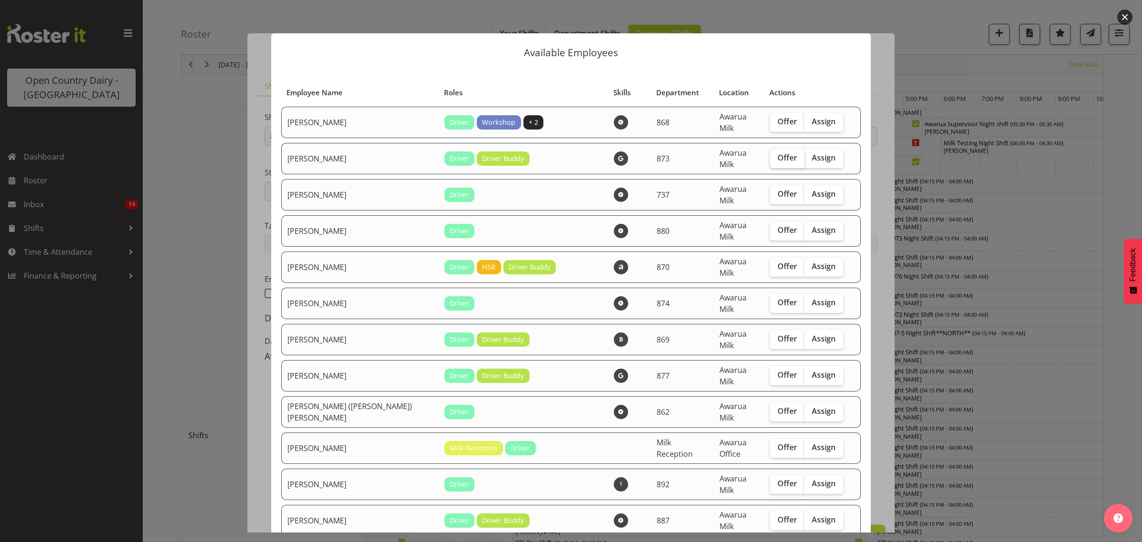
click at [778, 154] on span "Offer" at bounding box center [788, 158] width 20 height 10
click at [770, 155] on input "Offer" at bounding box center [773, 158] width 6 height 6
checkbox input "true"
click at [778, 189] on span "Offer" at bounding box center [788, 194] width 20 height 10
click at [770, 191] on input "Offer" at bounding box center [773, 194] width 6 height 6
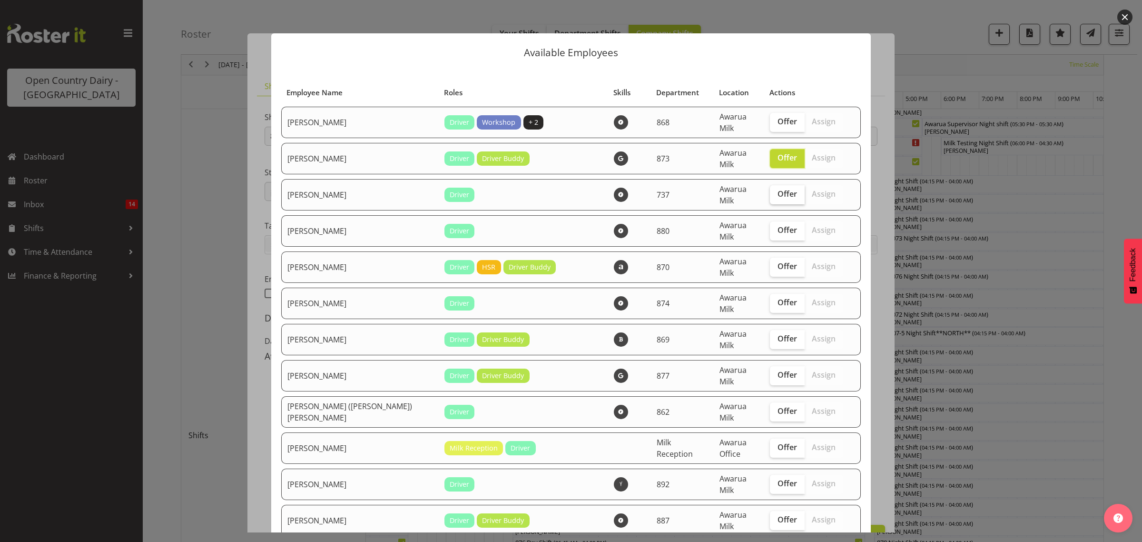
checkbox input "true"
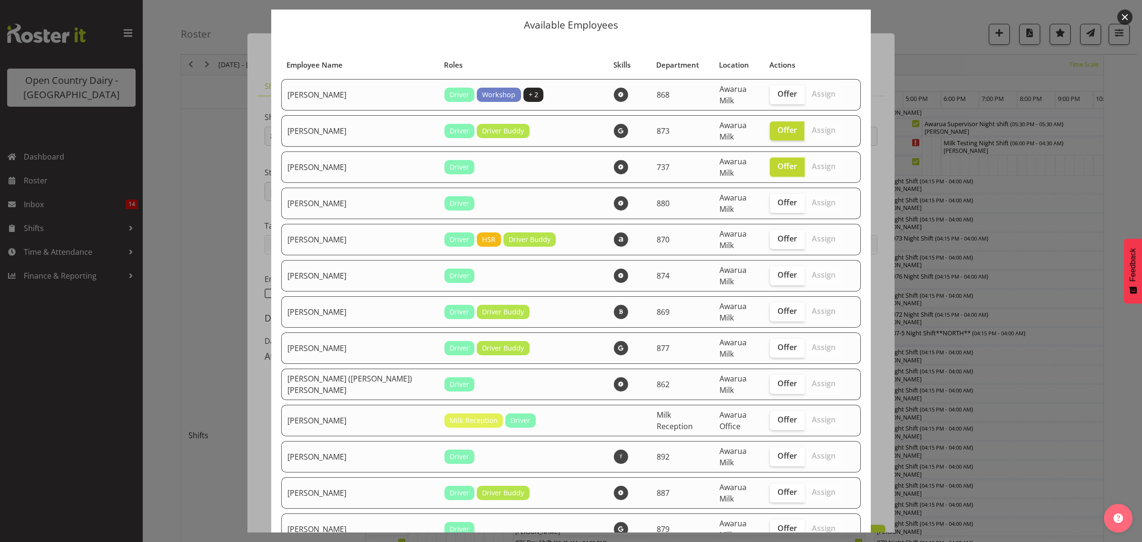
scroll to position [60, 0]
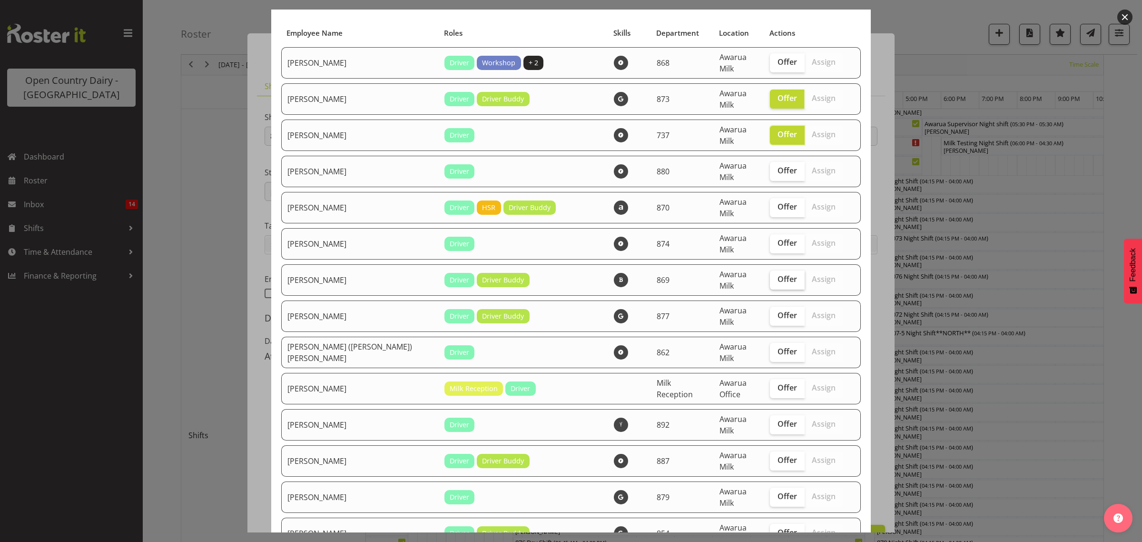
click at [778, 274] on span "Offer" at bounding box center [788, 279] width 20 height 10
click at [771, 276] on input "Offer" at bounding box center [773, 279] width 6 height 6
checkbox input "true"
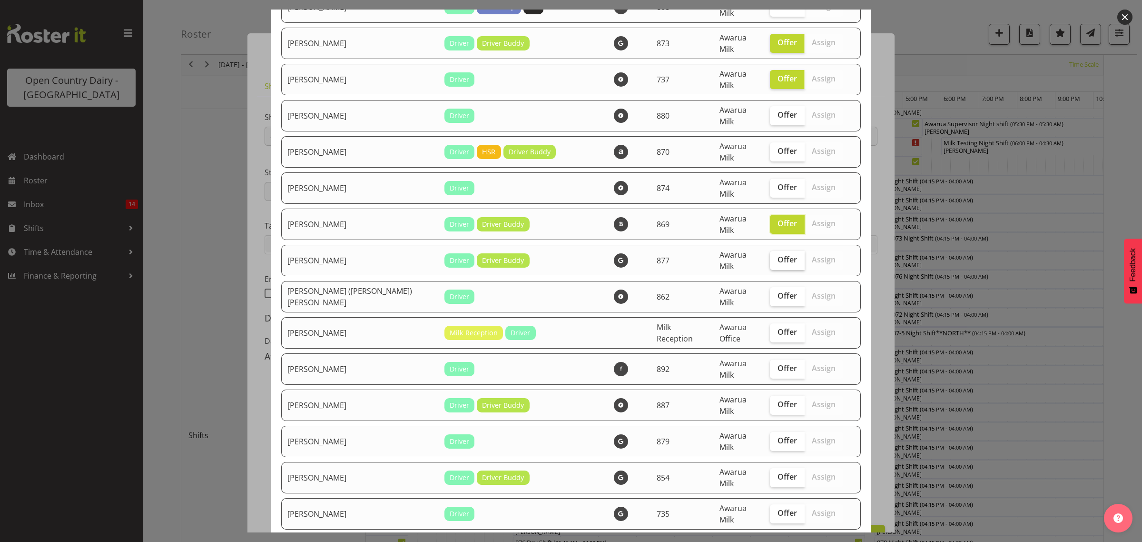
scroll to position [119, 0]
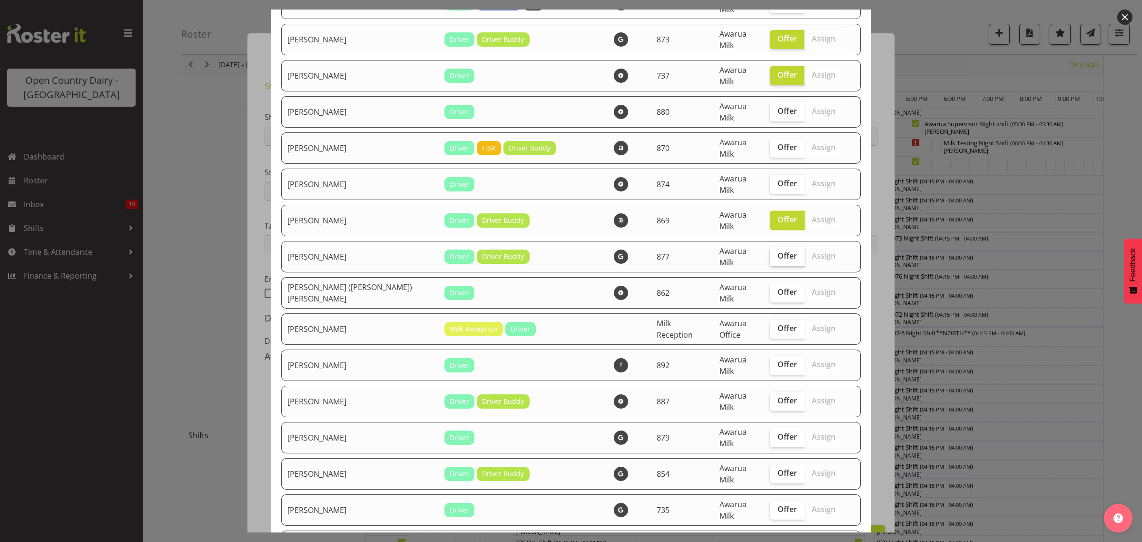
click at [778, 251] on span "Offer" at bounding box center [788, 256] width 20 height 10
click at [770, 253] on input "Offer" at bounding box center [773, 256] width 6 height 6
checkbox input "true"
click at [778, 287] on span "Offer" at bounding box center [788, 292] width 20 height 10
click at [773, 289] on input "Offer" at bounding box center [773, 292] width 6 height 6
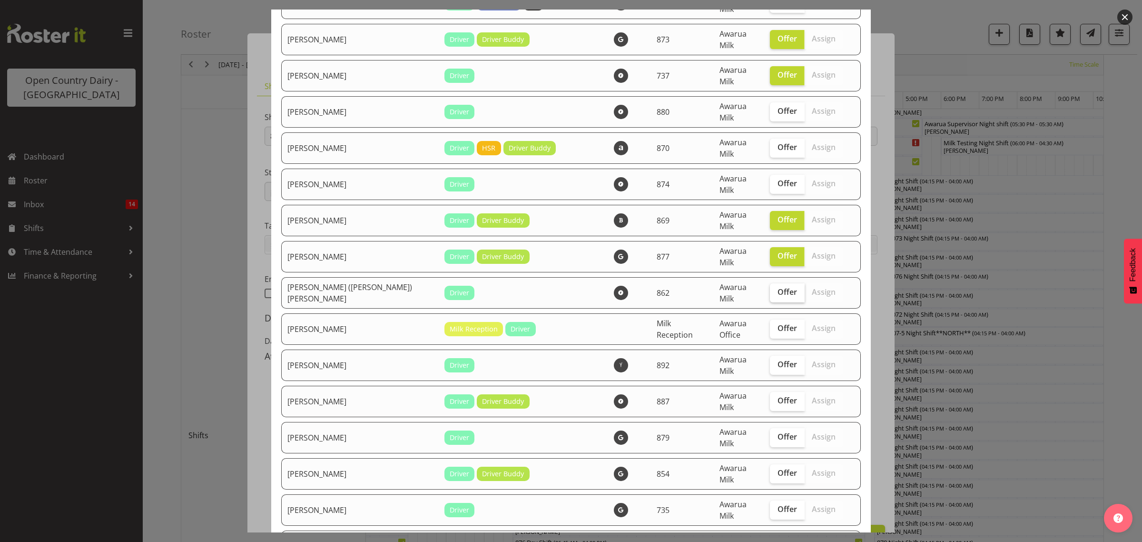
checkbox input "true"
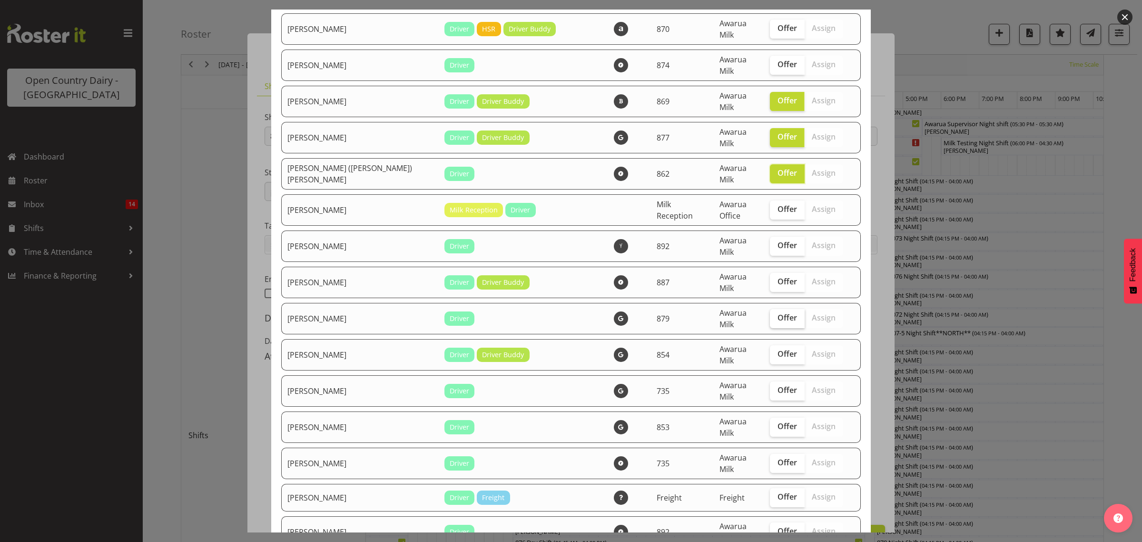
scroll to position [298, 0]
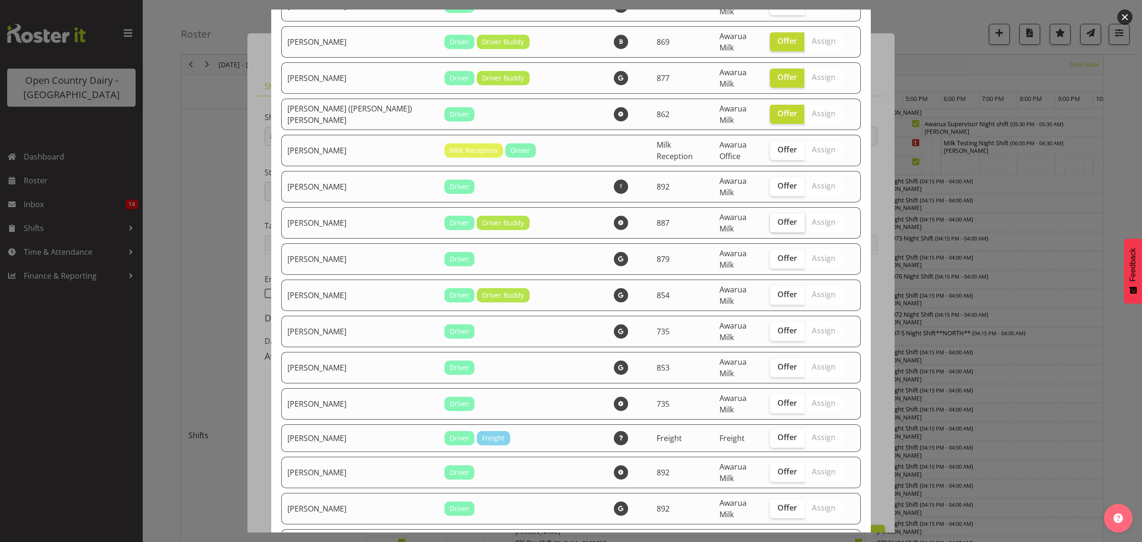
click at [778, 217] on span "Offer" at bounding box center [788, 222] width 20 height 10
click at [776, 219] on input "Offer" at bounding box center [773, 222] width 6 height 6
checkbox input "true"
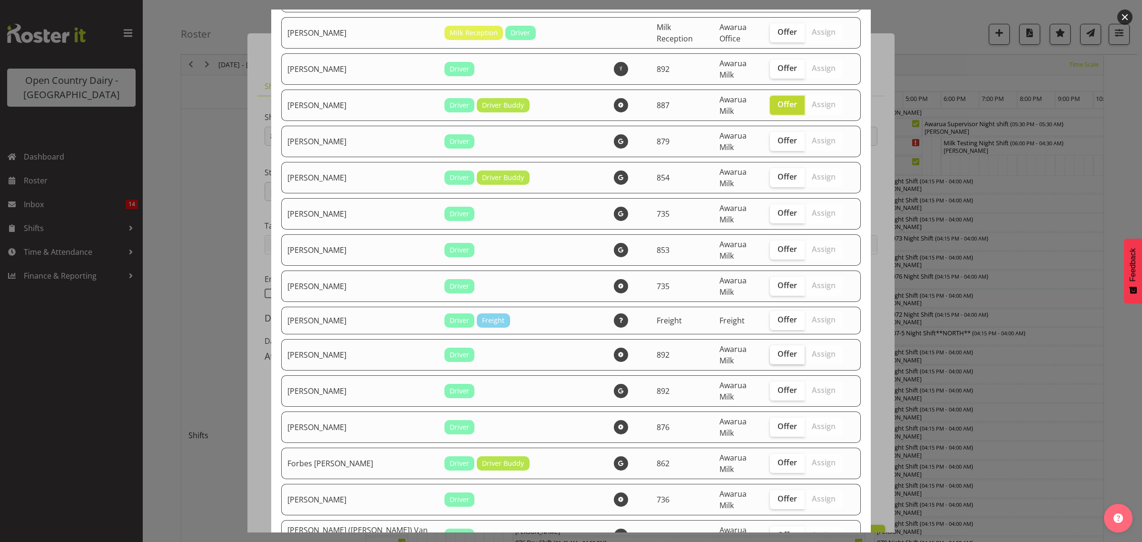
scroll to position [476, 0]
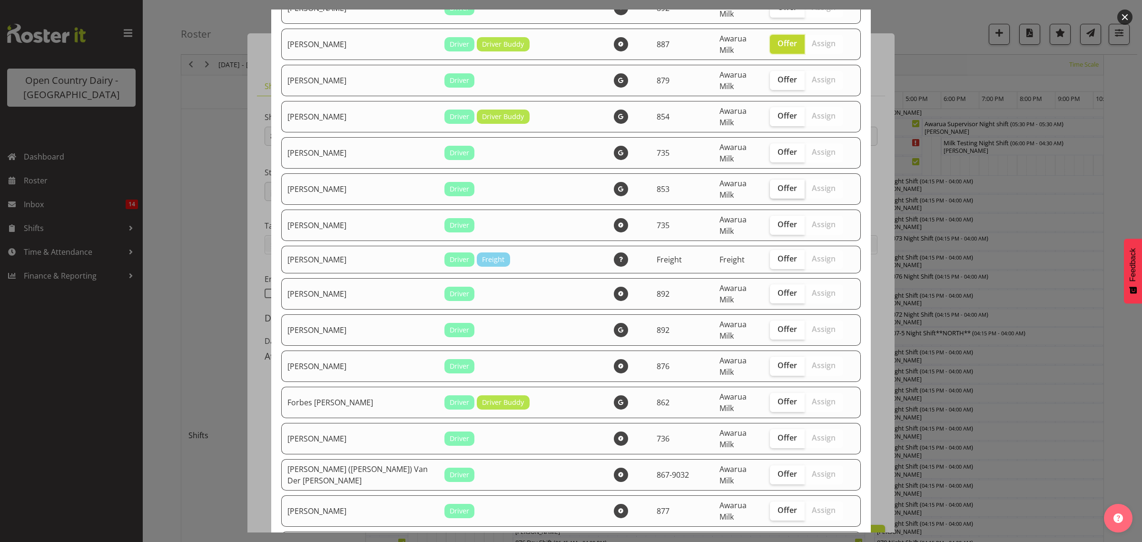
click at [778, 183] on span "Offer" at bounding box center [788, 188] width 20 height 10
click at [770, 185] on input "Offer" at bounding box center [773, 188] width 6 height 6
checkbox input "true"
click at [778, 219] on span "Offer" at bounding box center [788, 224] width 20 height 10
click at [770, 221] on input "Offer" at bounding box center [773, 224] width 6 height 6
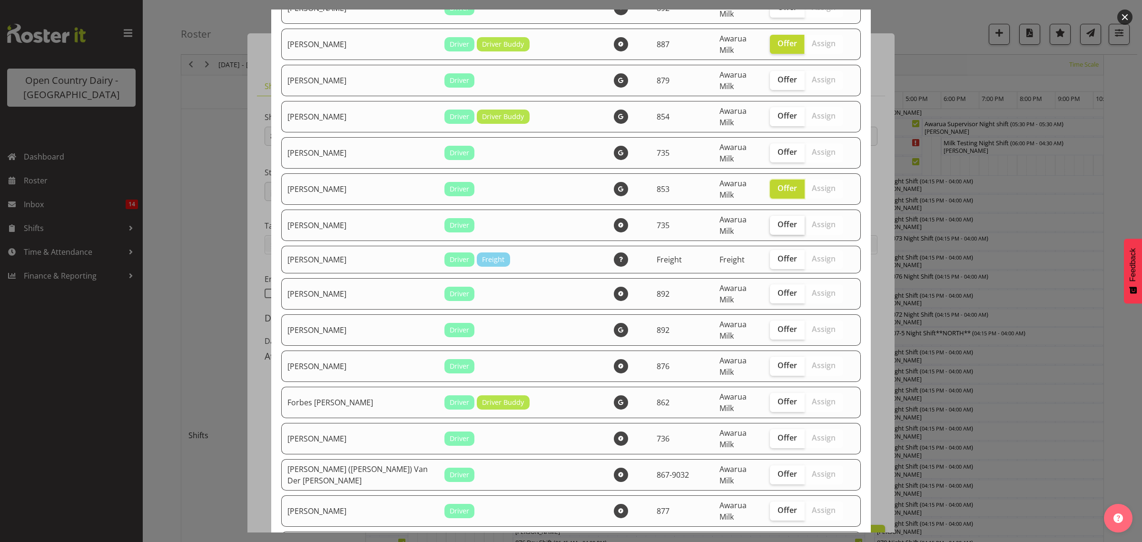
checkbox input "true"
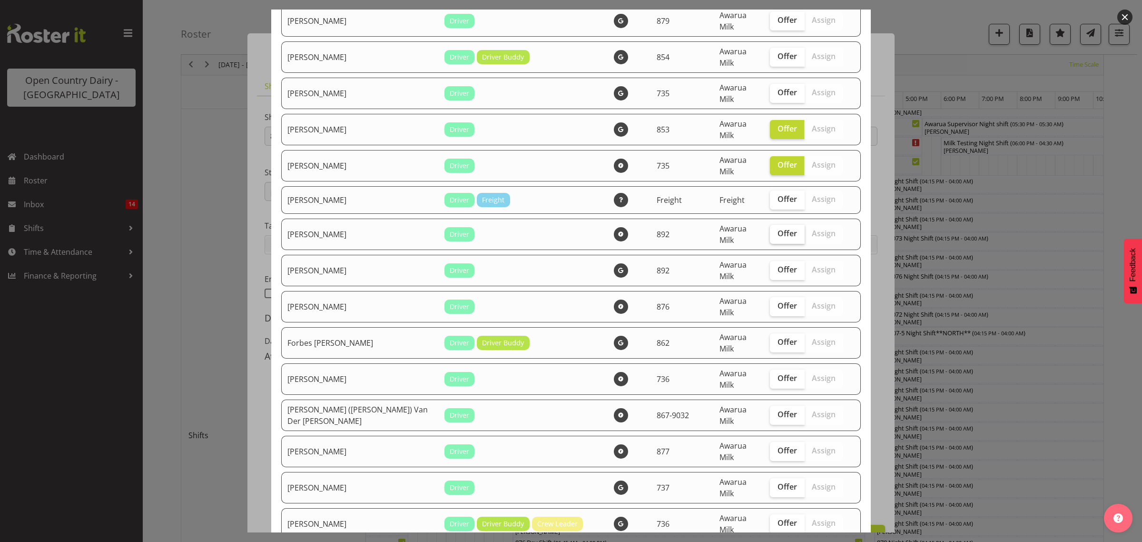
click at [778, 228] on span "Offer" at bounding box center [788, 233] width 20 height 10
click at [770, 230] on input "Offer" at bounding box center [773, 233] width 6 height 6
checkbox input "true"
click at [778, 265] on span "Offer" at bounding box center [788, 270] width 20 height 10
click at [773, 267] on input "Offer" at bounding box center [773, 270] width 6 height 6
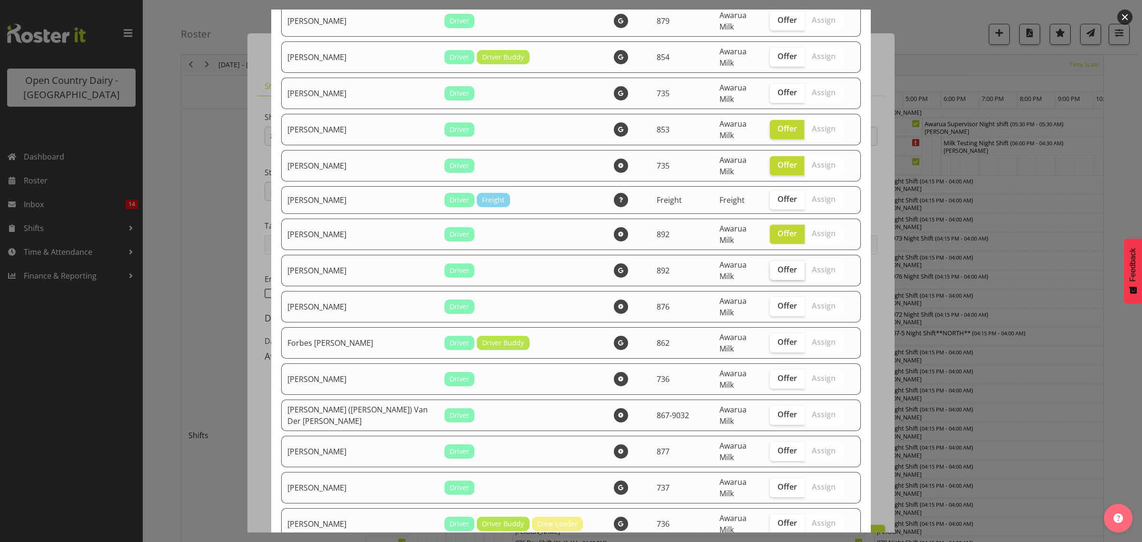
checkbox input "true"
click at [778, 301] on span "Offer" at bounding box center [788, 306] width 20 height 10
click at [771, 303] on input "Offer" at bounding box center [773, 306] width 6 height 6
checkbox input "true"
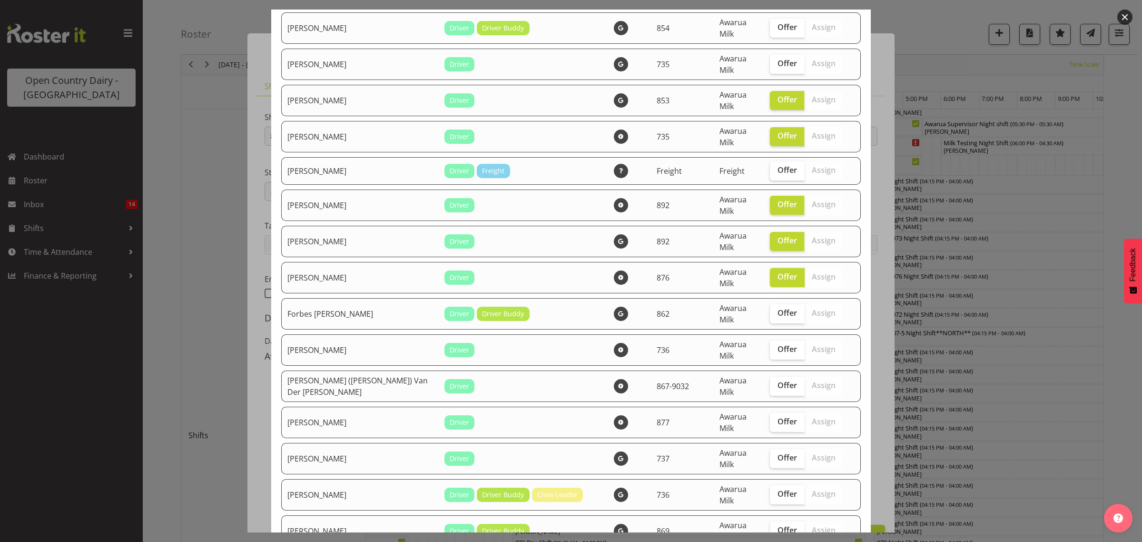
scroll to position [595, 0]
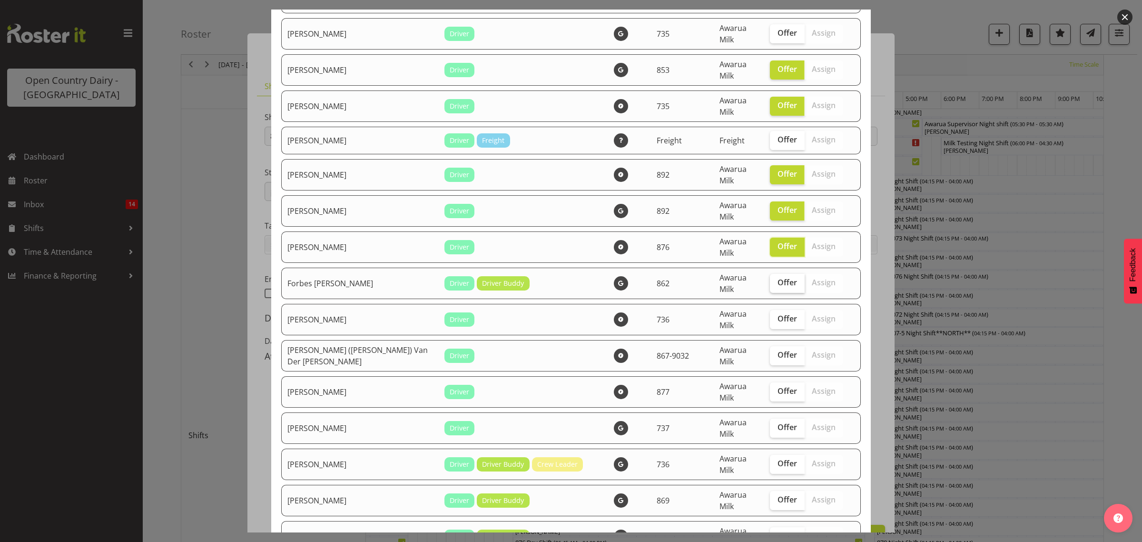
click at [778, 278] on span "Offer" at bounding box center [788, 283] width 20 height 10
click at [773, 279] on input "Offer" at bounding box center [773, 282] width 6 height 6
checkbox input "true"
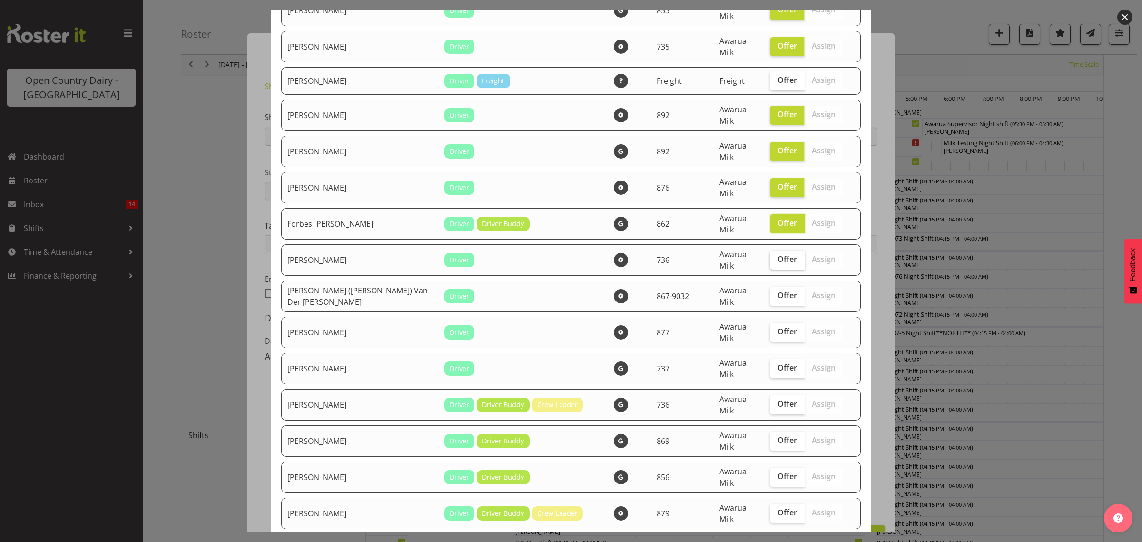
click at [778, 254] on span "Offer" at bounding box center [788, 259] width 20 height 10
click at [771, 256] on input "Offer" at bounding box center [773, 259] width 6 height 6
checkbox input "true"
click at [778, 290] on span "Offer" at bounding box center [788, 295] width 20 height 10
click at [774, 292] on input "Offer" at bounding box center [773, 295] width 6 height 6
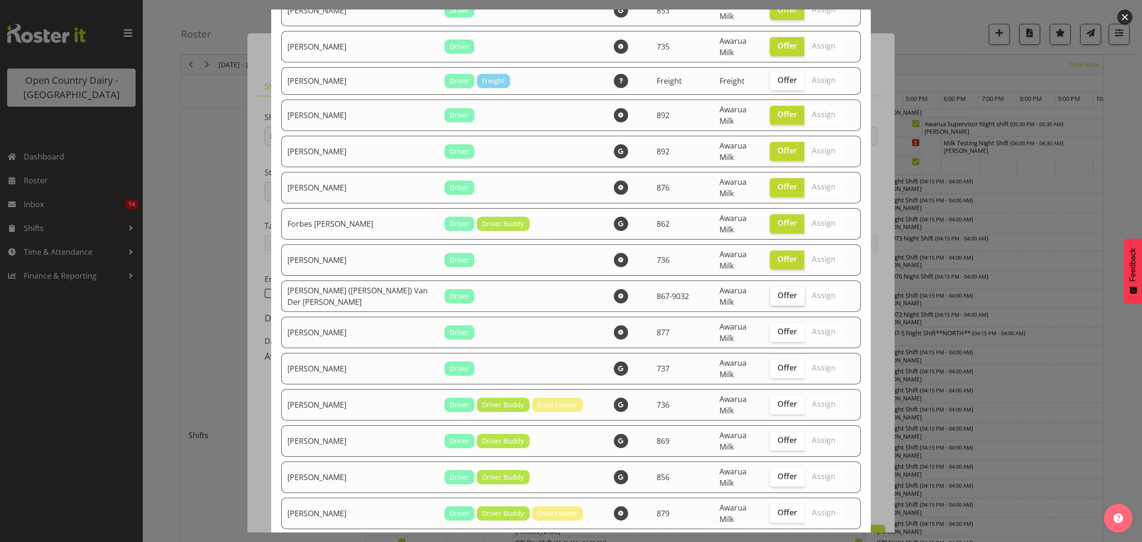
checkbox input "true"
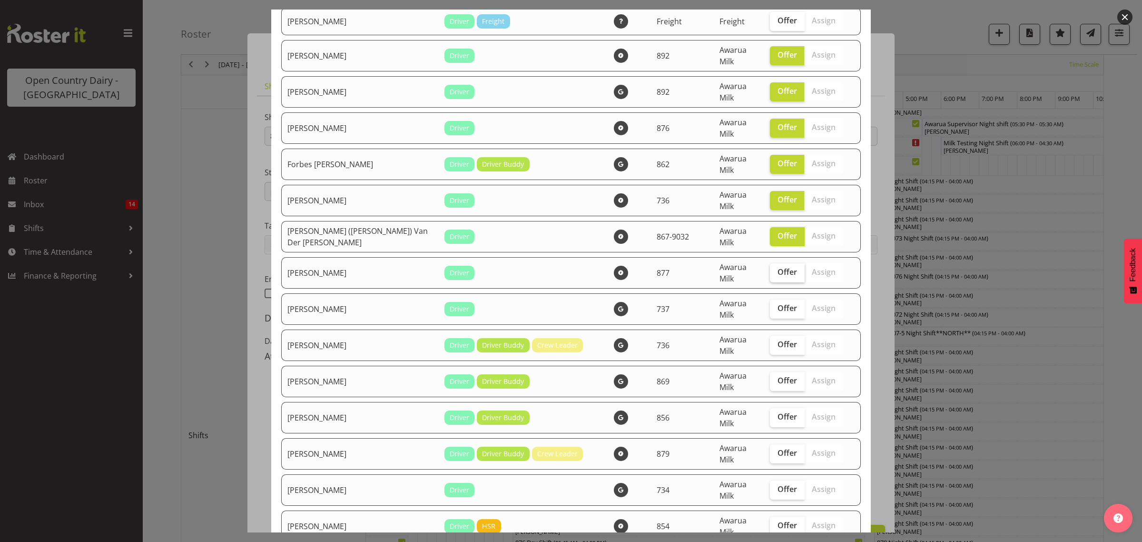
click at [778, 267] on span "Offer" at bounding box center [788, 272] width 20 height 10
click at [772, 269] on input "Offer" at bounding box center [773, 272] width 6 height 6
checkbox input "true"
click at [778, 303] on span "Offer" at bounding box center [788, 308] width 20 height 10
click at [776, 305] on input "Offer" at bounding box center [773, 308] width 6 height 6
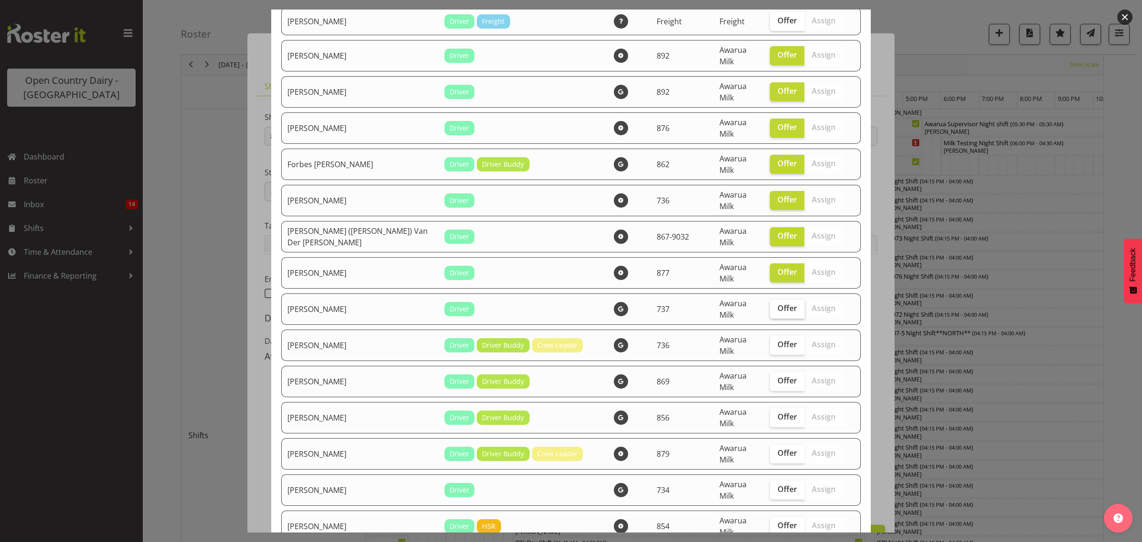
checkbox input "true"
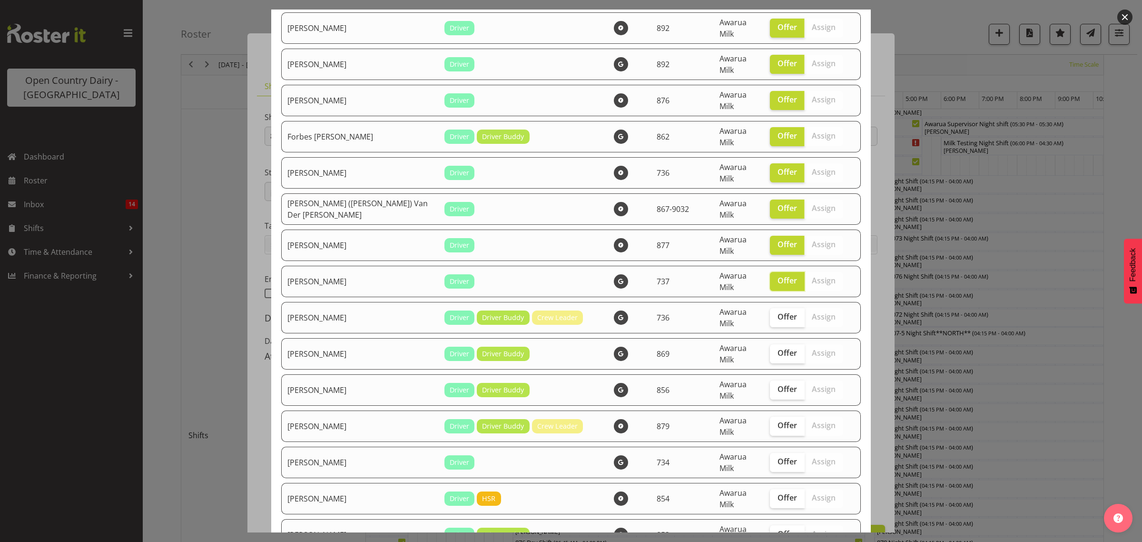
scroll to position [774, 0]
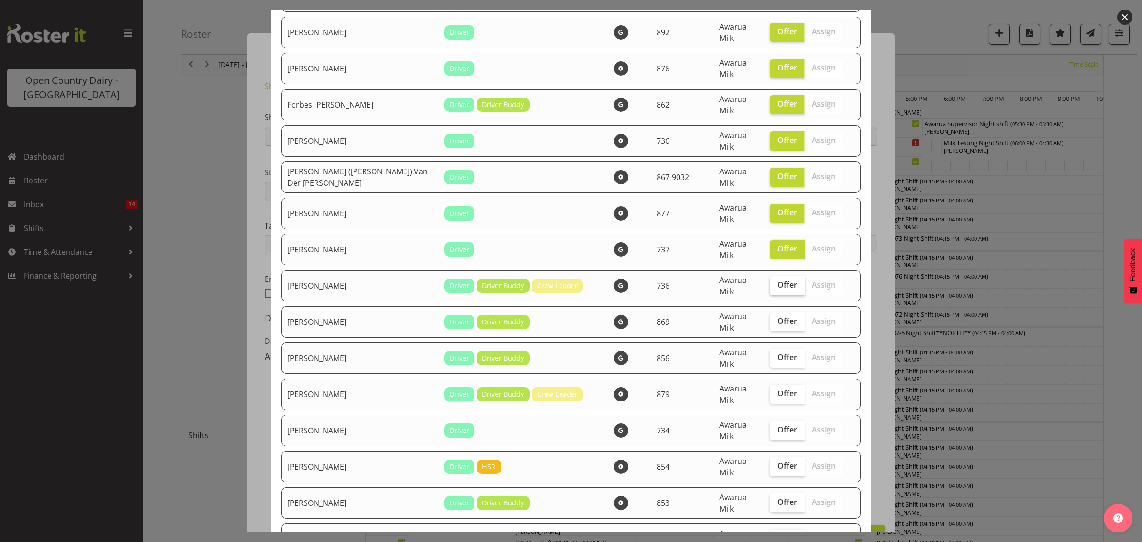
click at [782, 280] on span "Offer" at bounding box center [788, 285] width 20 height 10
click at [776, 282] on input "Offer" at bounding box center [773, 285] width 6 height 6
checkbox input "true"
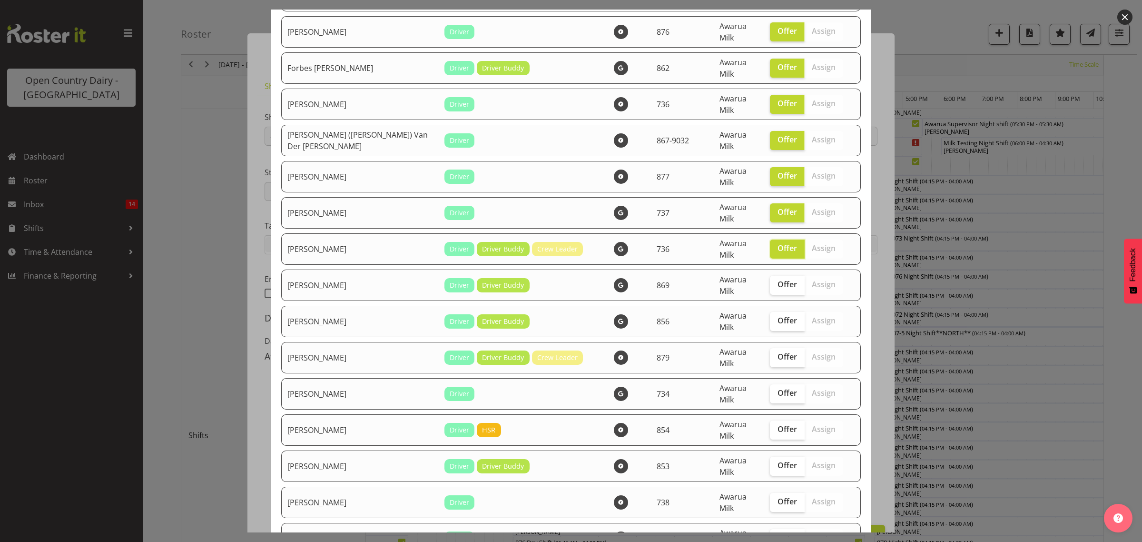
scroll to position [833, 0]
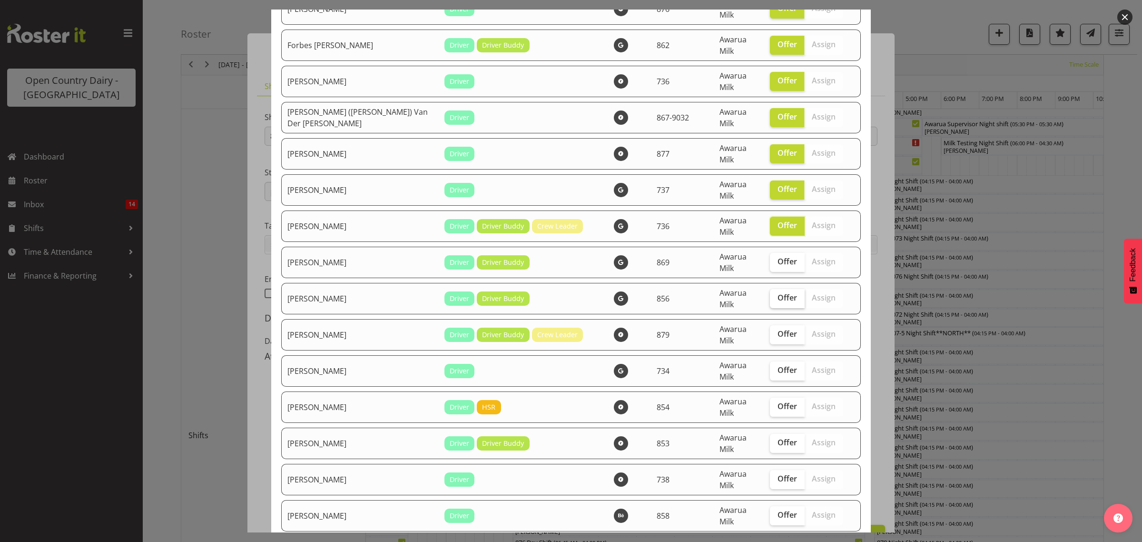
click at [781, 293] on span "Offer" at bounding box center [788, 298] width 20 height 10
click at [776, 295] on input "Offer" at bounding box center [773, 298] width 6 height 6
checkbox input "true"
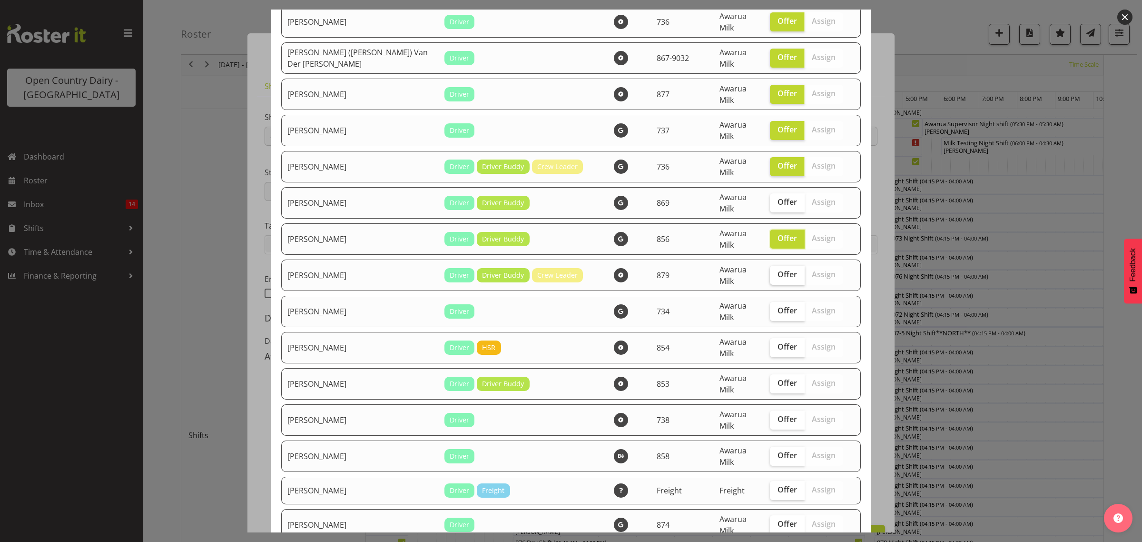
click at [778, 269] on span "Offer" at bounding box center [788, 274] width 20 height 10
click at [776, 271] on input "Offer" at bounding box center [773, 274] width 6 height 6
checkbox input "true"
click at [781, 306] on span "Offer" at bounding box center [788, 311] width 20 height 10
click at [776, 308] on input "Offer" at bounding box center [773, 311] width 6 height 6
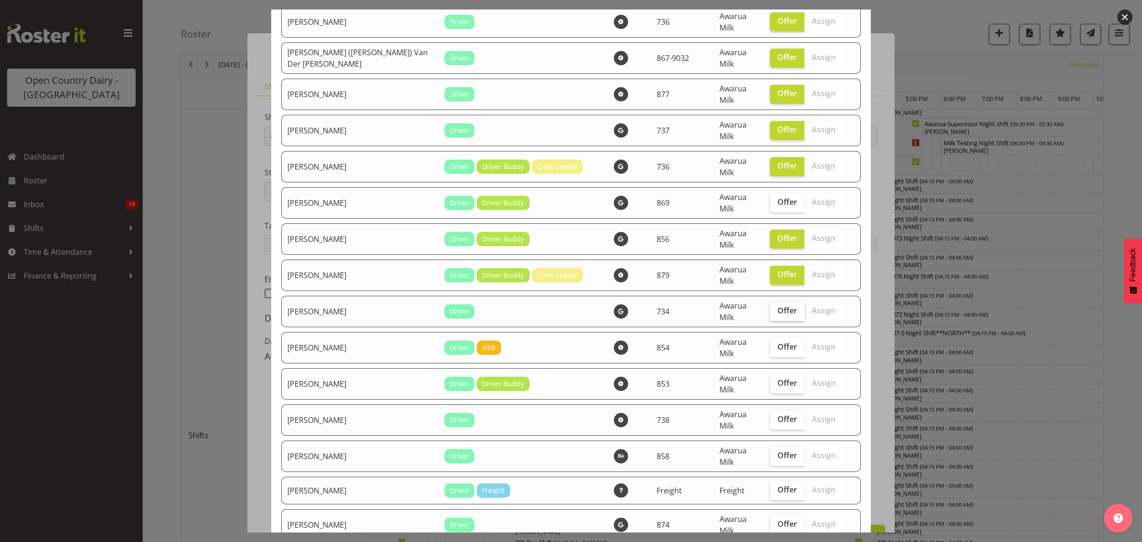
checkbox input "true"
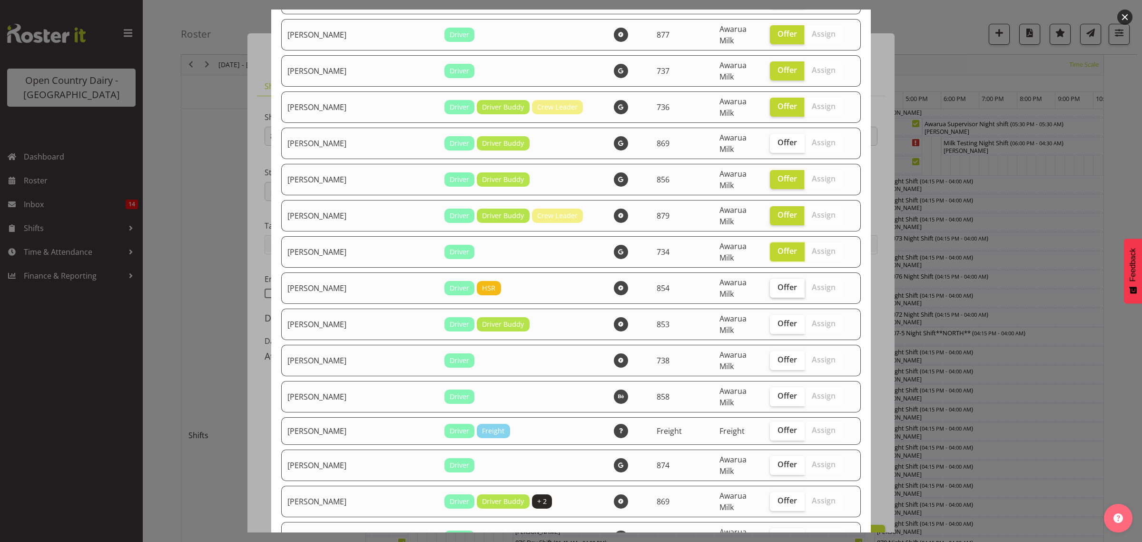
click at [778, 282] on span "Offer" at bounding box center [788, 287] width 20 height 10
click at [774, 284] on input "Offer" at bounding box center [773, 287] width 6 height 6
checkbox input "true"
click at [778, 318] on span "Offer" at bounding box center [788, 323] width 20 height 10
click at [774, 320] on input "Offer" at bounding box center [773, 323] width 6 height 6
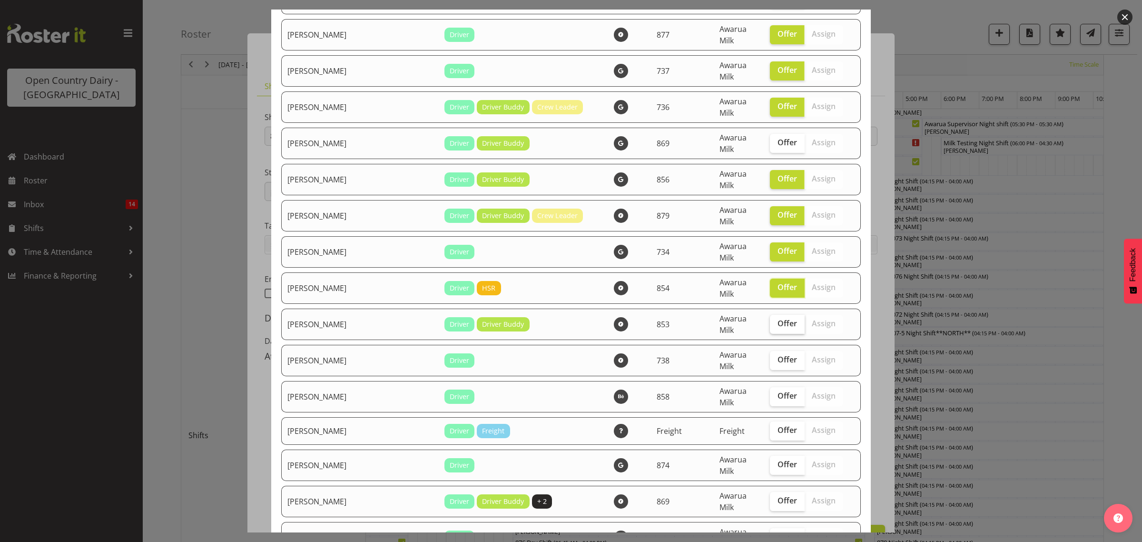
checkbox input "true"
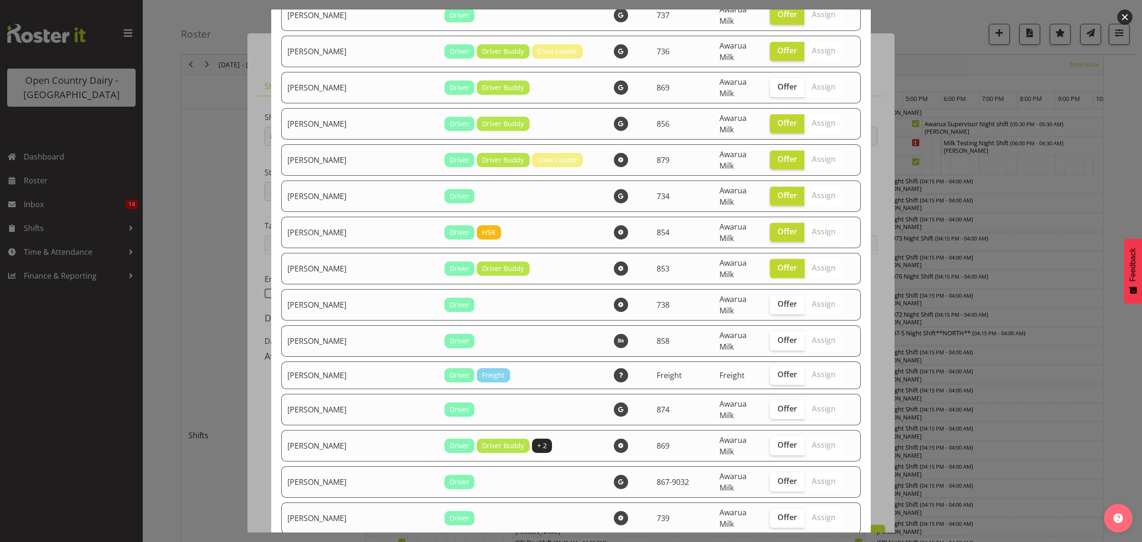
scroll to position [1012, 0]
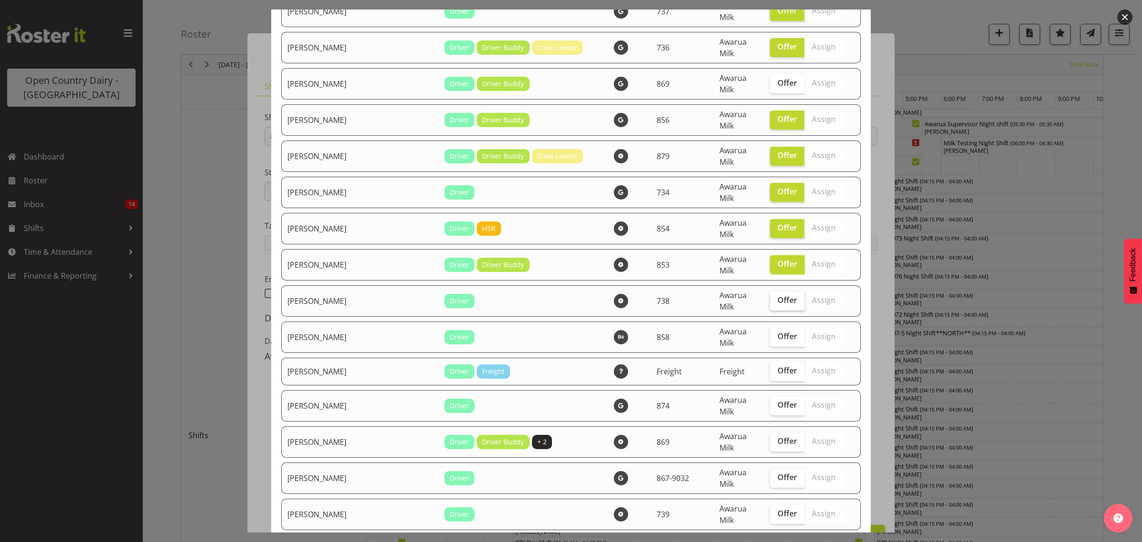
click at [778, 295] on span "Offer" at bounding box center [788, 300] width 20 height 10
click at [773, 297] on input "Offer" at bounding box center [773, 300] width 6 height 6
checkbox input "true"
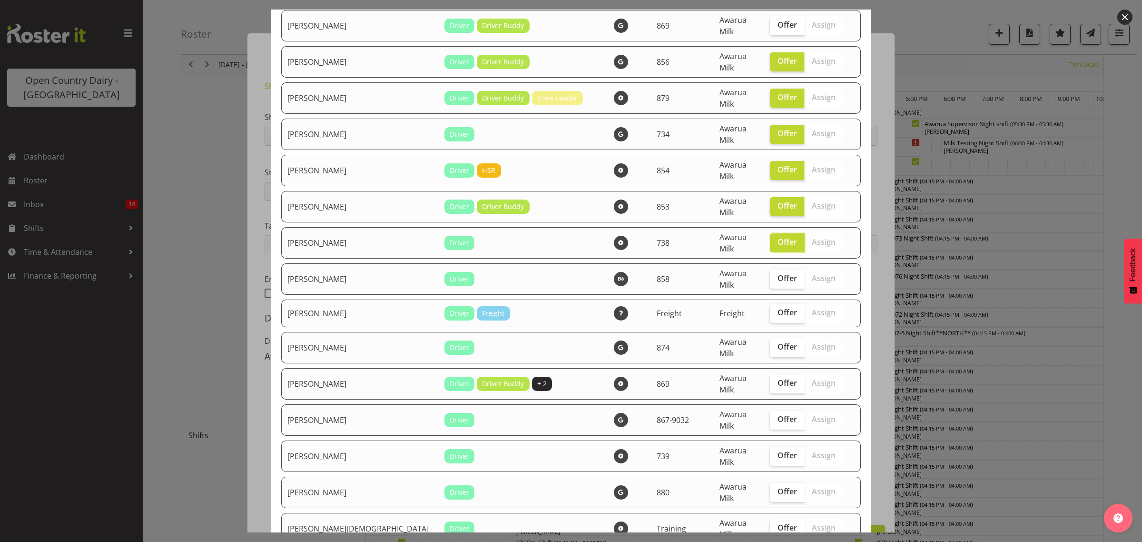
scroll to position [1071, 0]
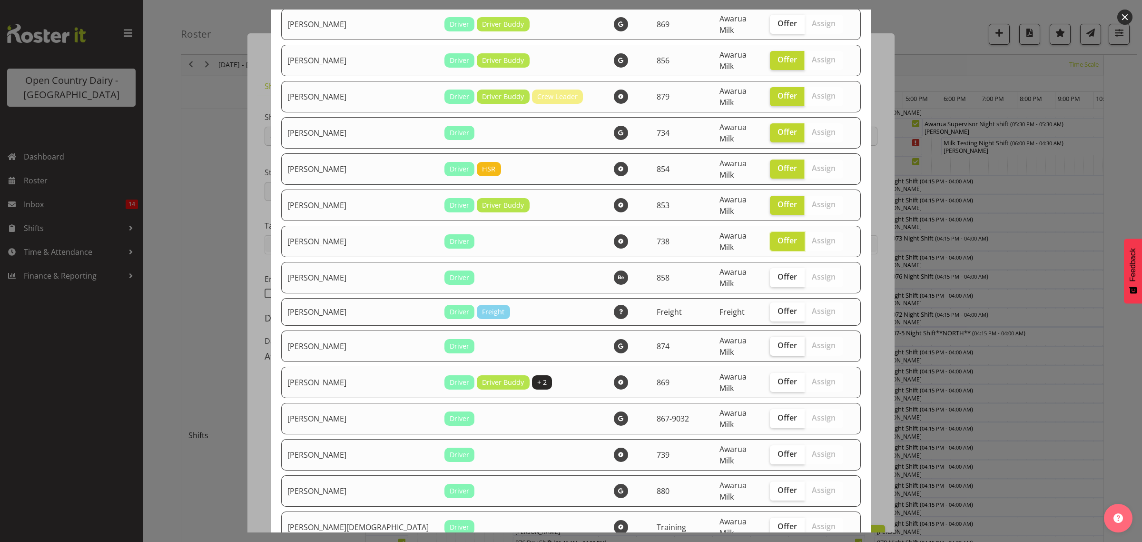
click at [778, 340] on span "Offer" at bounding box center [788, 345] width 20 height 10
click at [774, 342] on input "Offer" at bounding box center [773, 345] width 6 height 6
checkbox input "true"
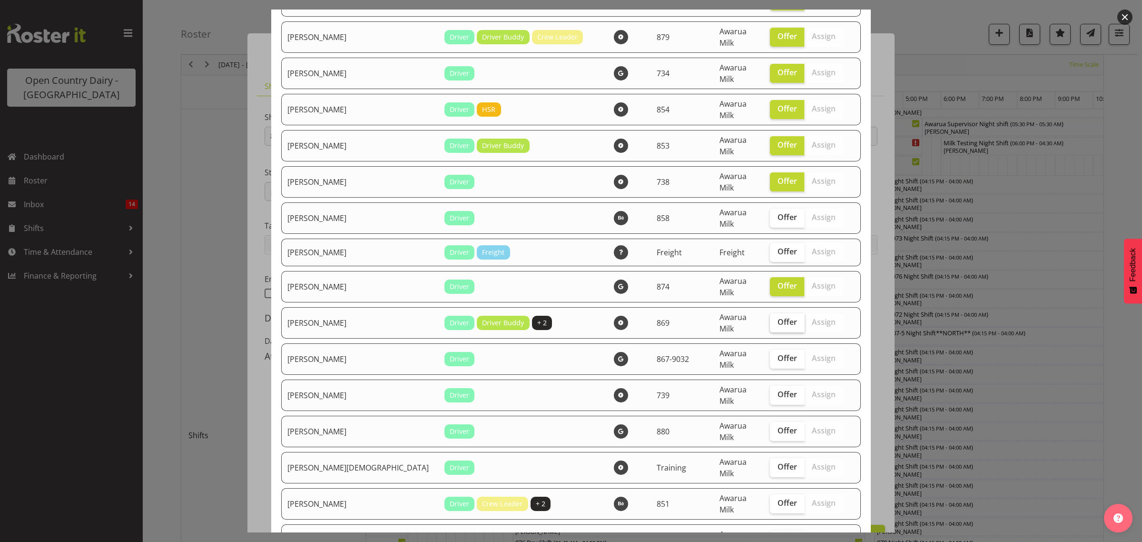
click at [778, 317] on span "Offer" at bounding box center [788, 322] width 20 height 10
click at [770, 319] on input "Offer" at bounding box center [773, 322] width 6 height 6
checkbox input "true"
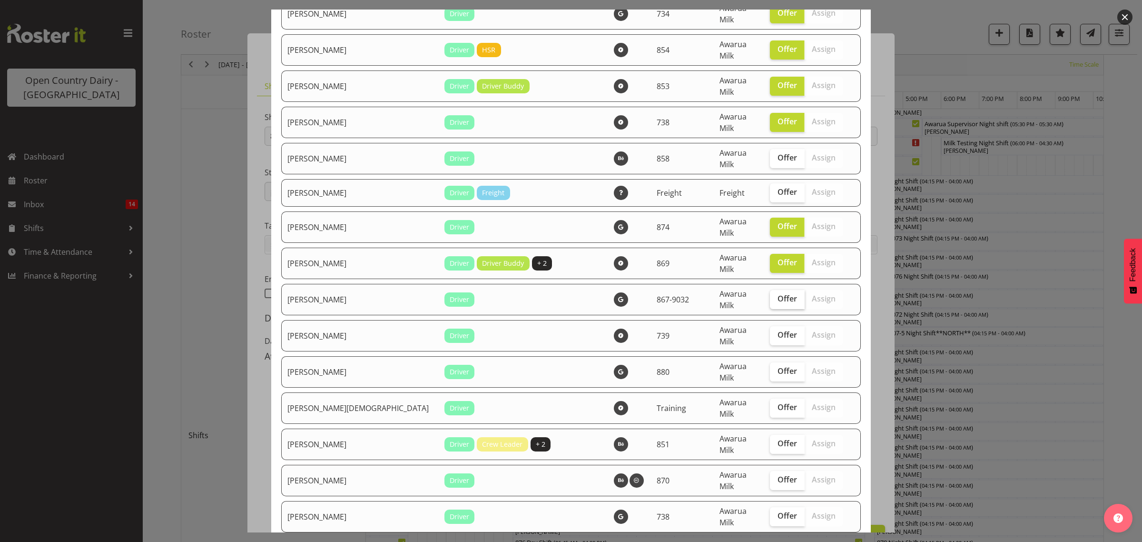
click at [778, 294] on span "Offer" at bounding box center [788, 299] width 20 height 10
click at [776, 296] on input "Offer" at bounding box center [773, 299] width 6 height 6
checkbox input "true"
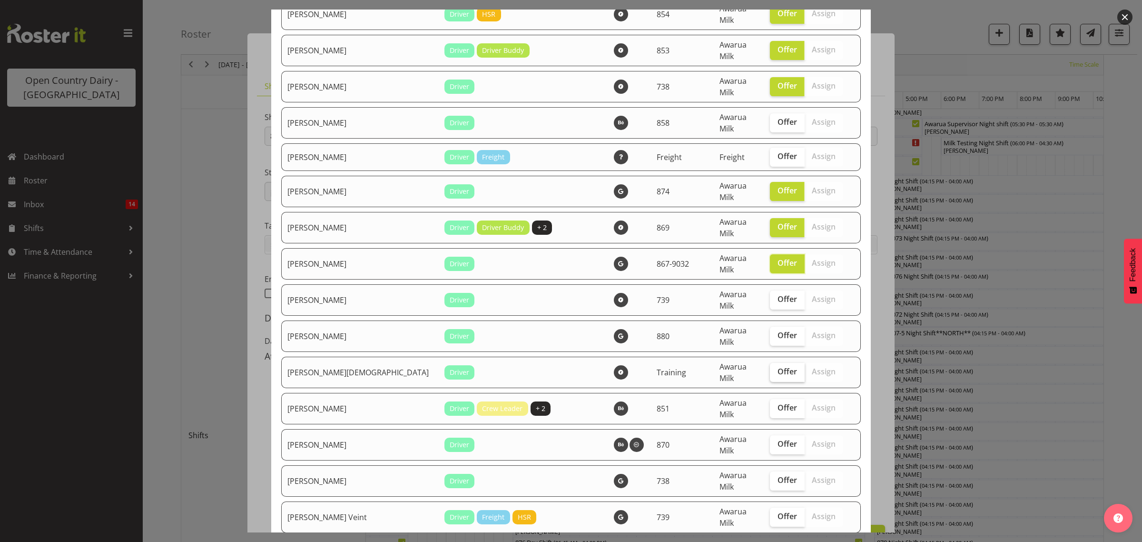
scroll to position [1250, 0]
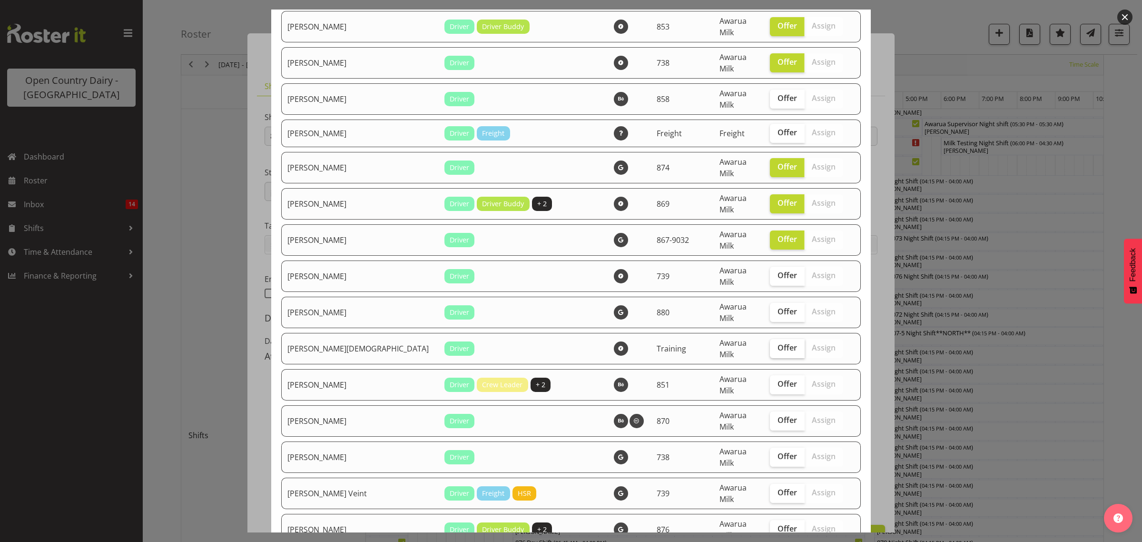
click at [778, 343] on span "Offer" at bounding box center [788, 348] width 20 height 10
click at [770, 345] on input "Offer" at bounding box center [773, 348] width 6 height 6
checkbox input "true"
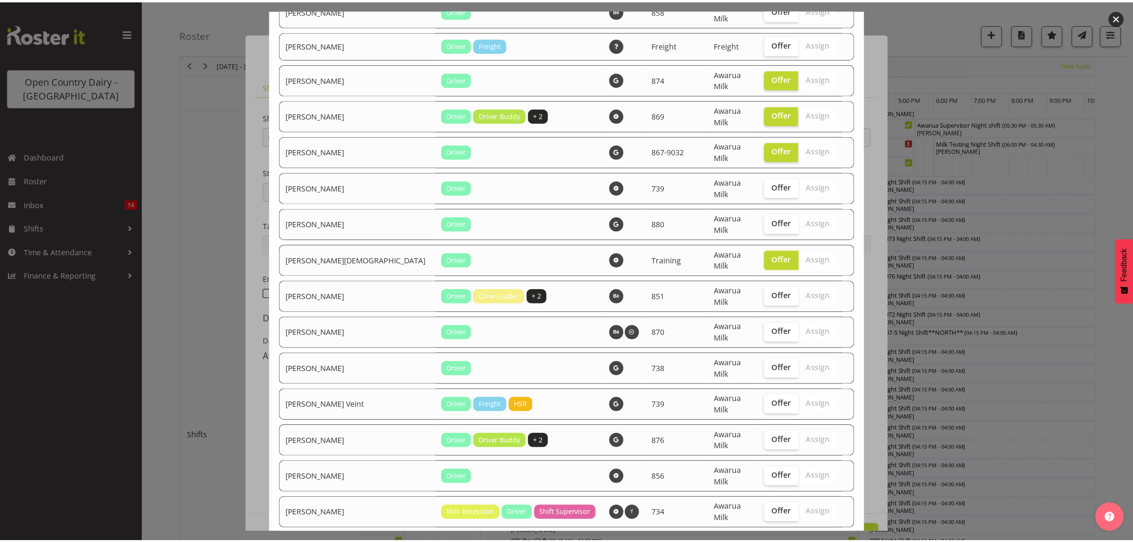
scroll to position [1357, 0]
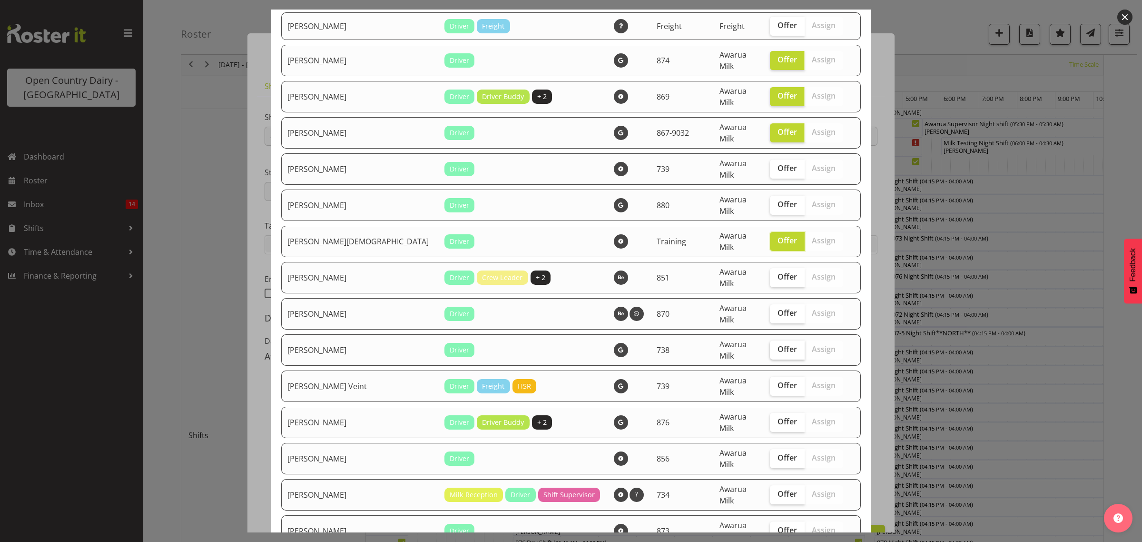
click at [778, 344] on span "Offer" at bounding box center [788, 349] width 20 height 10
click at [770, 346] on input "Offer" at bounding box center [773, 349] width 6 height 6
checkbox input "true"
click at [780, 417] on span "Offer" at bounding box center [788, 422] width 20 height 10
click at [776, 418] on input "Offer" at bounding box center [773, 421] width 6 height 6
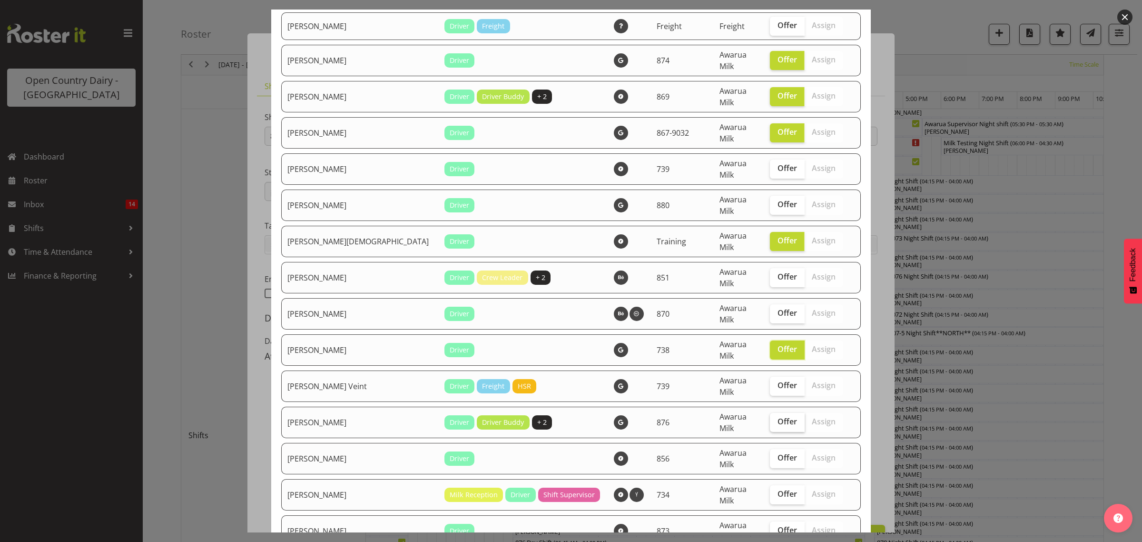
checkbox input "true"
click at [778, 380] on span "Offer" at bounding box center [788, 385] width 20 height 10
click at [776, 382] on input "Offer" at bounding box center [773, 385] width 6 height 6
checkbox input "true"
click at [781, 525] on span "Offer" at bounding box center [788, 530] width 20 height 10
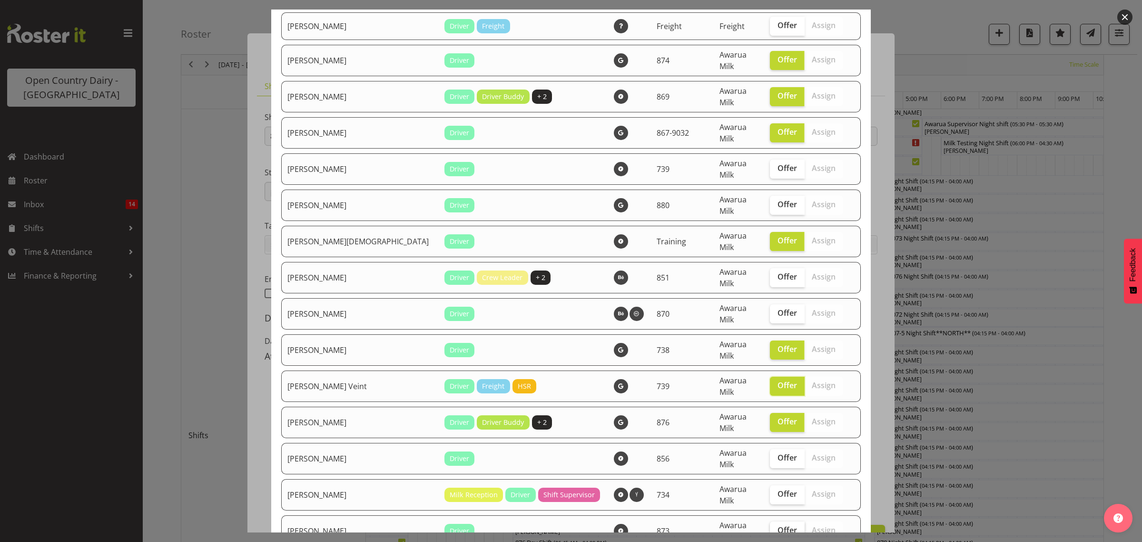
click at [776, 527] on input "Offer" at bounding box center [773, 530] width 6 height 6
checkbox input "true"
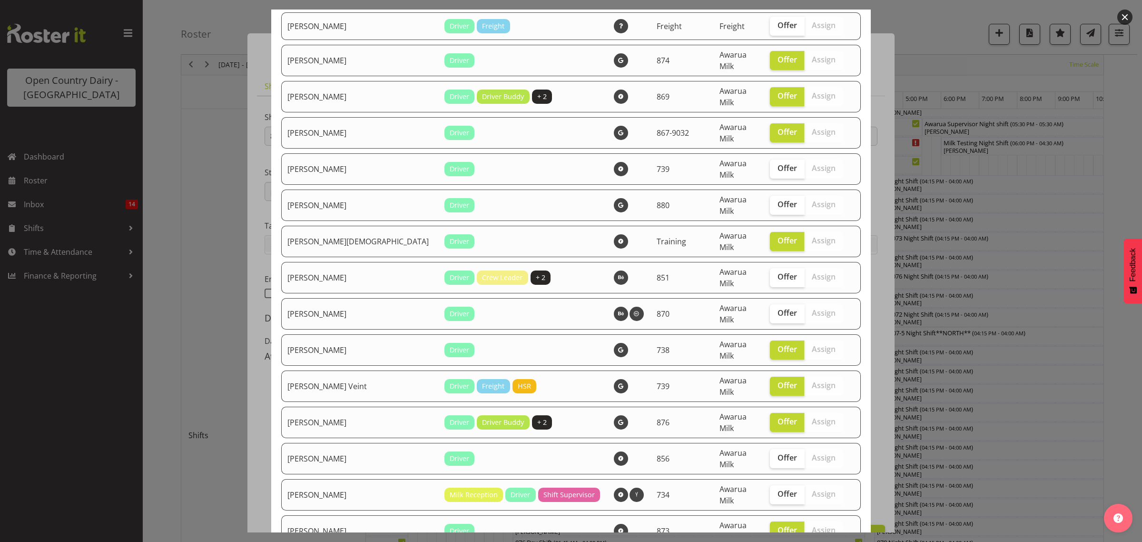
checkbox input "true"
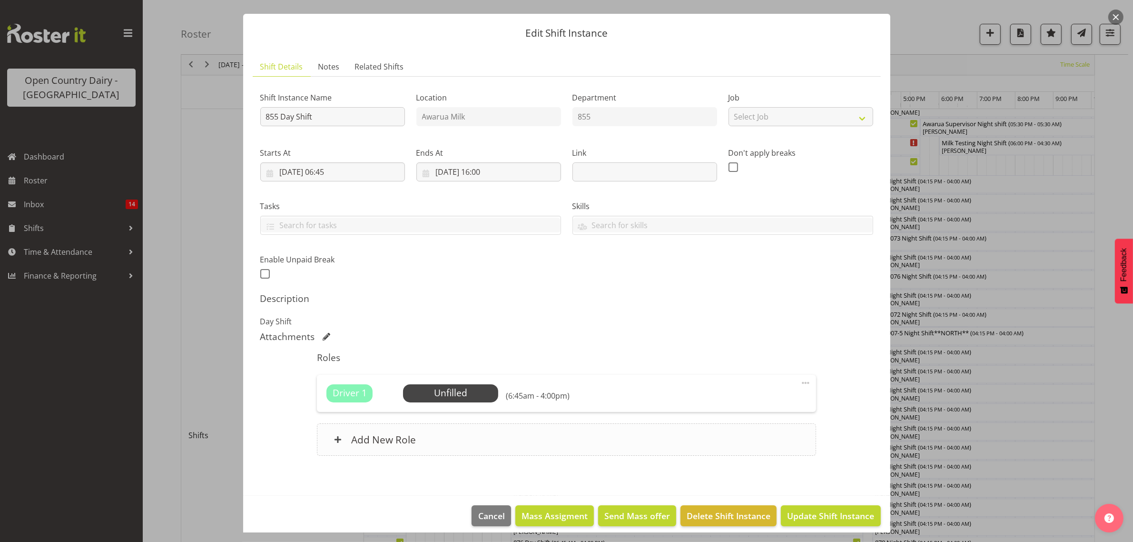
scroll to position [28, 0]
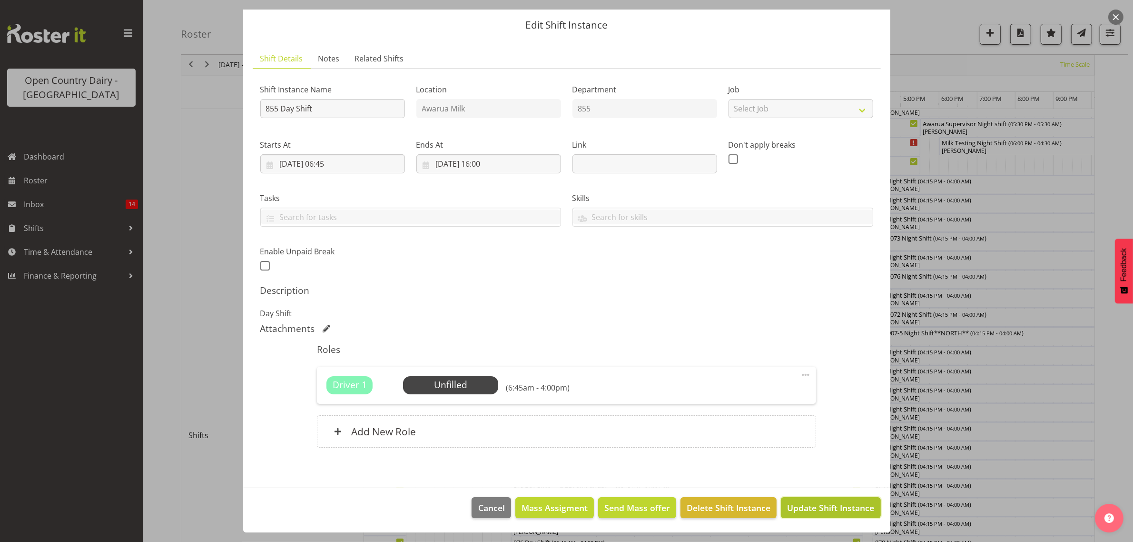
click at [812, 508] on span "Update Shift Instance" at bounding box center [830, 507] width 87 height 12
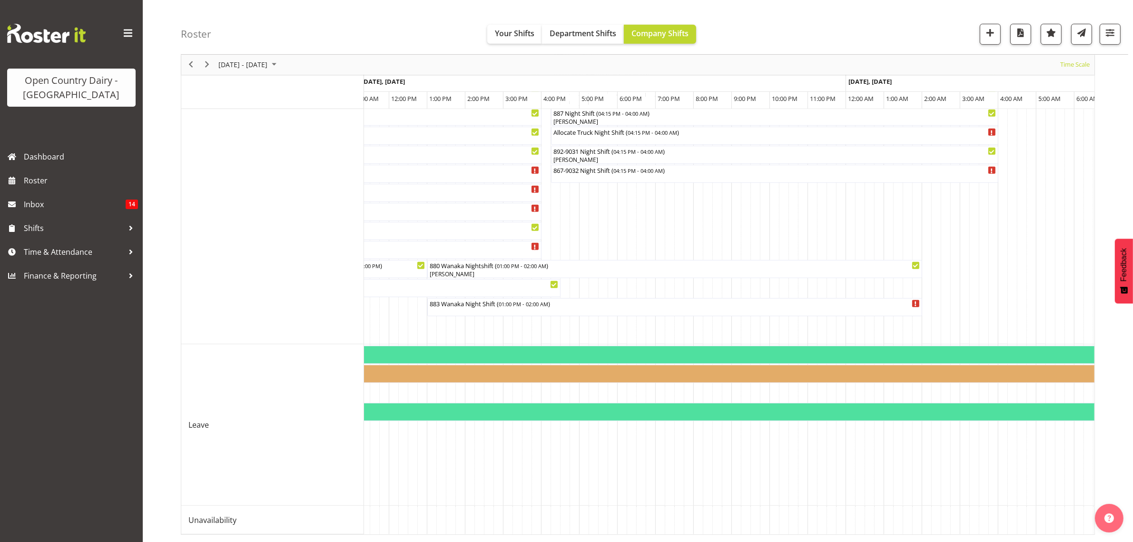
scroll to position [0, 2255]
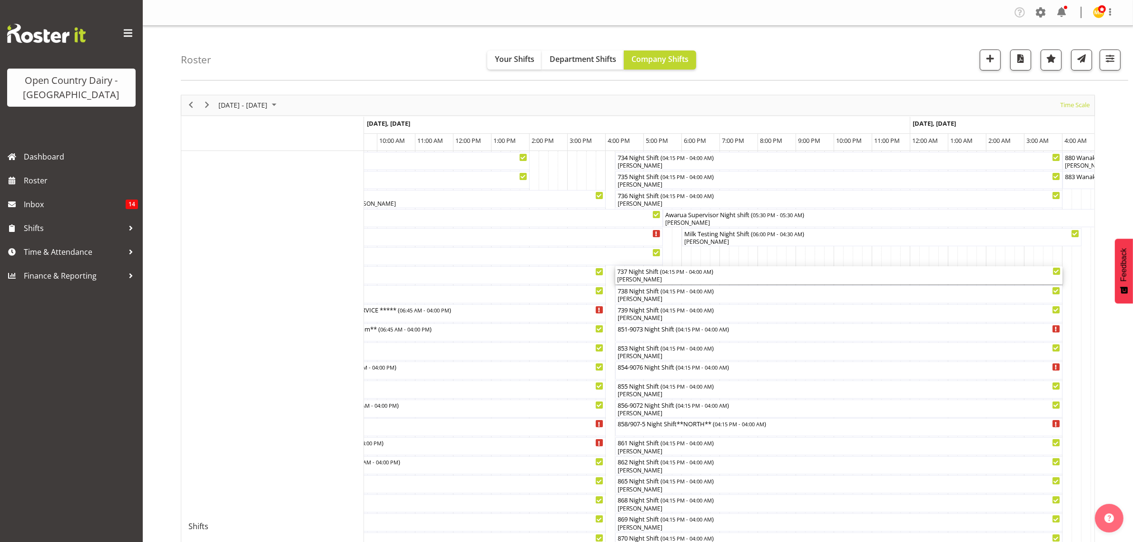
click at [629, 277] on div "Raymond George" at bounding box center [839, 279] width 444 height 9
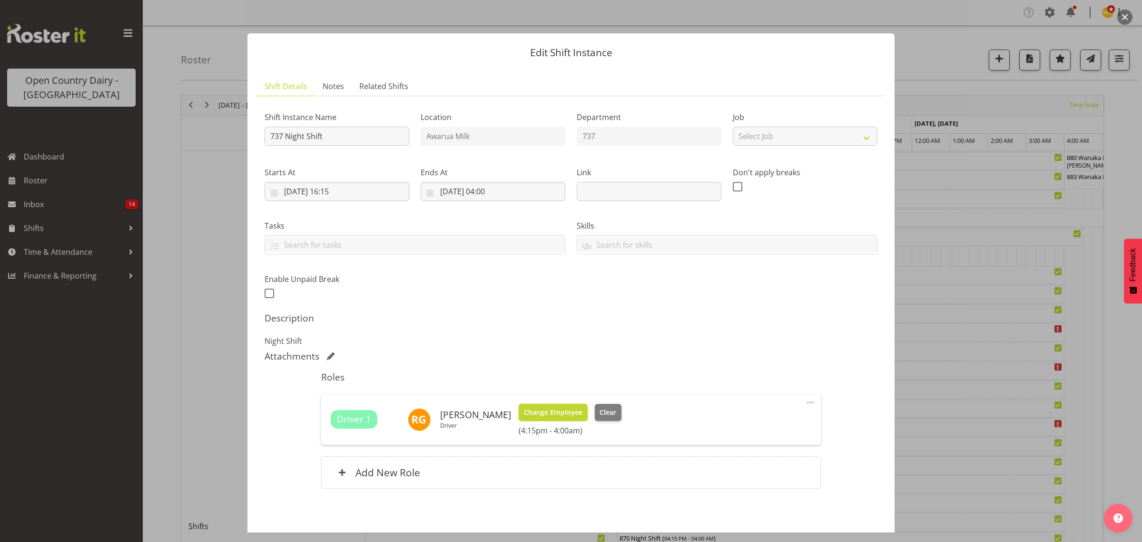
click at [551, 411] on span "Change Employee" at bounding box center [553, 412] width 59 height 10
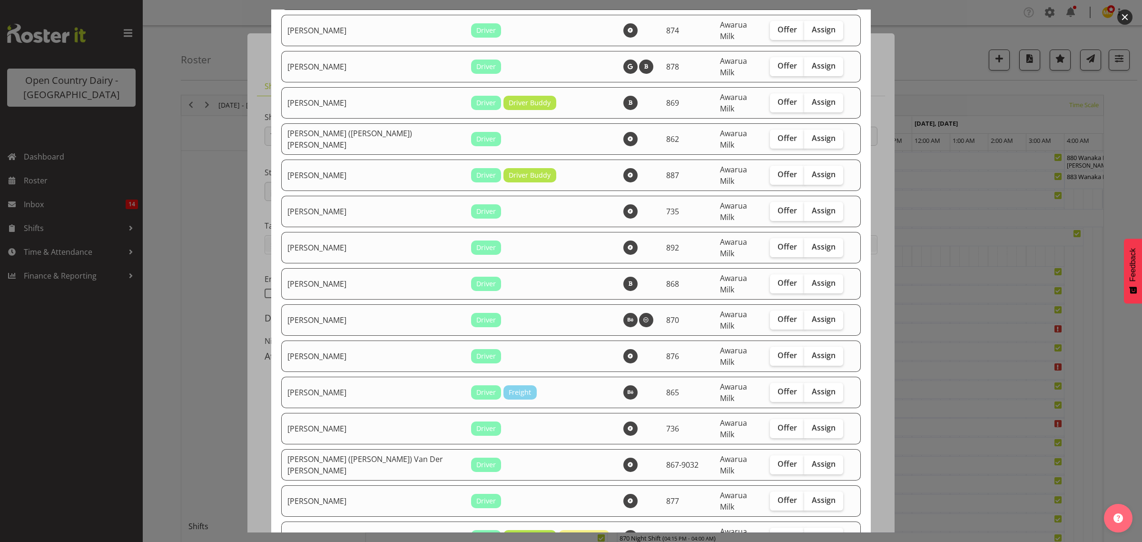
scroll to position [238, 0]
click at [812, 277] on span "Assign" at bounding box center [824, 282] width 24 height 10
click at [804, 278] on input "Assign" at bounding box center [807, 281] width 6 height 6
checkbox input "true"
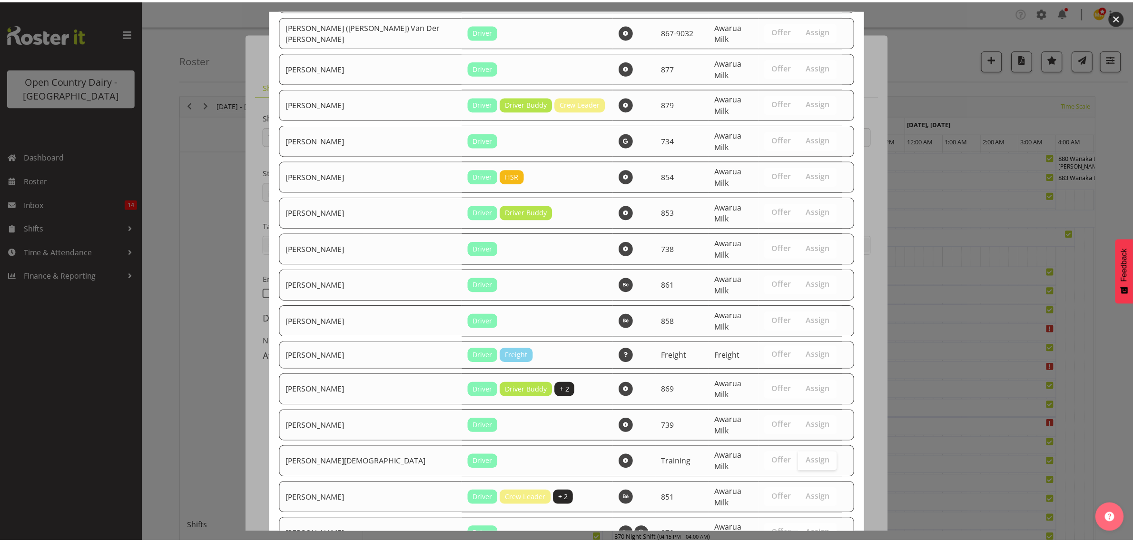
scroll to position [737, 0]
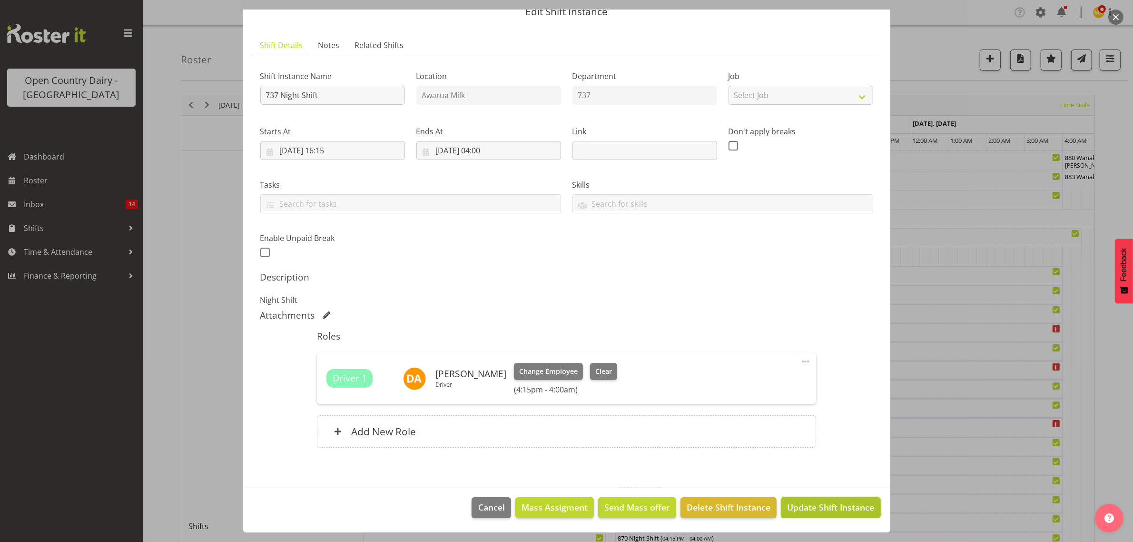
click at [835, 512] on span "Update Shift Instance" at bounding box center [830, 507] width 87 height 12
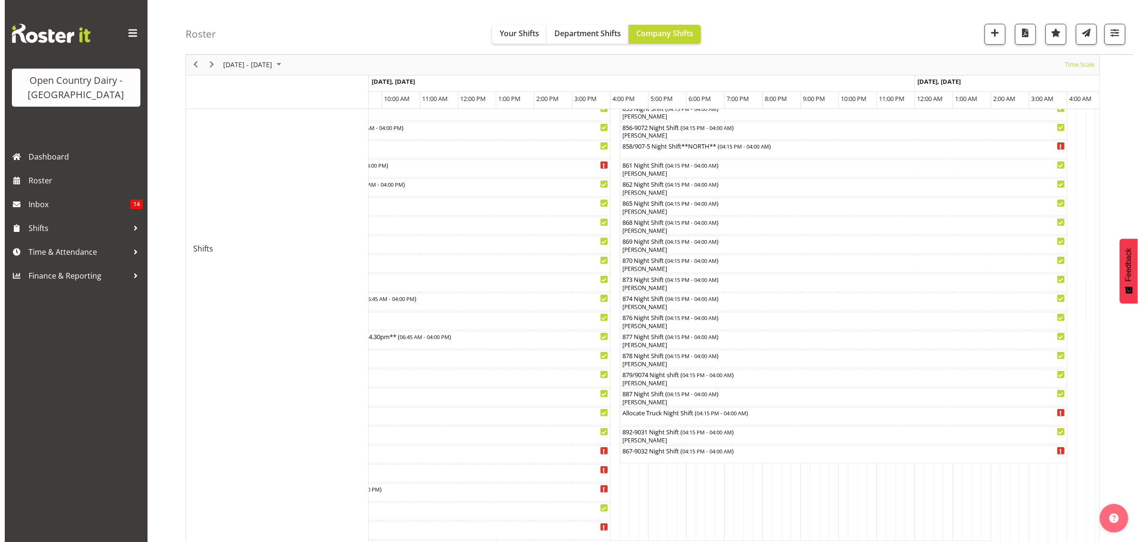
scroll to position [298, 0]
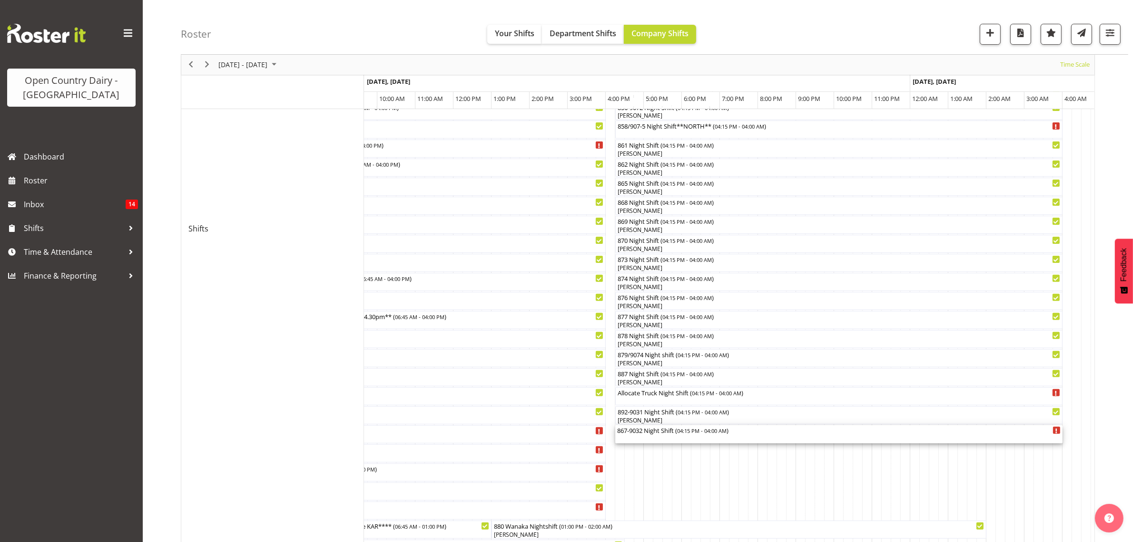
click at [635, 436] on div "867-9032 Night Shift ( 04:15 PM - 04:00 AM )" at bounding box center [839, 434] width 444 height 18
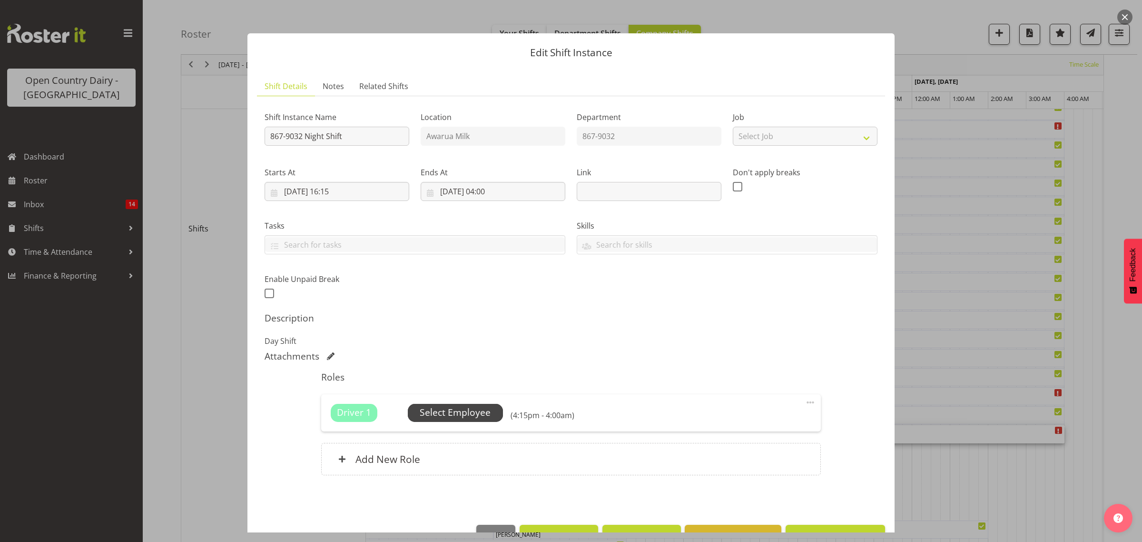
click at [465, 415] on span "Select Employee" at bounding box center [455, 413] width 71 height 14
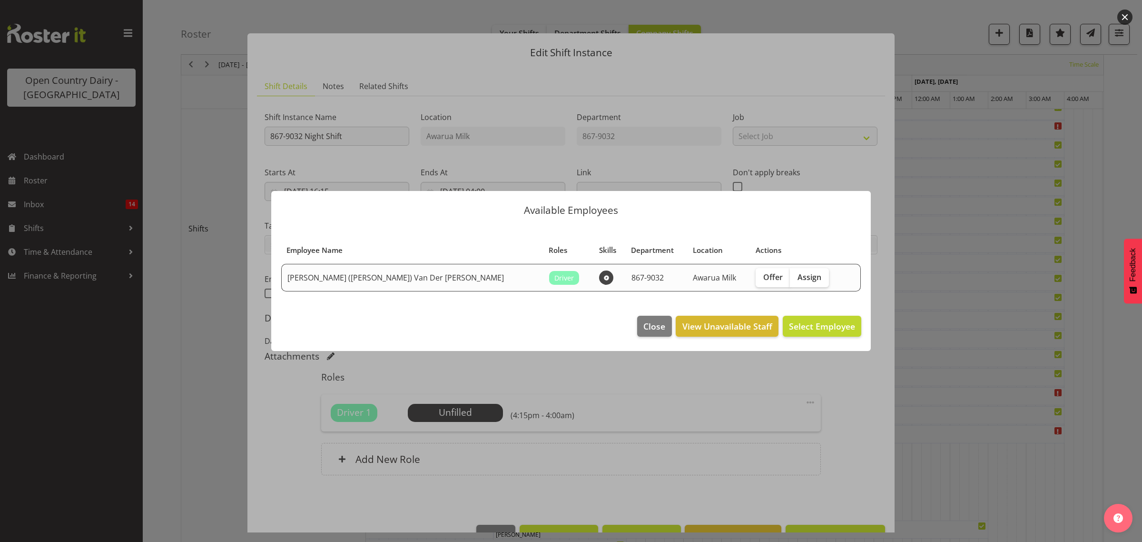
click at [993, 474] on div at bounding box center [571, 271] width 1142 height 542
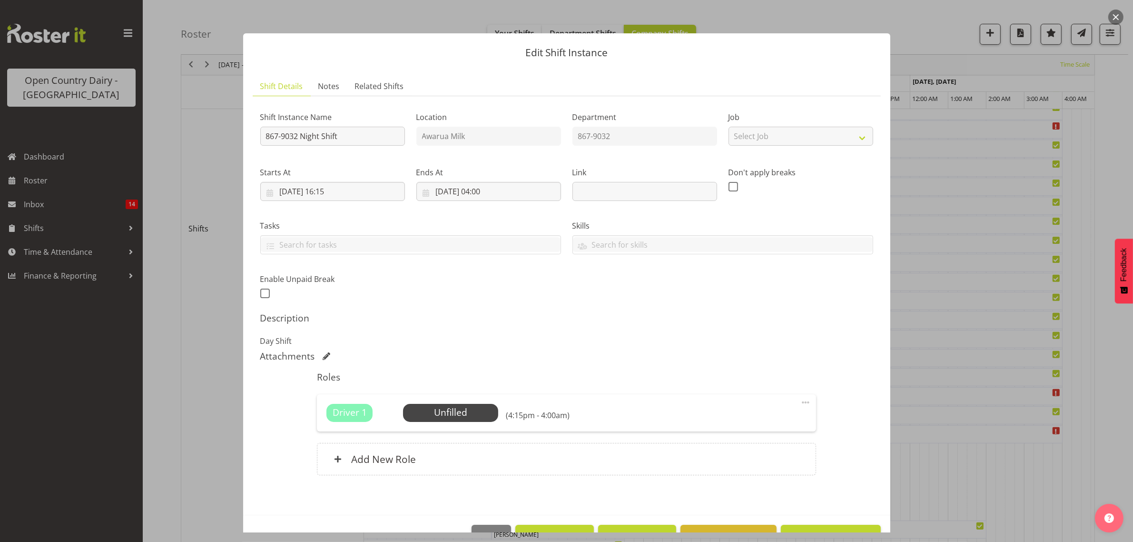
click at [970, 474] on div at bounding box center [566, 271] width 1133 height 542
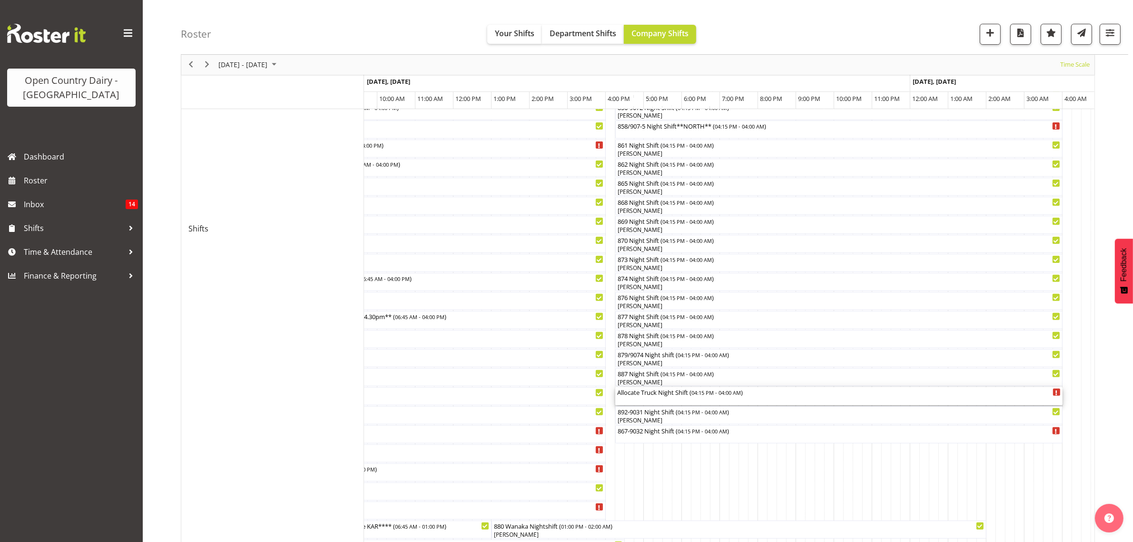
click at [650, 392] on div "Allocate Truck Night Shift ( 04:15 PM - 04:00 AM )" at bounding box center [839, 392] width 444 height 10
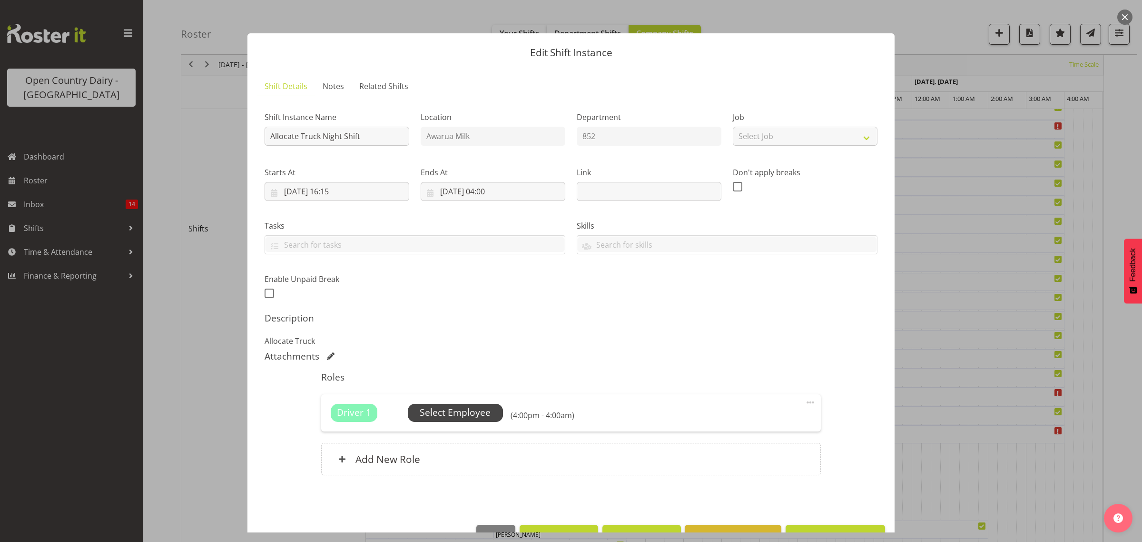
click at [438, 411] on span "Select Employee" at bounding box center [455, 413] width 71 height 14
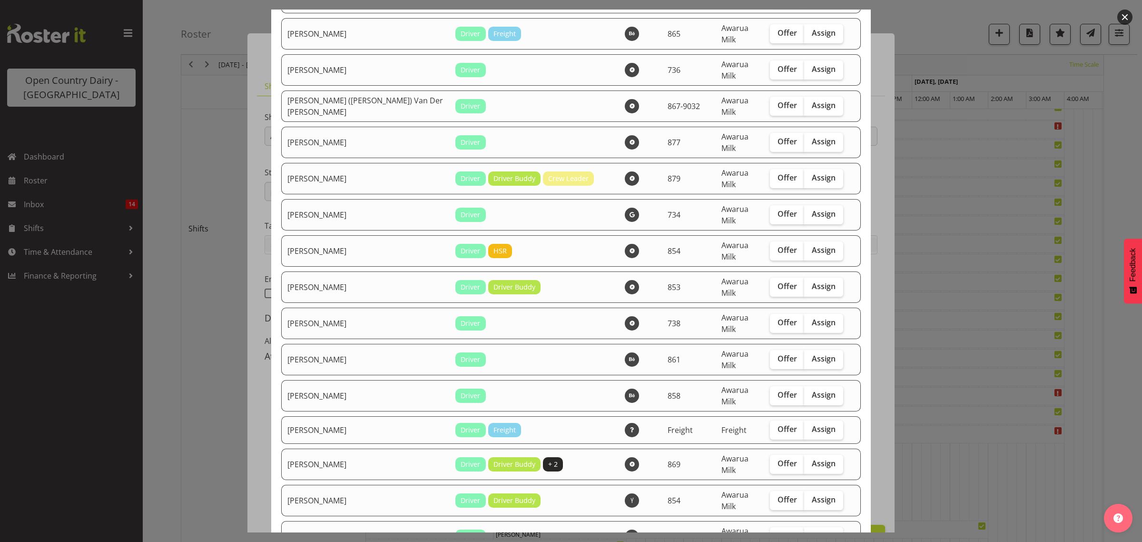
scroll to position [655, 0]
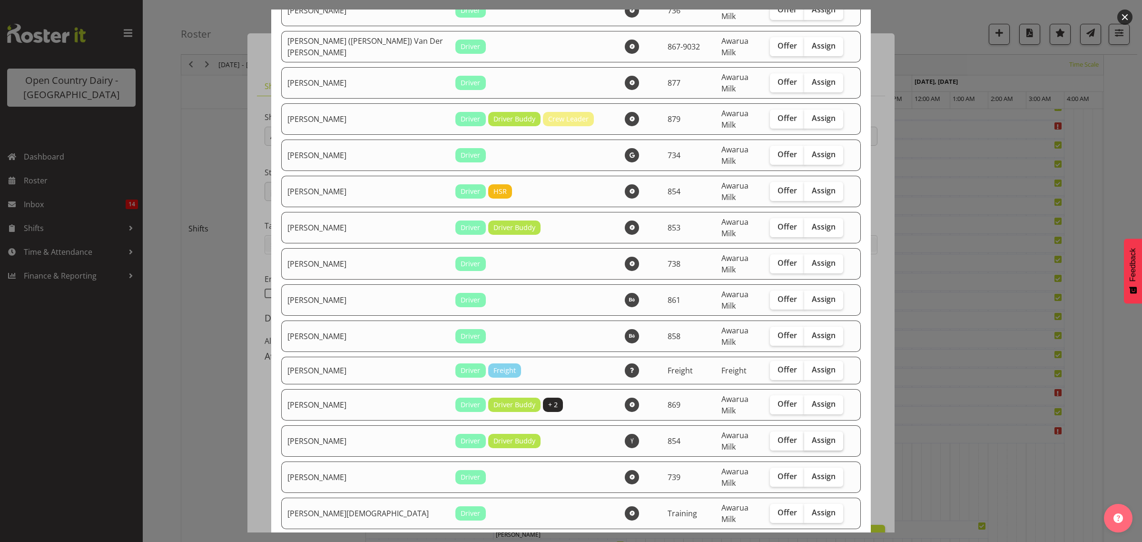
click at [812, 435] on span "Assign" at bounding box center [824, 440] width 24 height 10
click at [804, 437] on input "Assign" at bounding box center [807, 440] width 6 height 6
checkbox input "true"
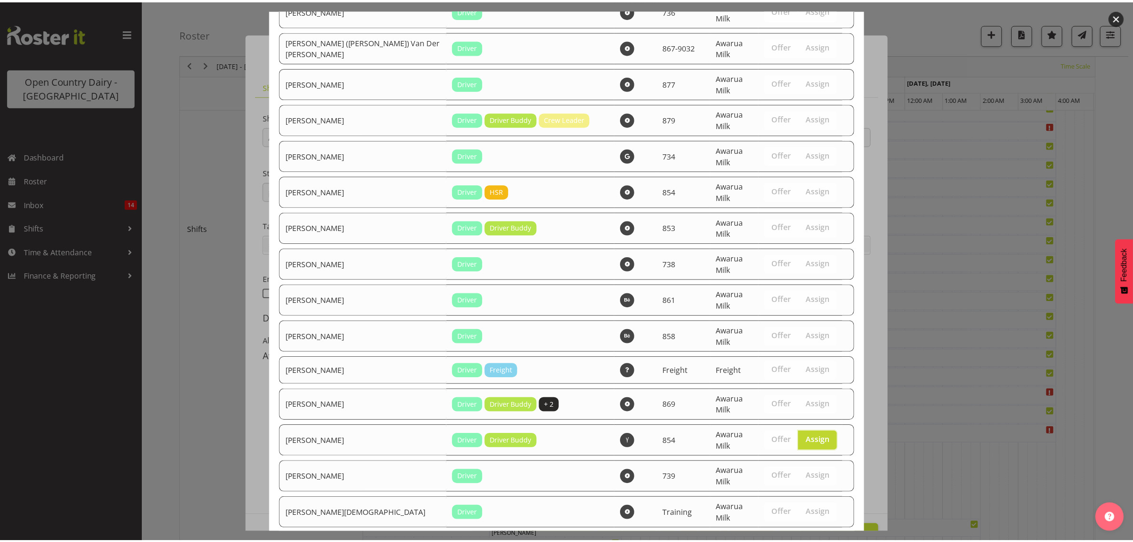
scroll to position [803, 0]
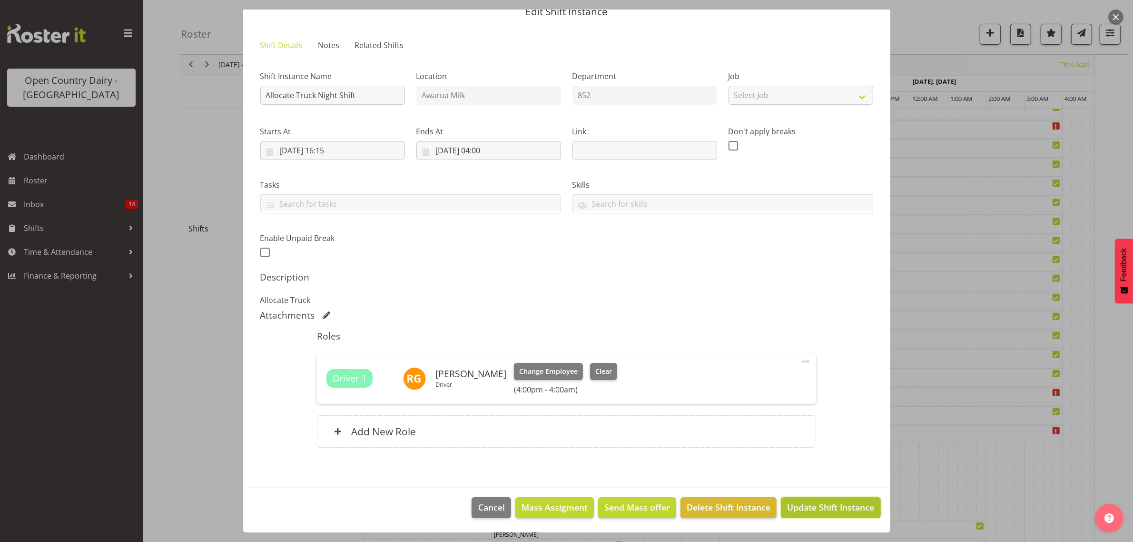
click at [805, 505] on span "Update Shift Instance" at bounding box center [830, 507] width 87 height 12
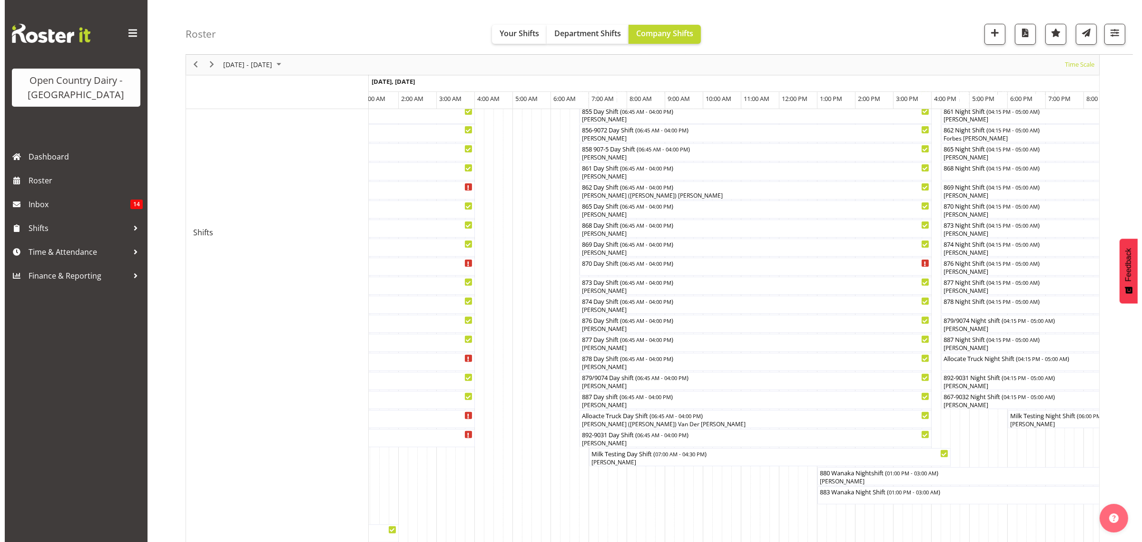
scroll to position [298, 0]
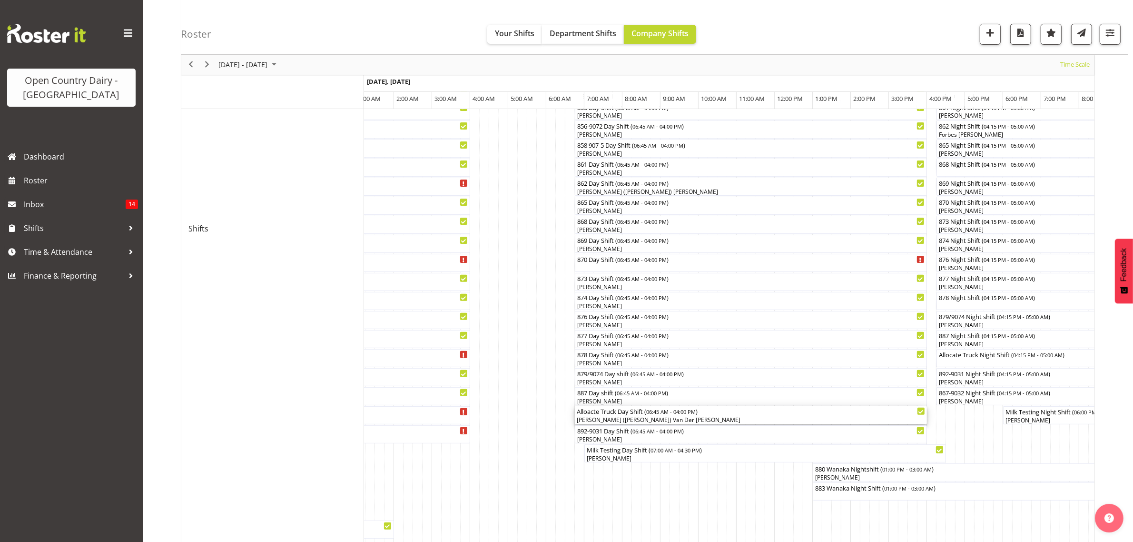
click at [616, 420] on div "Gert (Gerry) Van Der Berg" at bounding box center [751, 420] width 348 height 9
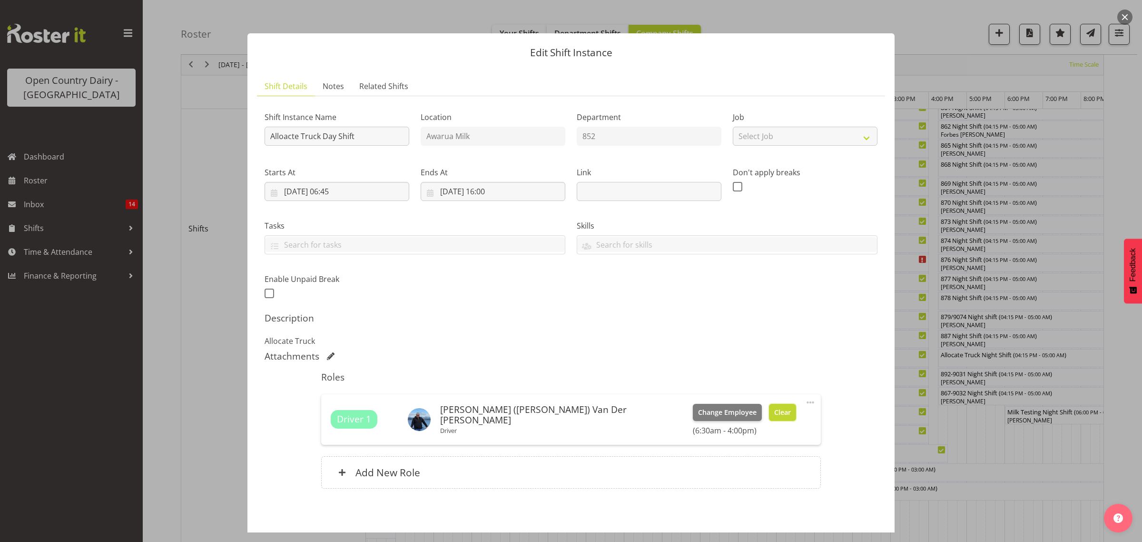
click at [774, 415] on span "Clear" at bounding box center [782, 412] width 17 height 10
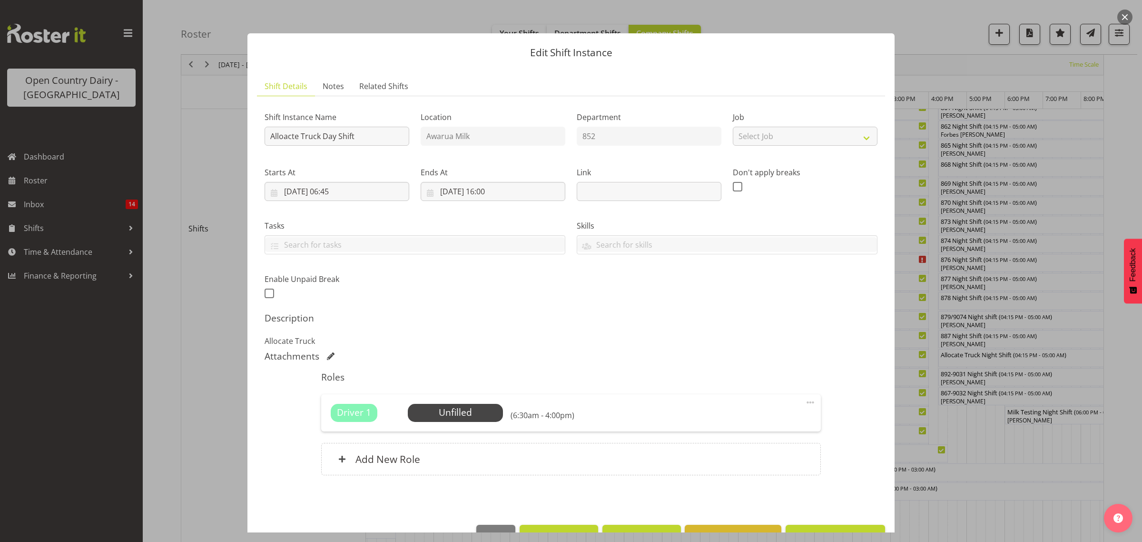
scroll to position [28, 0]
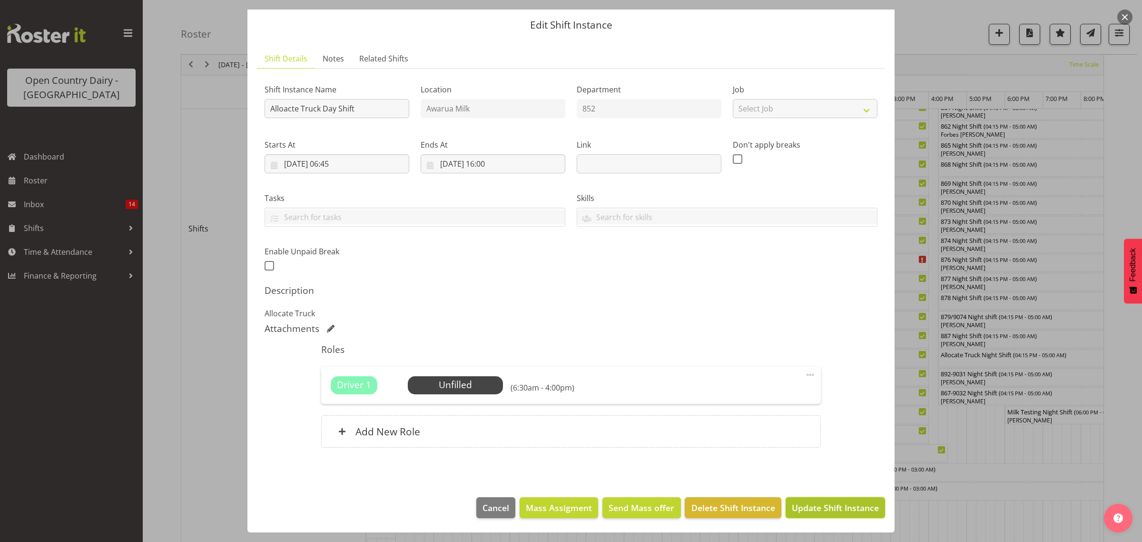
click at [839, 516] on button "Update Shift Instance" at bounding box center [835, 507] width 99 height 21
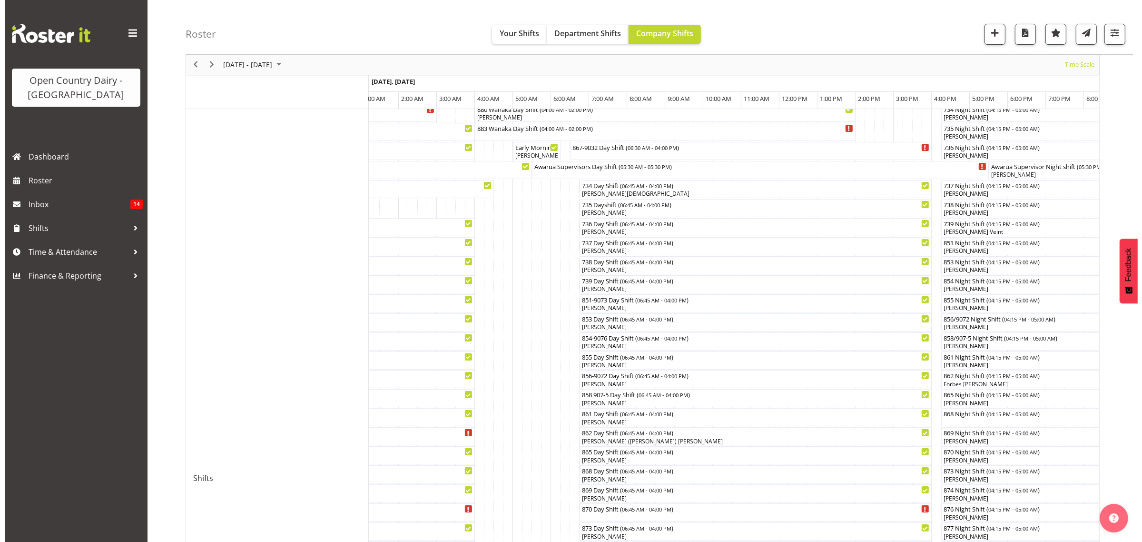
scroll to position [119, 0]
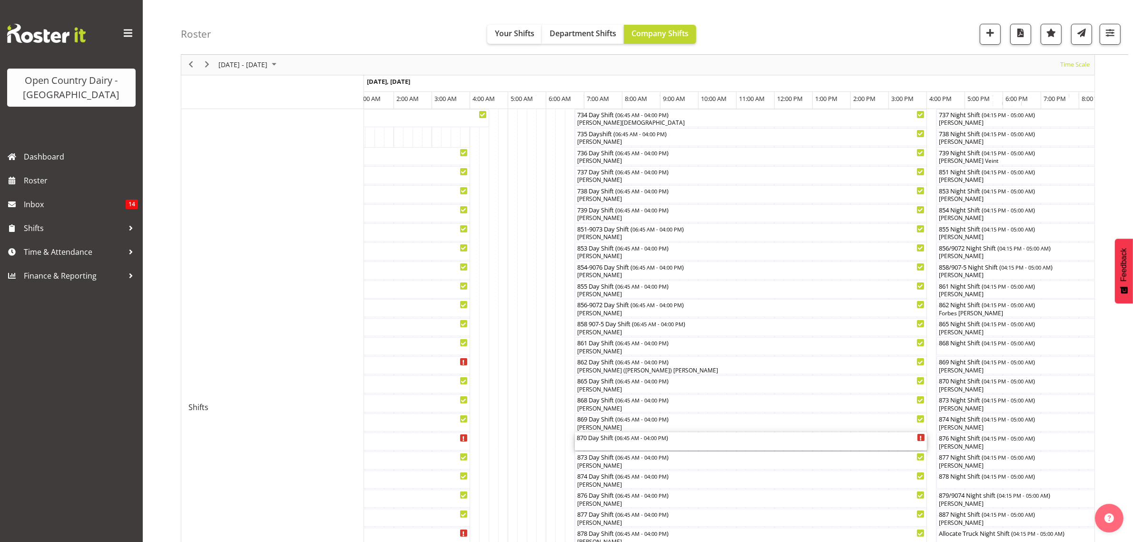
click at [600, 439] on div "870 Day Shift ( 06:45 AM - 04:00 PM )" at bounding box center [751, 437] width 348 height 10
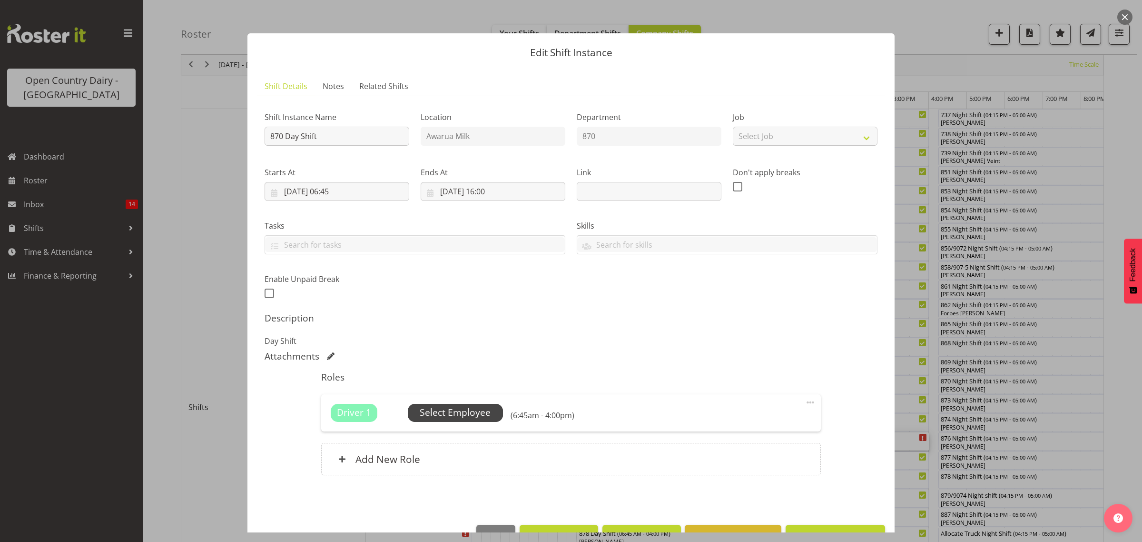
click at [474, 414] on span "Select Employee" at bounding box center [455, 413] width 71 height 14
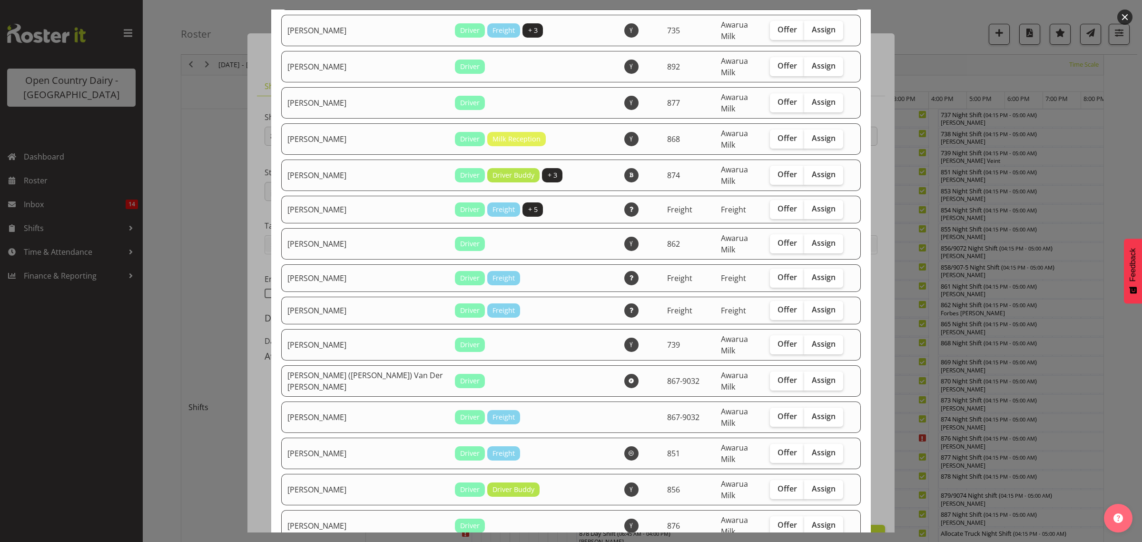
scroll to position [357, 0]
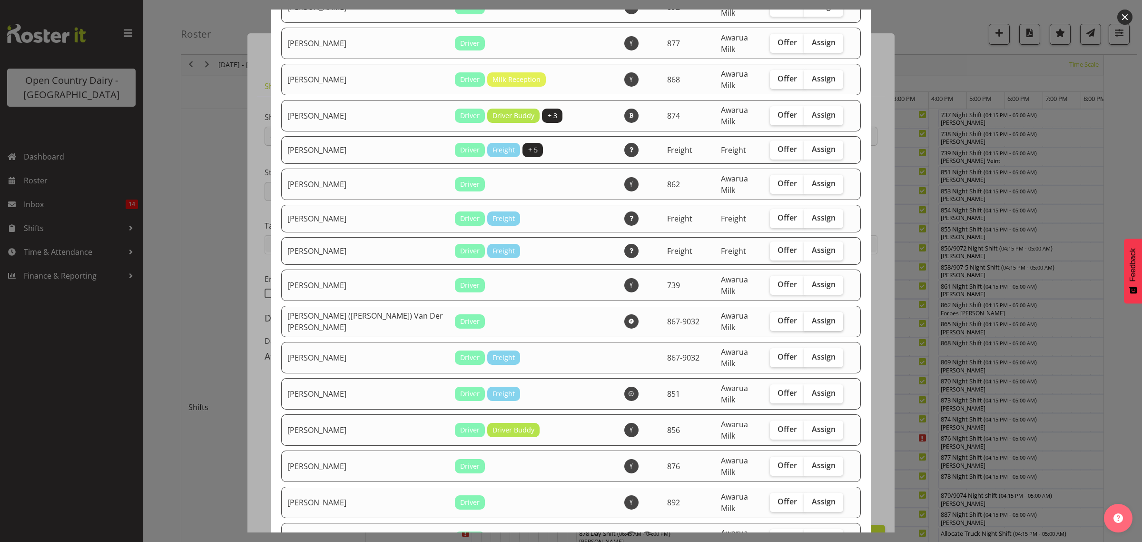
click at [812, 316] on span "Assign" at bounding box center [824, 321] width 24 height 10
click at [805, 318] on input "Assign" at bounding box center [807, 321] width 6 height 6
checkbox input "true"
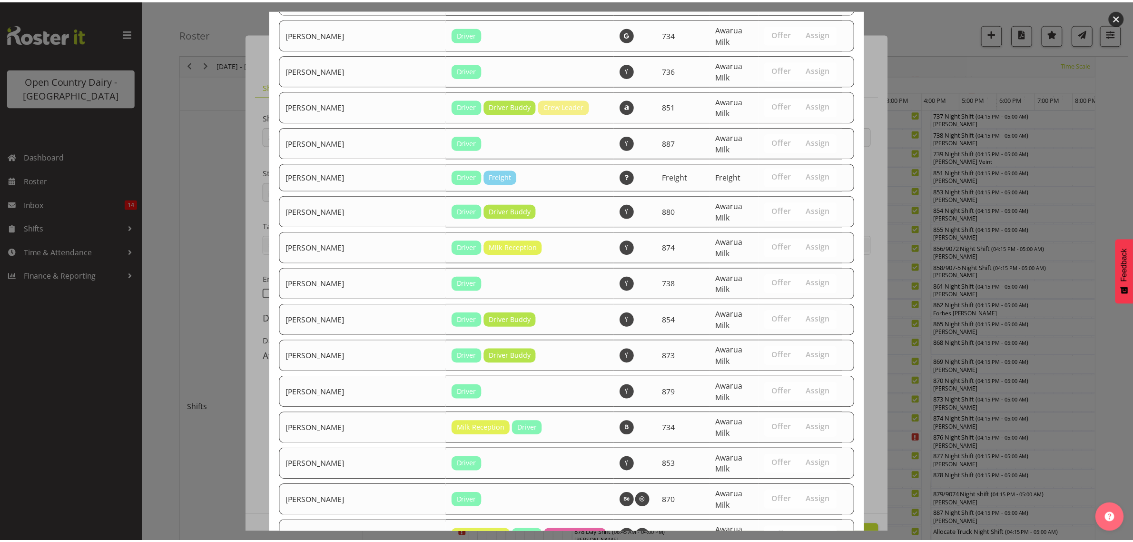
scroll to position [900, 0]
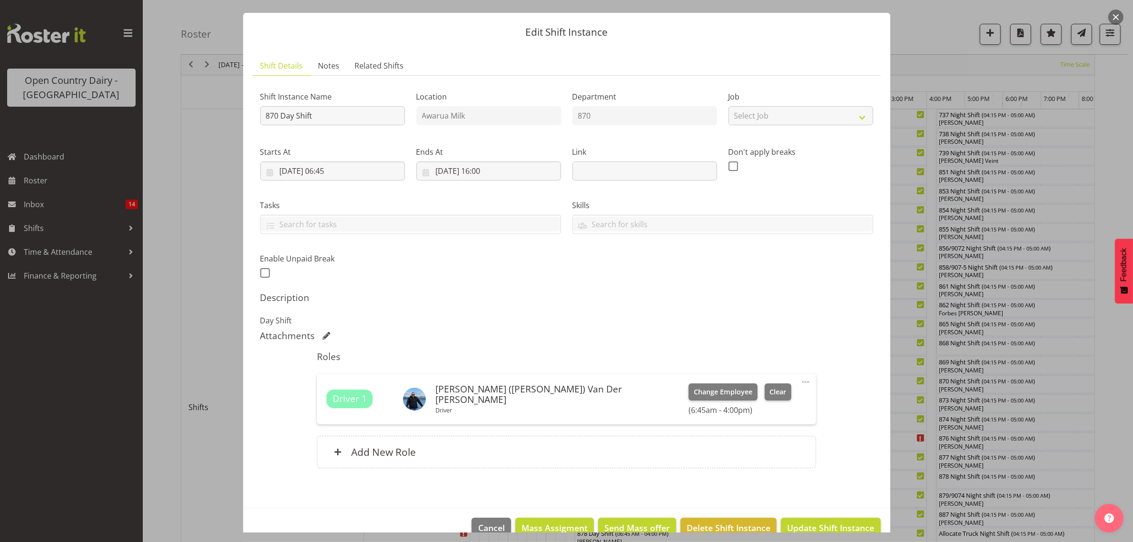
scroll to position [41, 0]
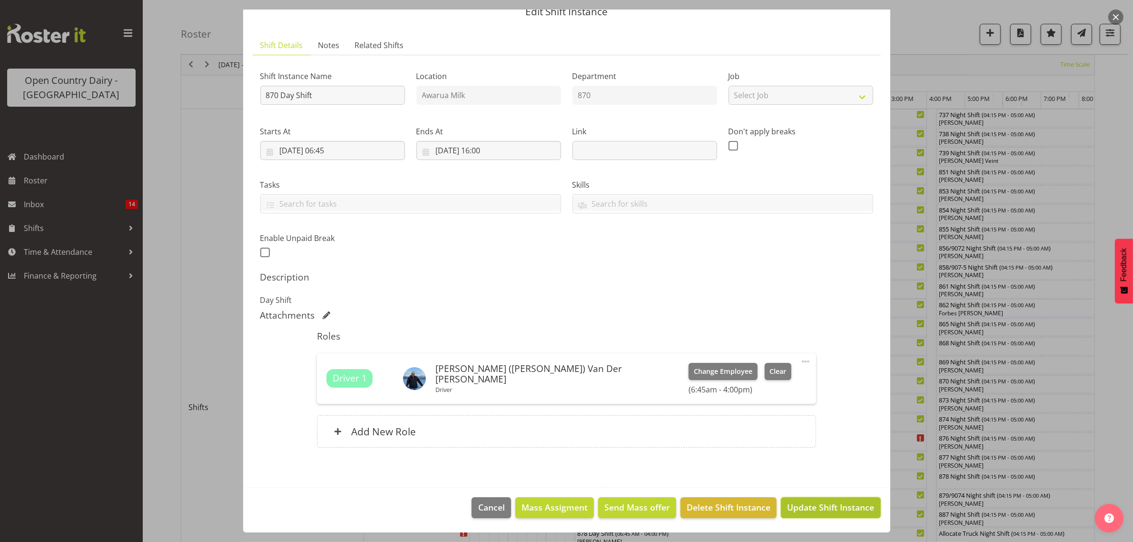
click at [809, 510] on span "Update Shift Instance" at bounding box center [830, 507] width 87 height 12
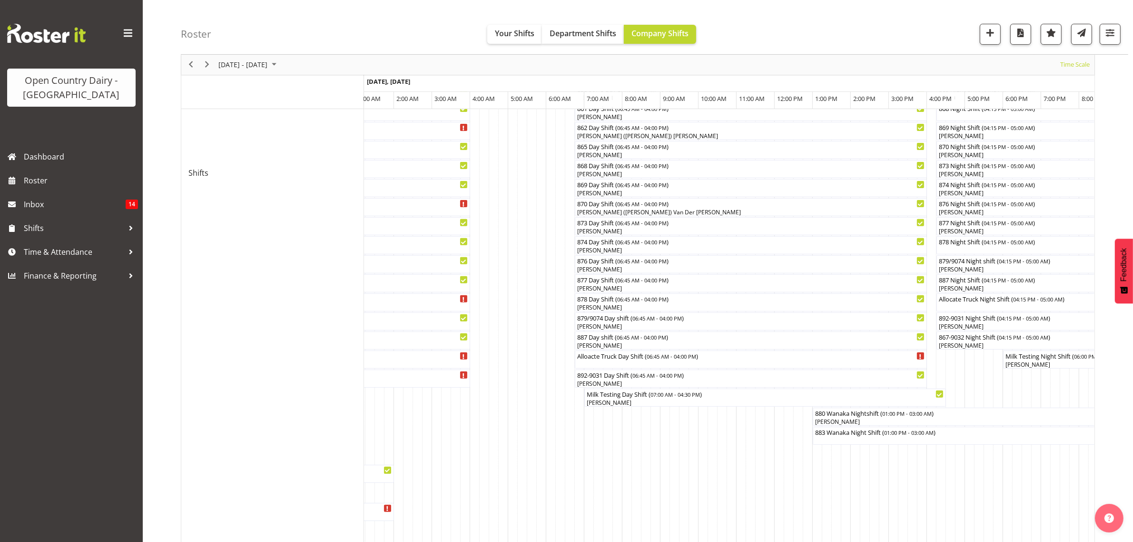
scroll to position [298, 0]
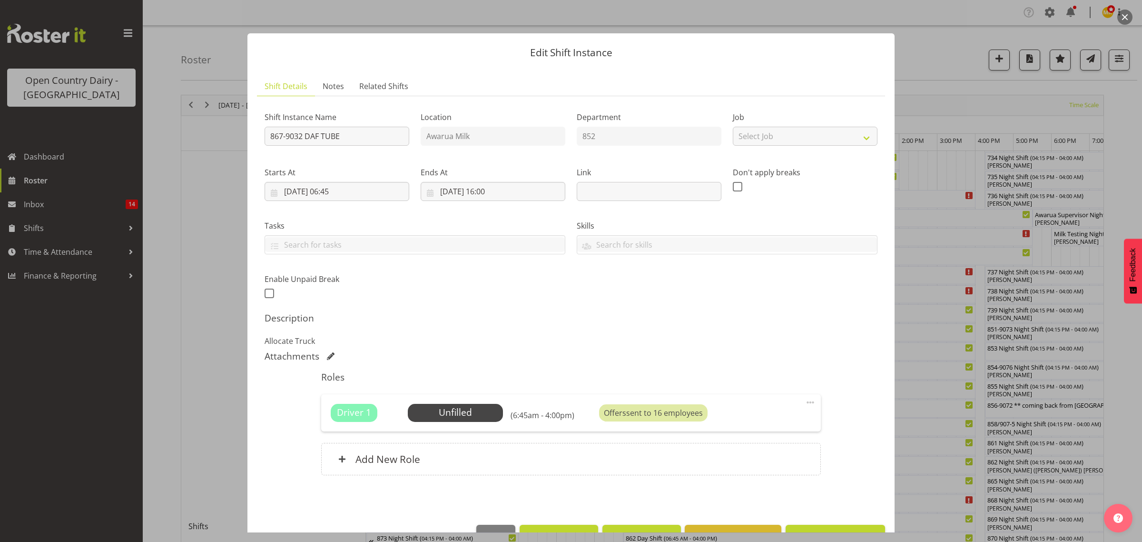
click at [1092, 315] on div at bounding box center [571, 271] width 1142 height 542
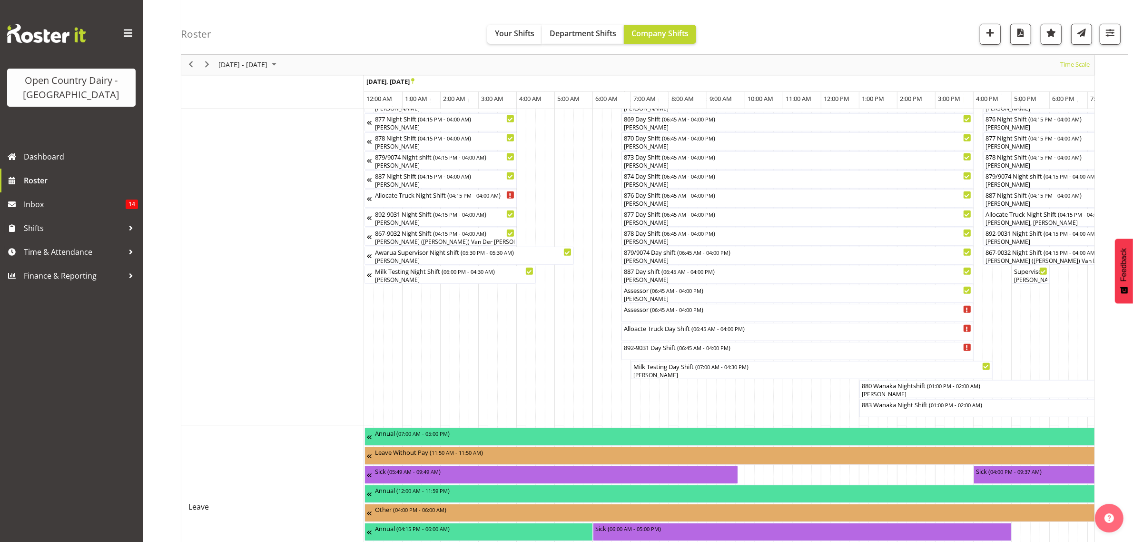
scroll to position [0, 914]
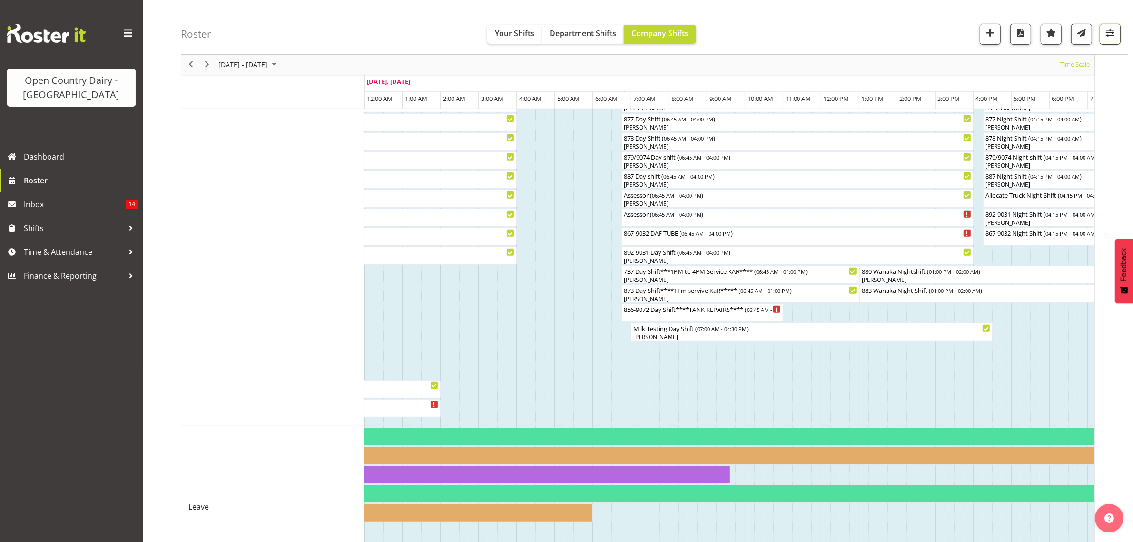
click at [1117, 43] on button "button" at bounding box center [1110, 34] width 21 height 21
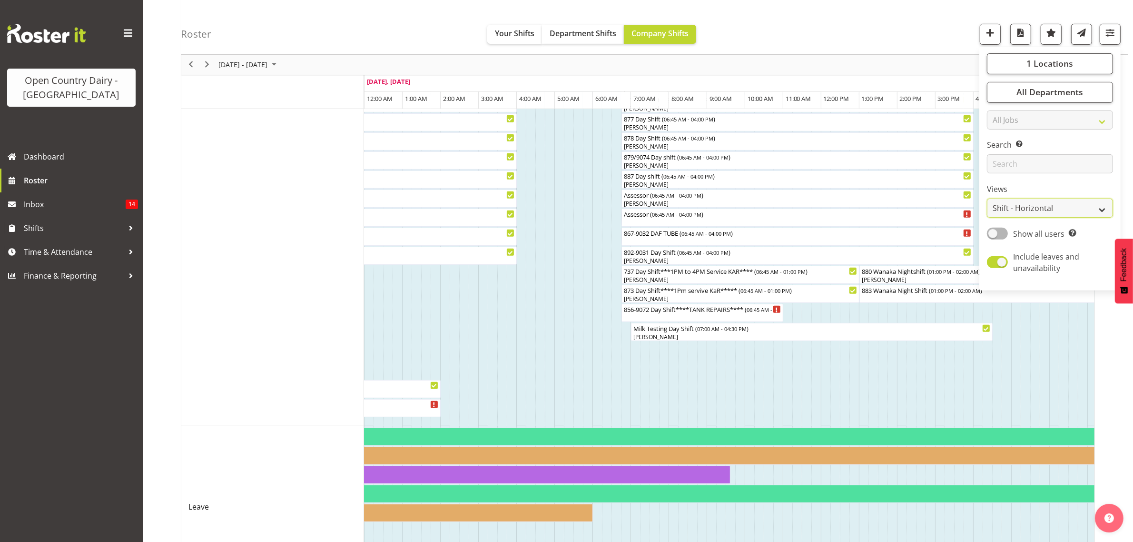
click at [1082, 206] on select "Staff Role Shift - Horizontal Shift - Vertical Staff - Location" at bounding box center [1050, 208] width 126 height 19
select select "staff"
click at [988, 218] on select "Staff Role Shift - Horizontal Shift - Vertical Staff - Location" at bounding box center [1050, 208] width 126 height 19
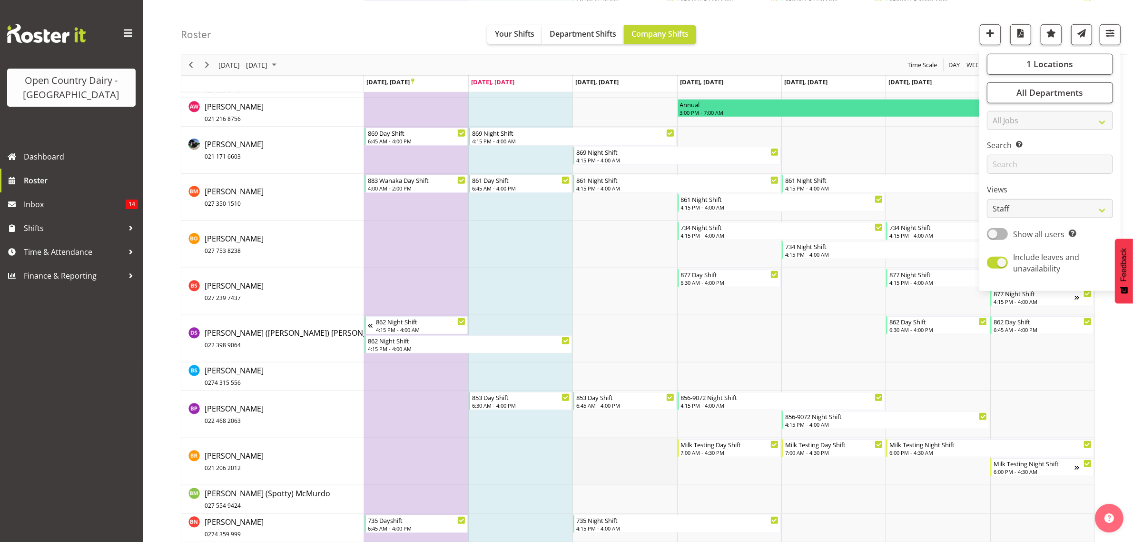
scroll to position [1071, 0]
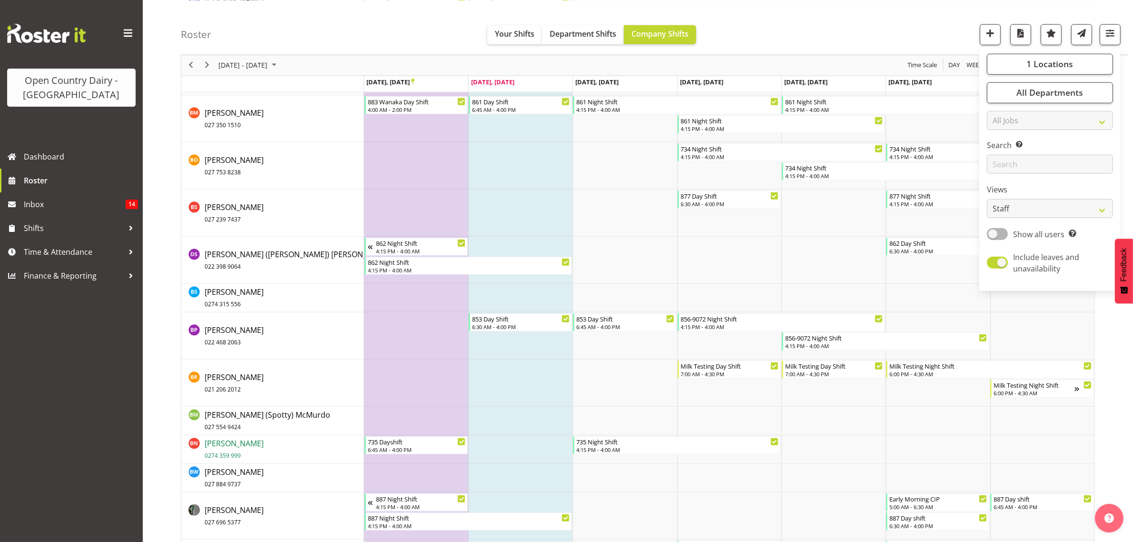
click at [214, 446] on span "Brian Neas 0274 359 999" at bounding box center [234, 449] width 59 height 22
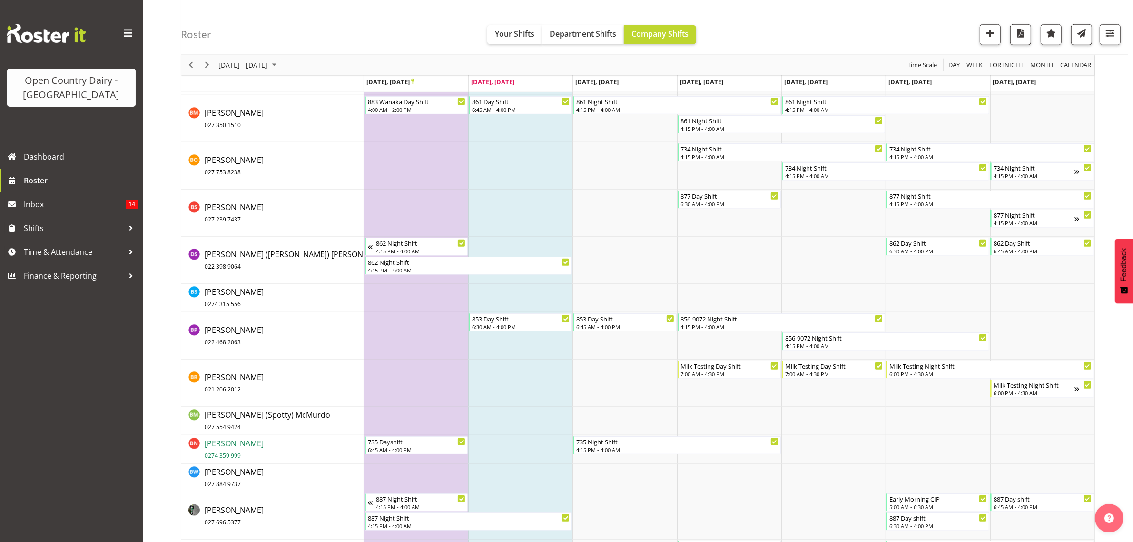
click at [227, 441] on span "Brian Neas 0274 359 999" at bounding box center [234, 449] width 59 height 22
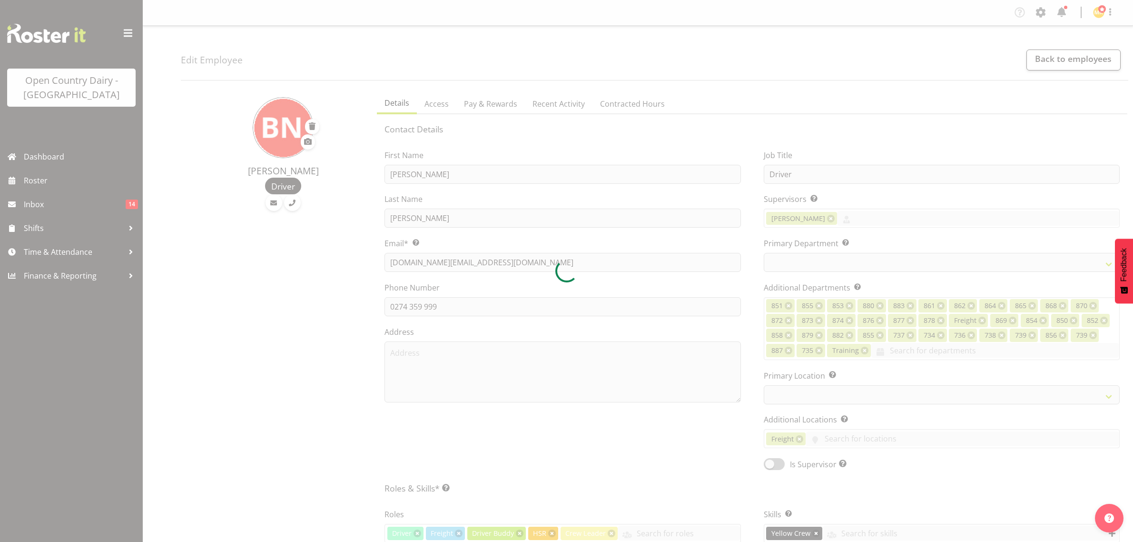
select select "TimelineWeek"
select select
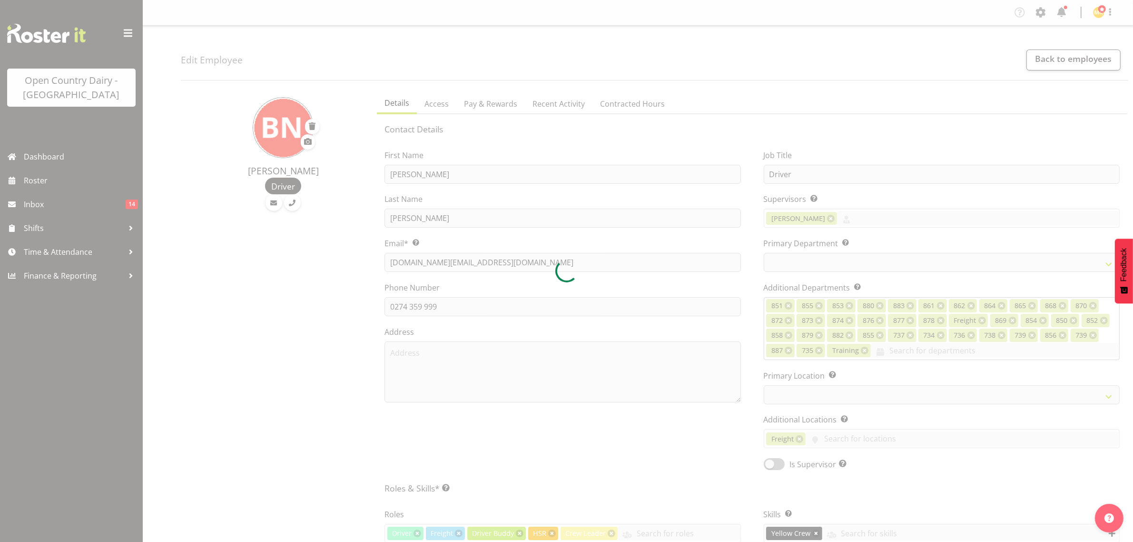
select select "909"
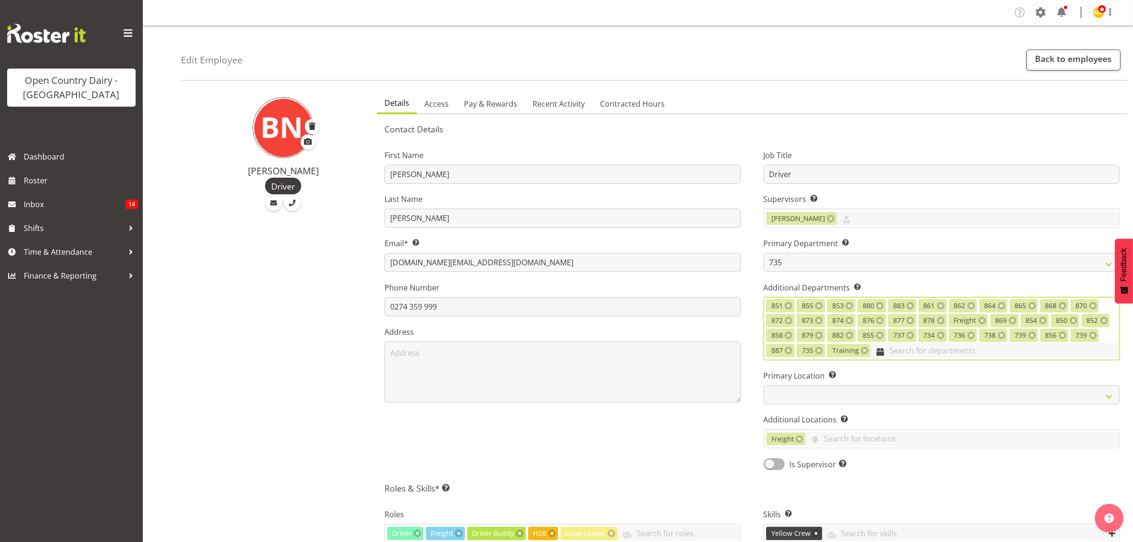
click at [913, 353] on input "text" at bounding box center [995, 350] width 248 height 15
click at [783, 375] on span "892" at bounding box center [778, 378] width 13 height 10
click at [708, 438] on div "First Name Brian Last Name Neas Email* This is a required field. brian.nz@xtra.…" at bounding box center [562, 306] width 379 height 341
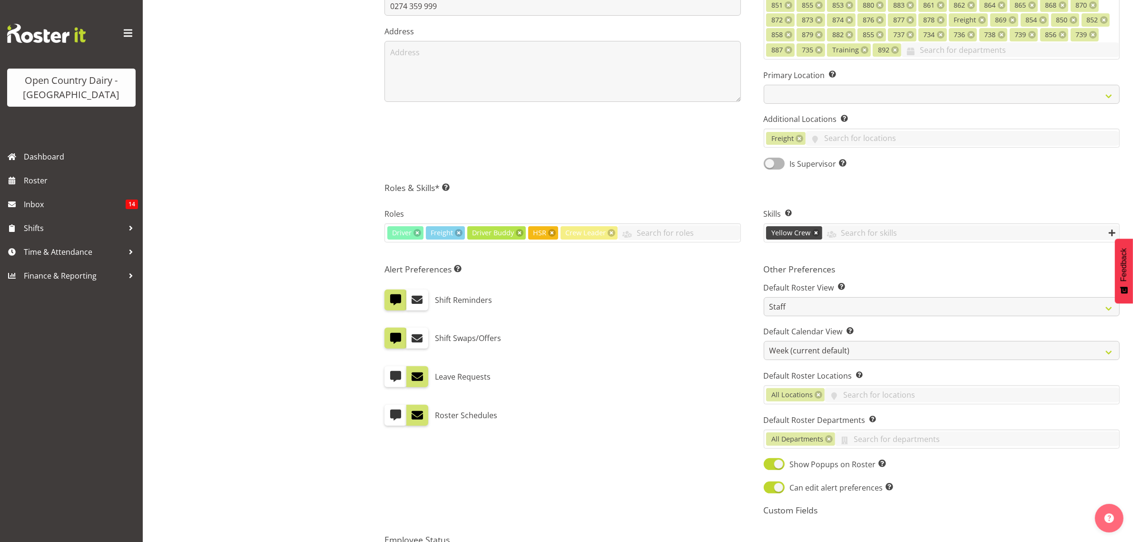
scroll to position [412, 0]
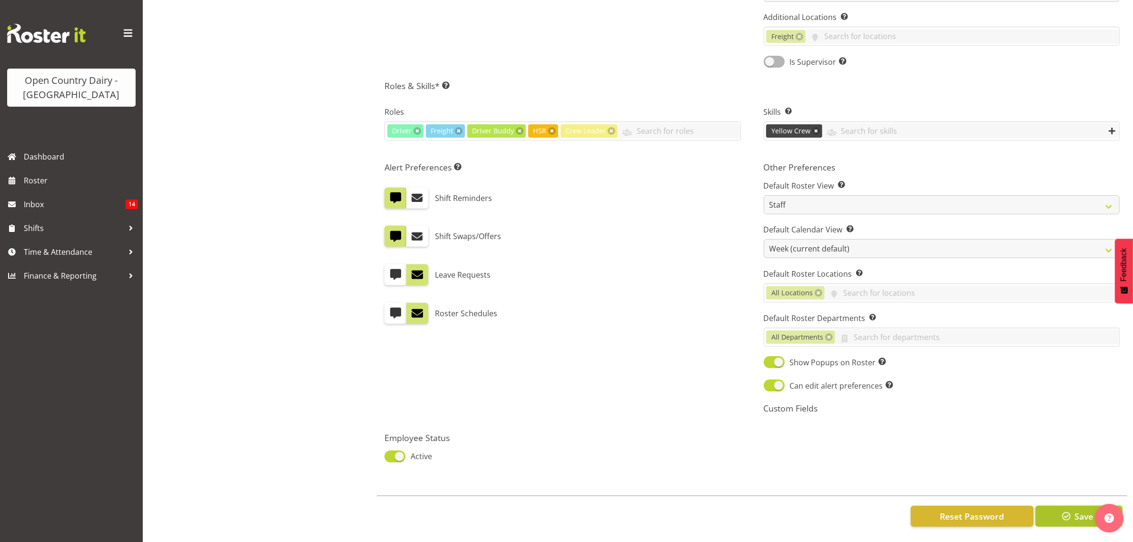
click at [1076, 510] on span "Save" at bounding box center [1084, 516] width 19 height 12
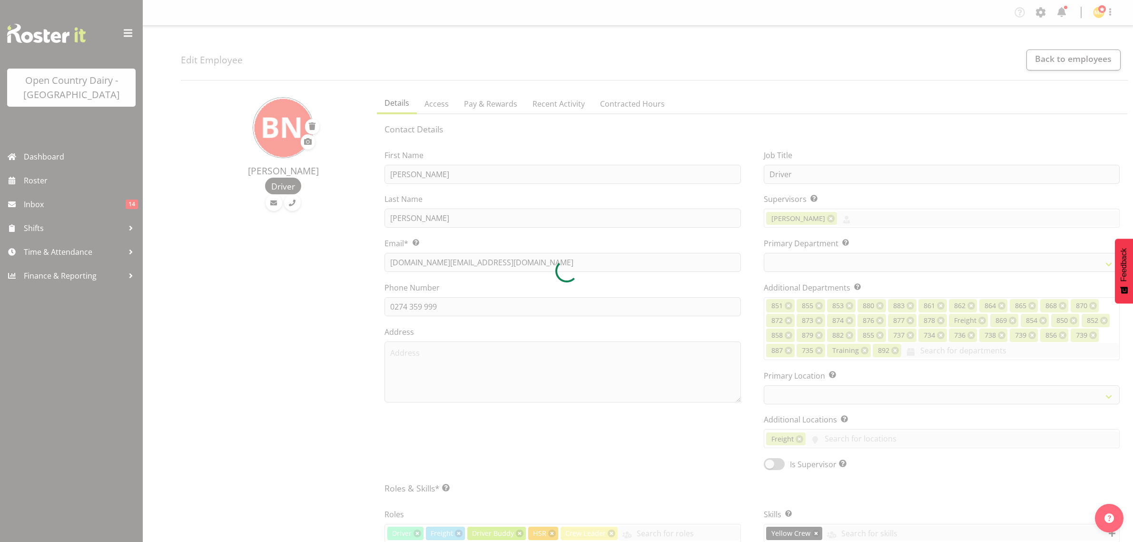
select select "TimelineWeek"
select select
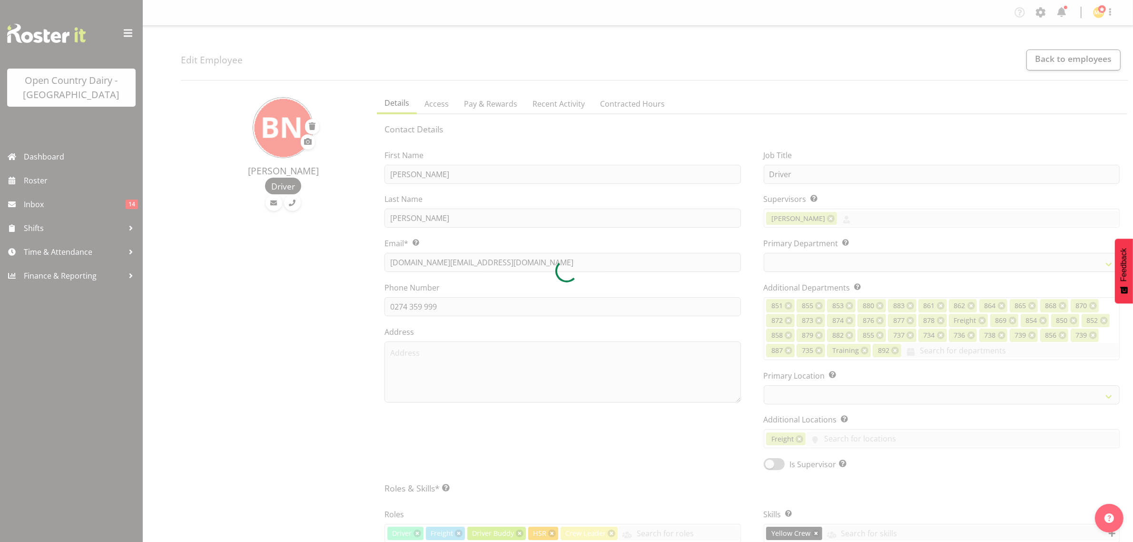
select select "909"
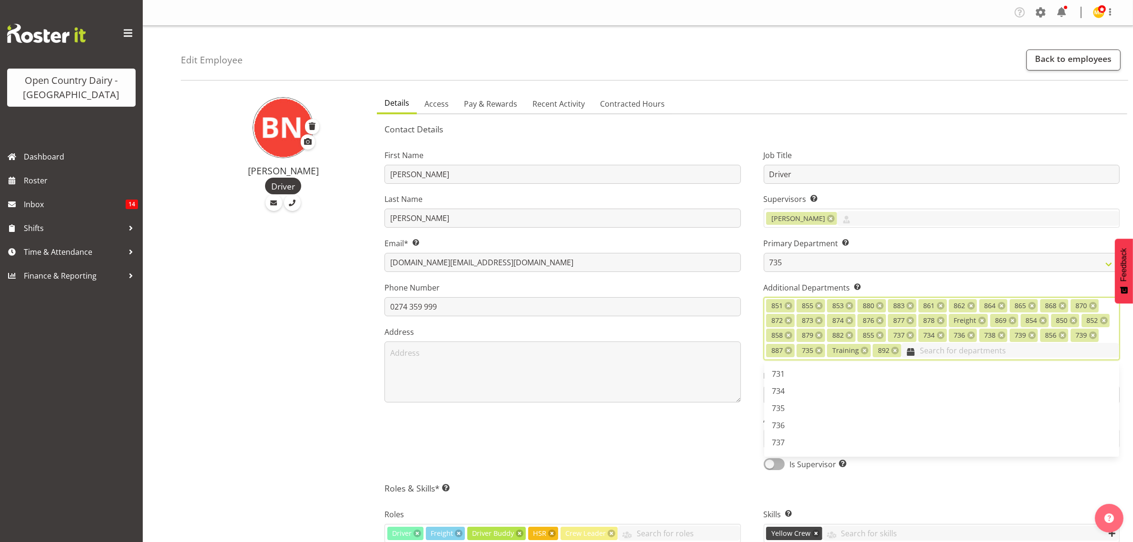
click at [929, 353] on input "text" at bounding box center [1011, 350] width 218 height 15
click at [800, 421] on span "867-9032" at bounding box center [788, 419] width 32 height 10
click at [679, 491] on h5 "Roles & Skills* This is a required field. Add as many roles and skills as requi…" at bounding box center [752, 488] width 735 height 10
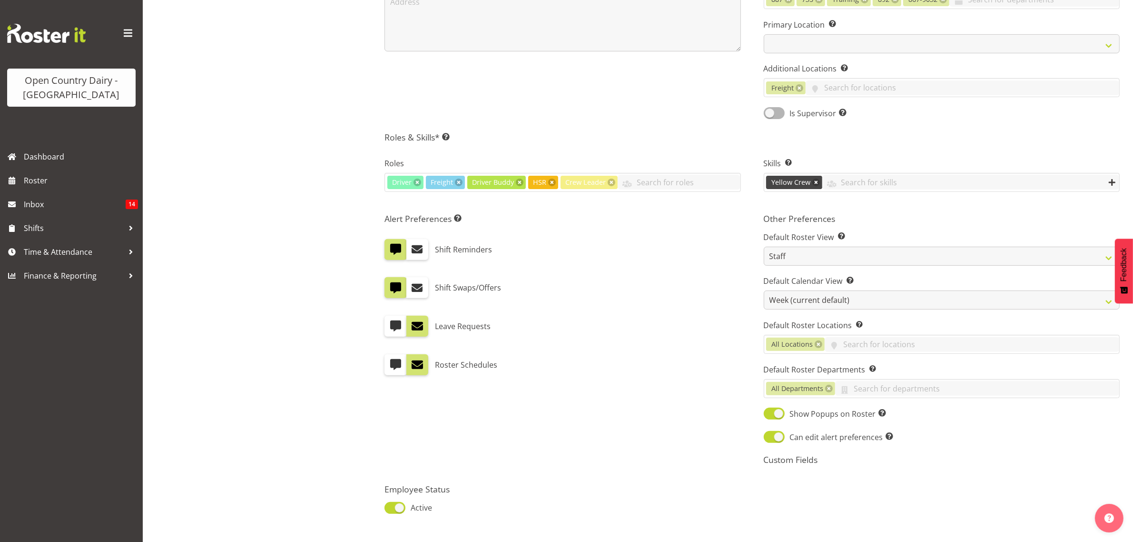
scroll to position [412, 0]
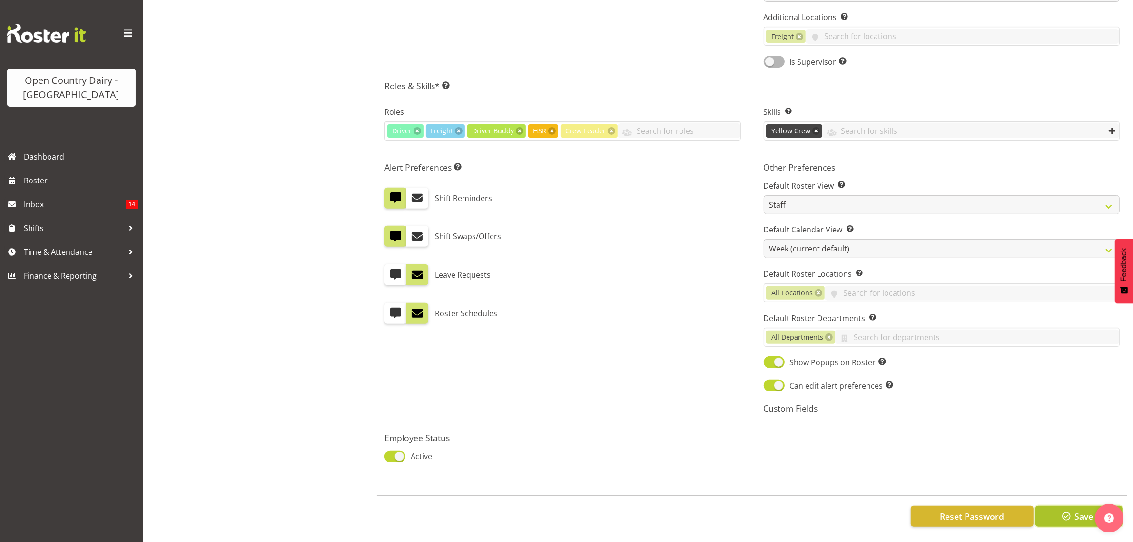
click at [1061, 510] on span "button" at bounding box center [1067, 516] width 12 height 12
